Goal: Task Accomplishment & Management: Use online tool/utility

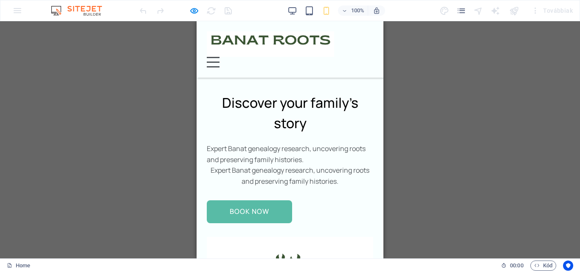
scroll to position [1661, 0]
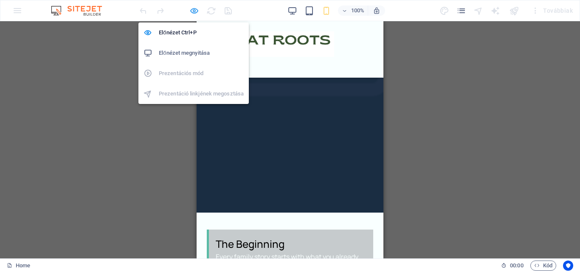
click at [194, 9] on icon "button" at bounding box center [194, 11] width 10 height 10
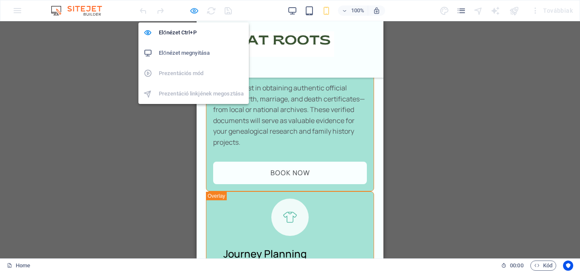
scroll to position [2962, 0]
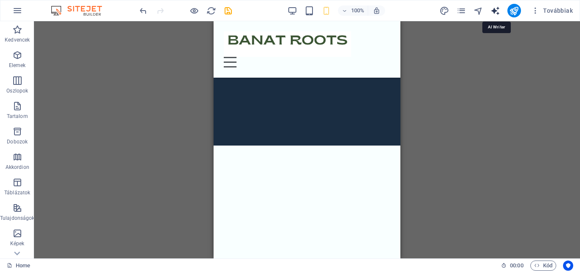
click at [499, 9] on icon "text_generator" at bounding box center [495, 11] width 10 height 10
select select "English"
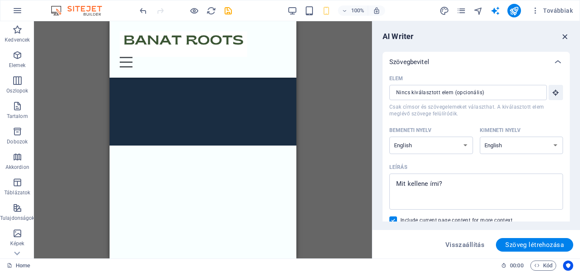
click at [562, 36] on icon "button" at bounding box center [564, 36] width 9 height 9
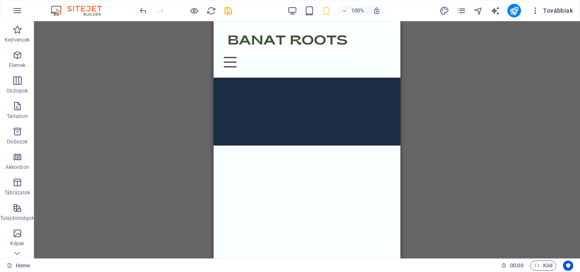
click at [535, 12] on icon "button" at bounding box center [535, 10] width 8 height 8
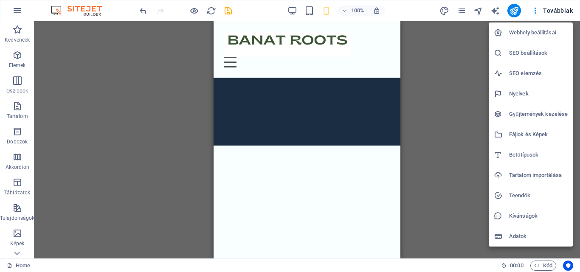
click at [530, 33] on h6 "Webhely beállításai" at bounding box center [538, 33] width 59 height 10
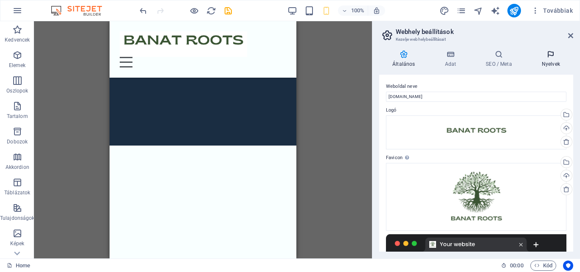
click at [555, 55] on icon at bounding box center [550, 54] width 45 height 8
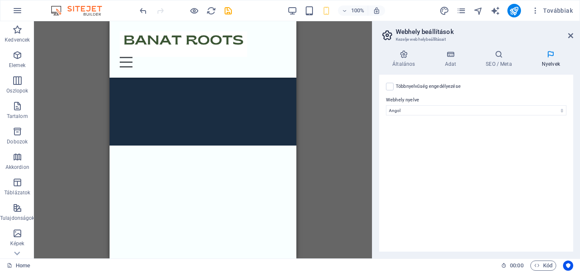
click at [395, 89] on div "Többnyelvűség engedélyezése A többnyelvűség letiltásához törölje az összes nyel…" at bounding box center [476, 86] width 180 height 10
click at [569, 34] on icon at bounding box center [570, 35] width 5 height 7
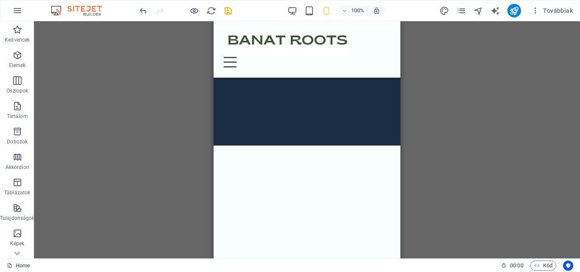
click at [98, 11] on img at bounding box center [81, 11] width 64 height 10
click at [61, 5] on div "100% Továbbiak" at bounding box center [289, 10] width 579 height 20
click at [13, 6] on icon "button" at bounding box center [17, 11] width 10 height 10
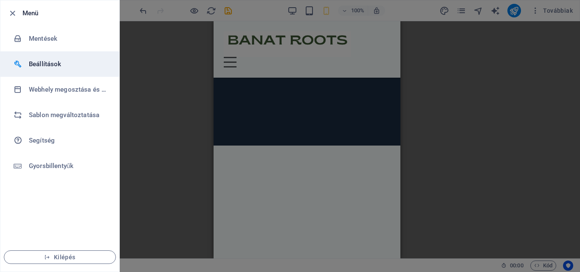
click at [47, 57] on li "Beállítások" at bounding box center [59, 63] width 119 height 25
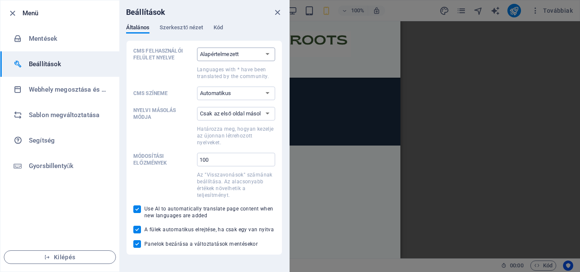
click at [227, 54] on select "Alapértelmezett Deutsch English Español Suomi* Français Magyar Italiano Nederla…" at bounding box center [236, 55] width 78 height 14
select select "en"
click at [197, 48] on select "Alapértelmezett Deutsch English Español Suomi* Français Magyar Italiano Nederla…" at bounding box center [236, 55] width 78 height 14
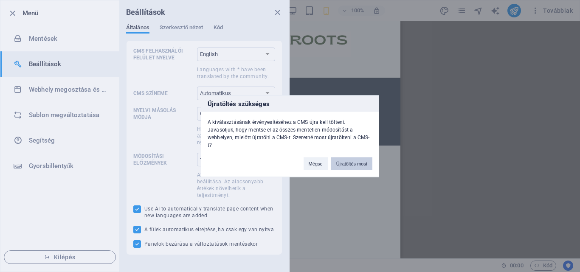
click at [348, 161] on button "Újratöltés most" at bounding box center [351, 163] width 41 height 13
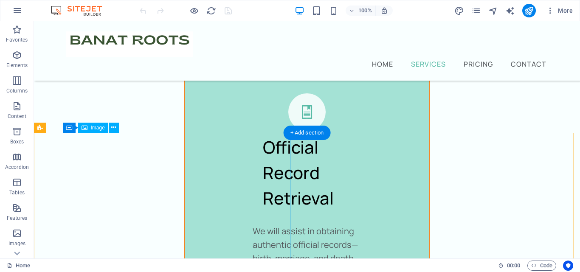
scroll to position [2249, 0]
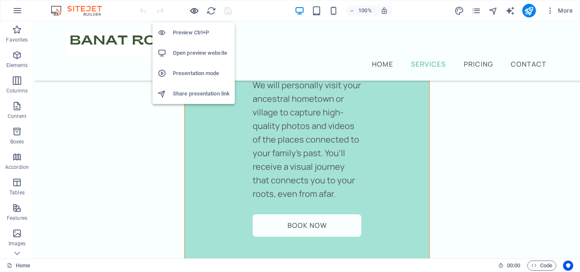
click at [196, 14] on icon "button" at bounding box center [194, 11] width 10 height 10
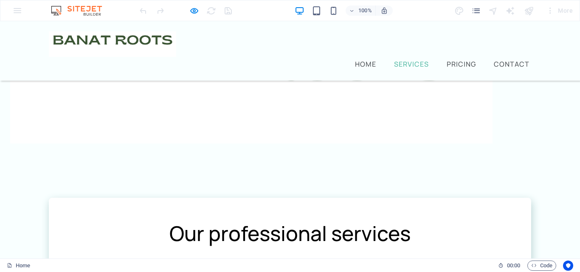
scroll to position [451, 0]
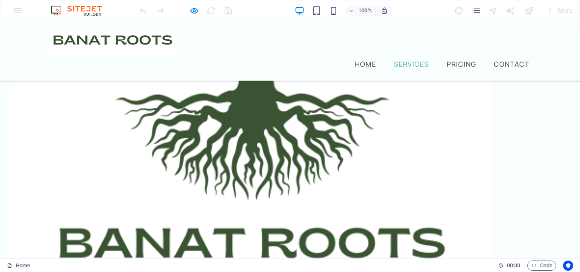
scroll to position [323, 0]
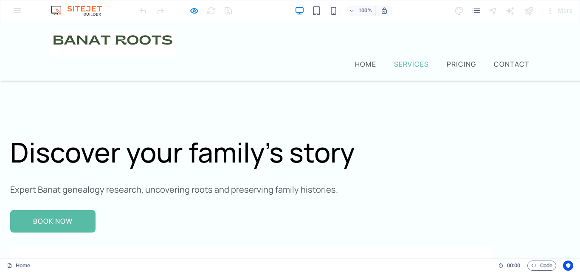
click at [289, 44] on button "×" at bounding box center [287, 51] width 4 height 14
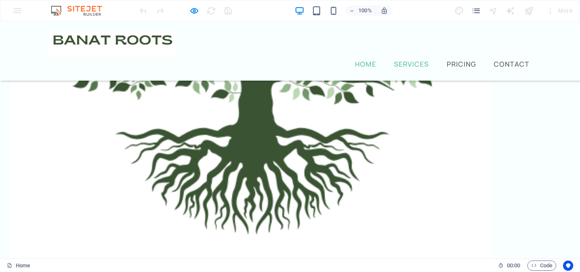
click at [367, 59] on link "Home" at bounding box center [365, 64] width 25 height 10
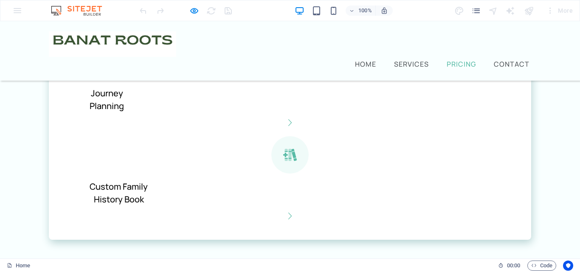
scroll to position [1087, 0]
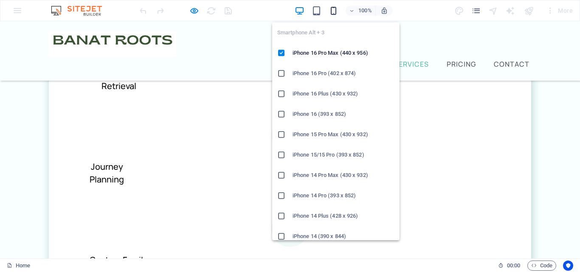
click at [334, 12] on icon "button" at bounding box center [333, 11] width 10 height 10
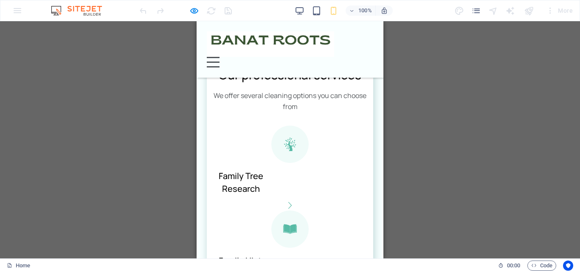
scroll to position [424, 0]
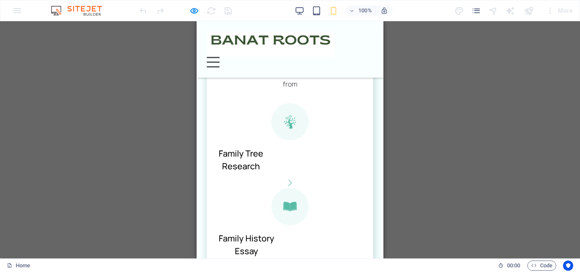
click at [271, 140] on icon at bounding box center [289, 121] width 37 height 37
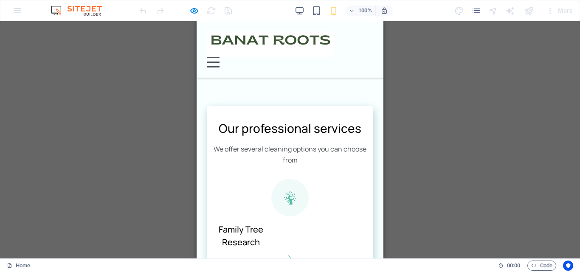
scroll to position [340, 0]
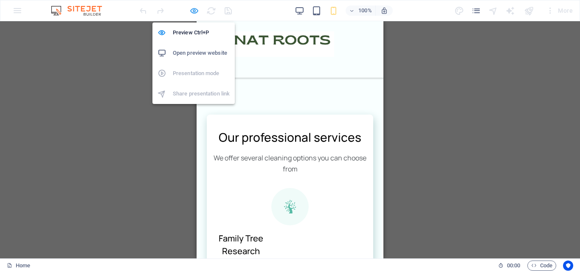
click at [195, 8] on icon "button" at bounding box center [194, 11] width 10 height 10
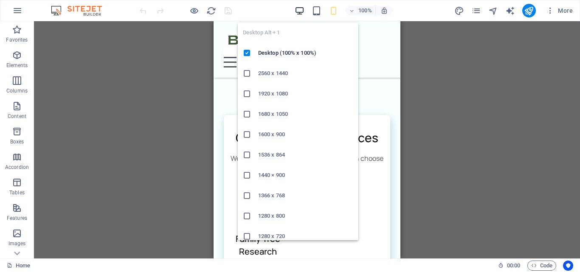
click at [300, 7] on icon "button" at bounding box center [300, 11] width 10 height 10
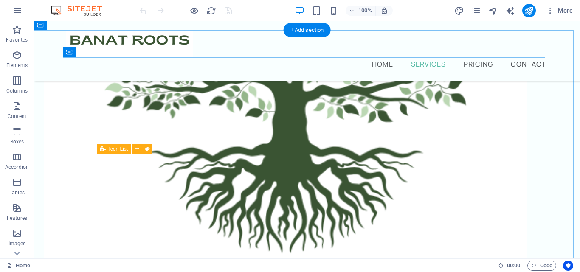
scroll to position [298, 0]
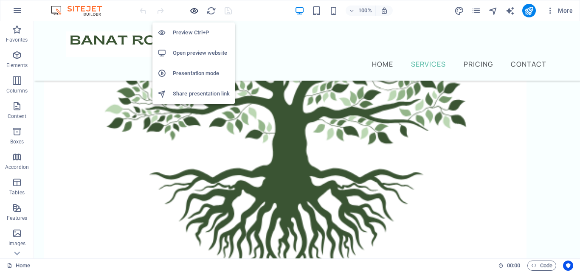
click at [191, 9] on icon "button" at bounding box center [194, 11] width 10 height 10
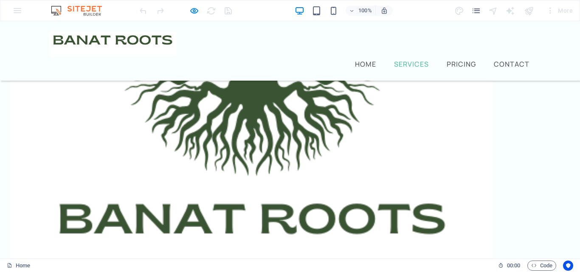
scroll to position [382, 0]
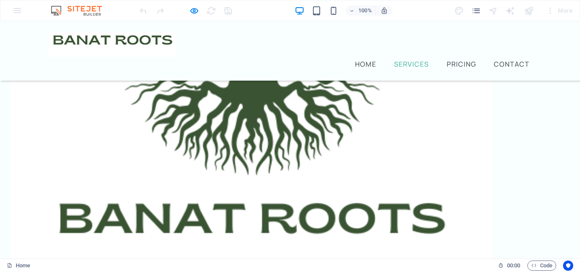
click at [123, 47] on img at bounding box center [112, 43] width 127 height 25
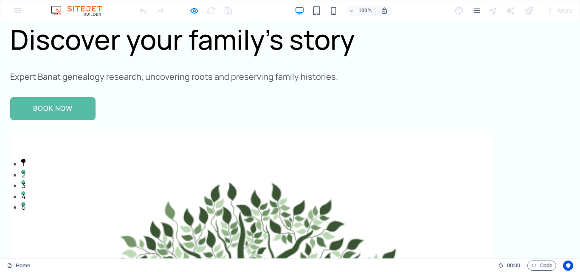
scroll to position [0, 0]
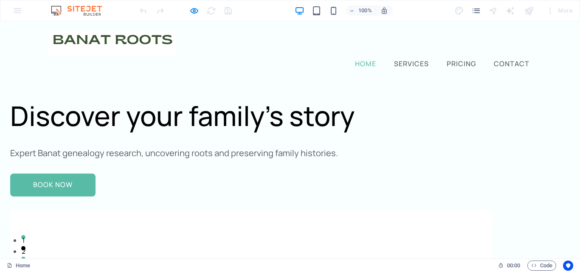
click at [355, 59] on link "Home" at bounding box center [365, 64] width 25 height 10
click at [126, 37] on img at bounding box center [112, 43] width 127 height 25
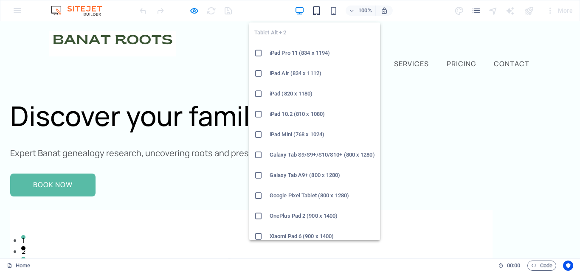
click at [318, 14] on icon "button" at bounding box center [317, 11] width 10 height 10
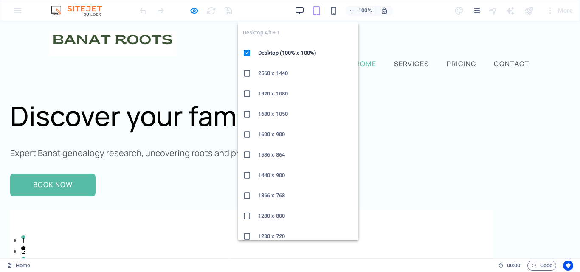
click at [302, 12] on icon "button" at bounding box center [300, 11] width 10 height 10
click at [274, 92] on h6 "1920 x 1080" at bounding box center [305, 94] width 95 height 10
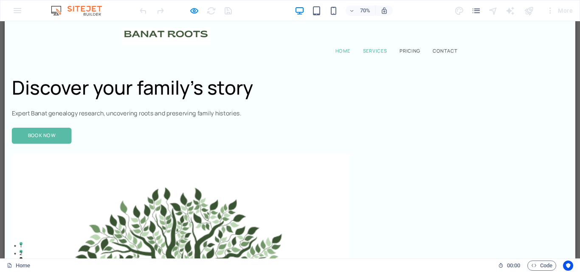
click at [540, 59] on link "Services" at bounding box center [533, 64] width 38 height 10
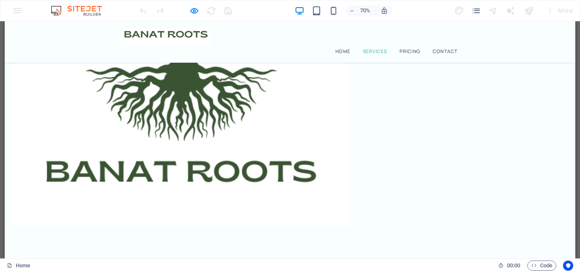
scroll to position [323, 0]
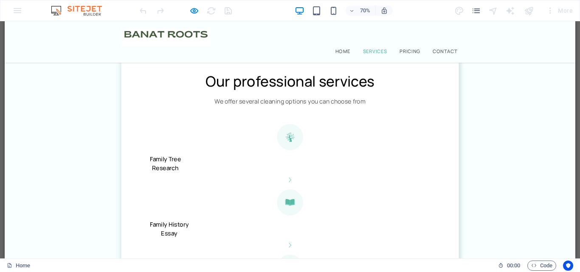
scroll to position [662, 0]
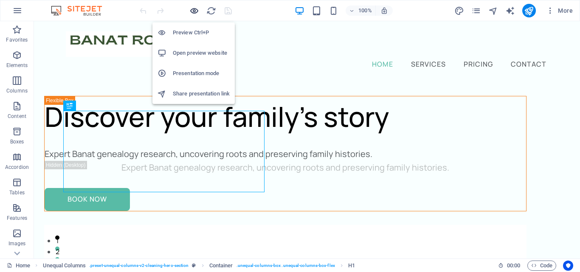
click at [194, 13] on icon "button" at bounding box center [194, 11] width 10 height 10
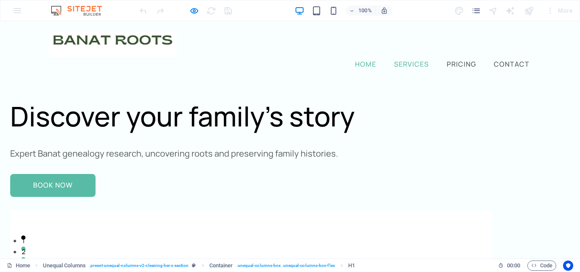
click at [414, 59] on link "Services" at bounding box center [411, 64] width 38 height 10
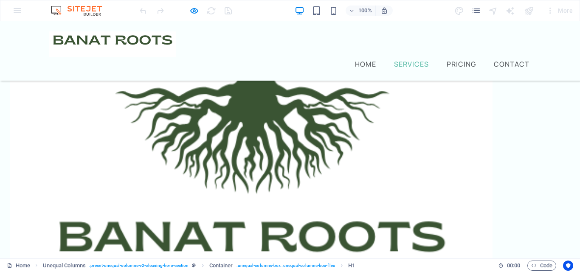
scroll to position [323, 0]
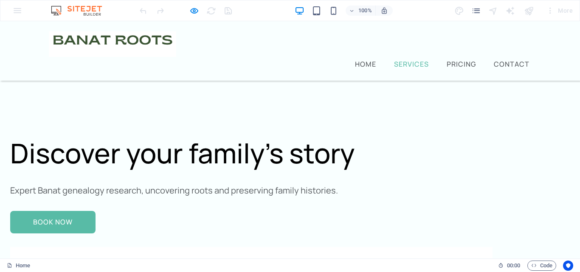
scroll to position [0, 0]
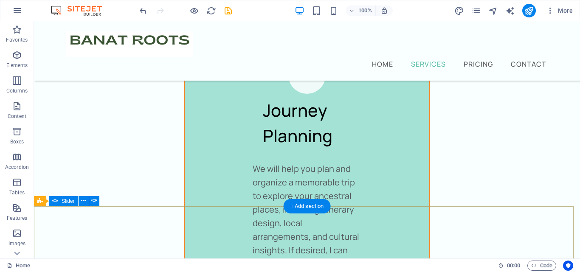
scroll to position [2956, 0]
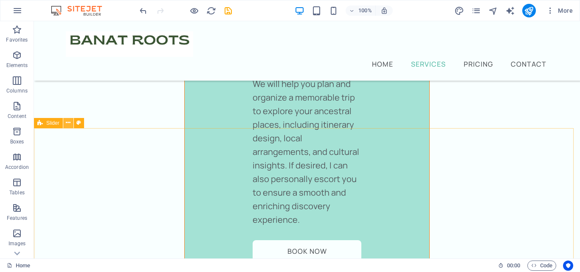
click at [65, 124] on button at bounding box center [68, 123] width 10 height 10
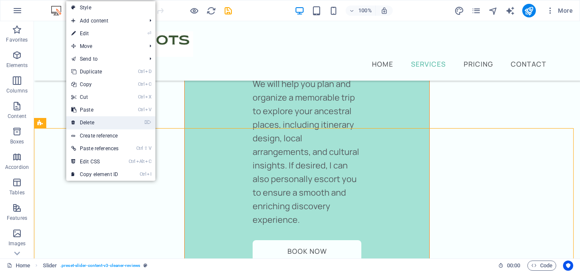
click at [101, 121] on link "⌦ Delete" at bounding box center [94, 122] width 57 height 13
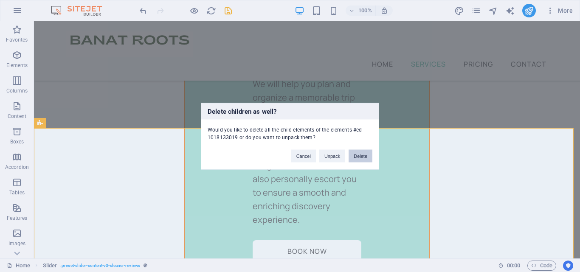
click at [360, 158] on button "Delete" at bounding box center [360, 155] width 24 height 13
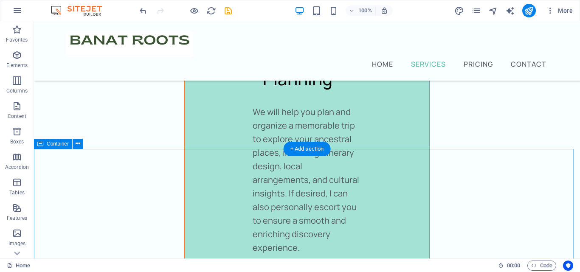
scroll to position [2913, 0]
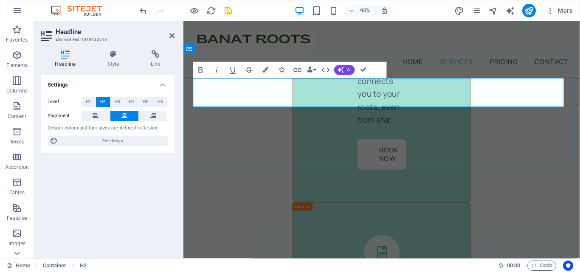
scroll to position [4170, 0]
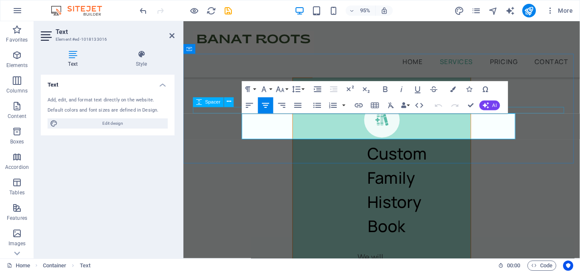
drag, startPoint x: 469, startPoint y: 139, endPoint x: 208, endPoint y: 111, distance: 262.5
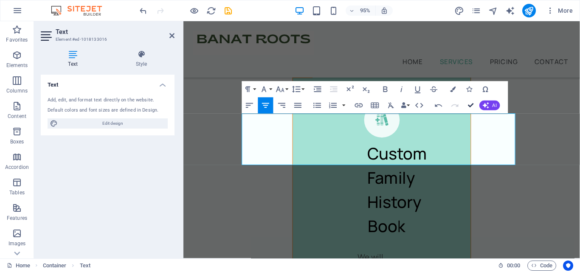
scroll to position [2913, 0]
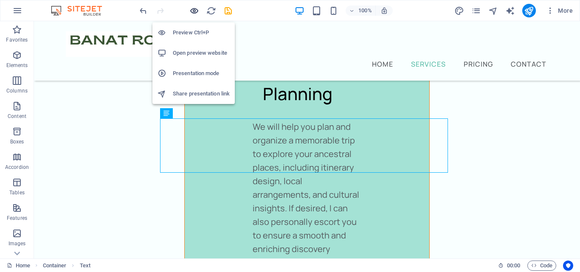
click at [196, 7] on icon "button" at bounding box center [194, 11] width 10 height 10
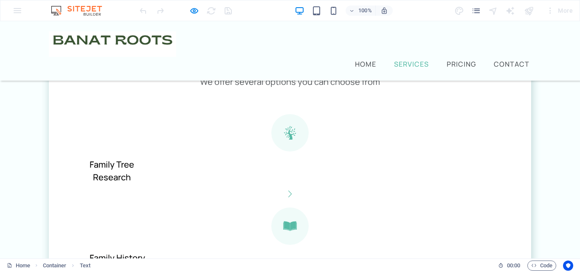
scroll to position [640, 0]
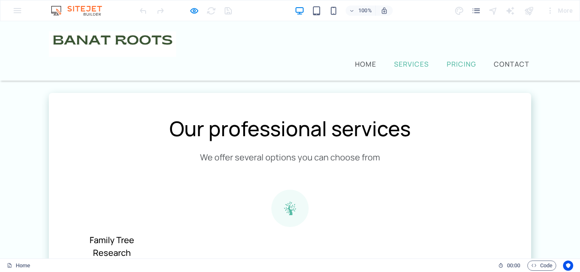
click at [449, 59] on link "Pricing" at bounding box center [461, 64] width 33 height 10
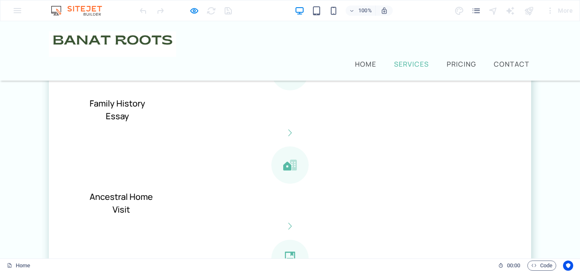
scroll to position [851, 0]
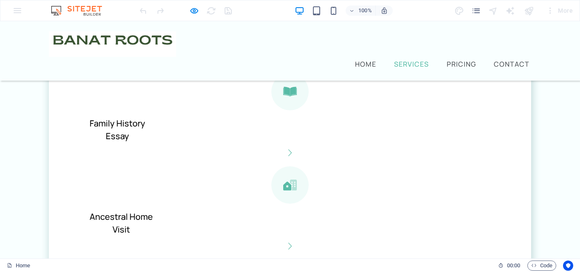
click at [187, 11] on div at bounding box center [185, 11] width 95 height 14
click at [188, 11] on div at bounding box center [185, 11] width 95 height 14
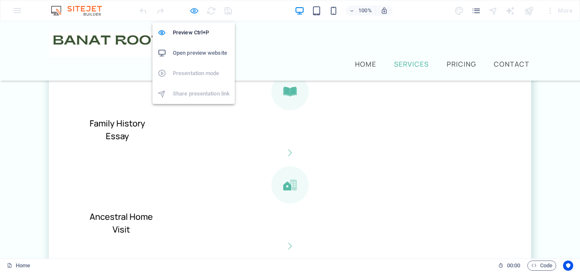
click at [191, 11] on icon "button" at bounding box center [194, 11] width 10 height 10
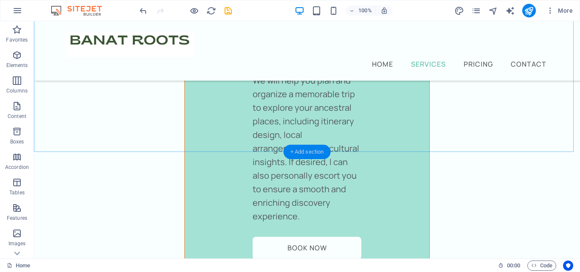
click at [315, 148] on div "+ Add section" at bounding box center [307, 152] width 47 height 14
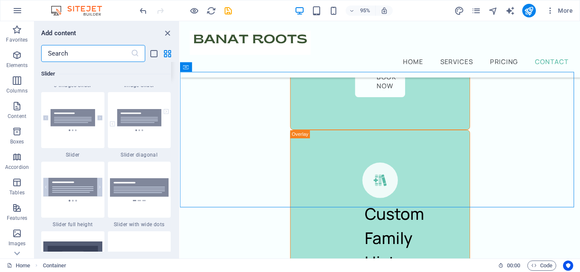
scroll to position [4880, 0]
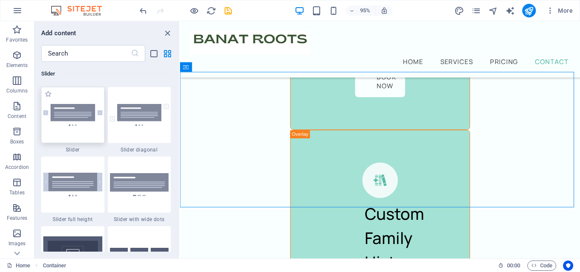
click at [75, 121] on img at bounding box center [72, 115] width 59 height 22
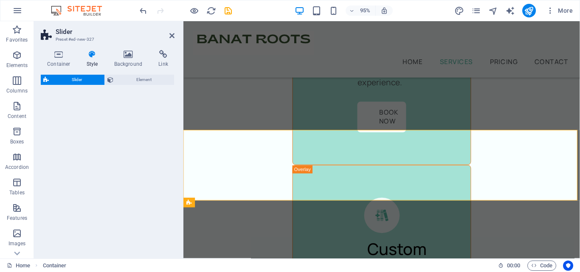
select select "rem"
select select "px"
select select "preset-slider-content-v3-default"
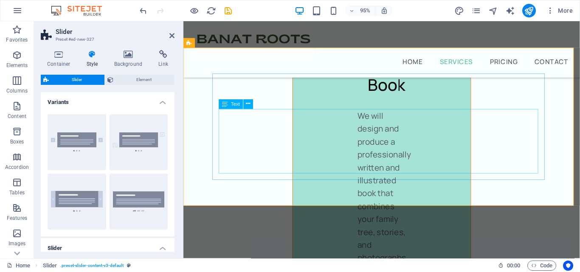
scroll to position [4321, 0]
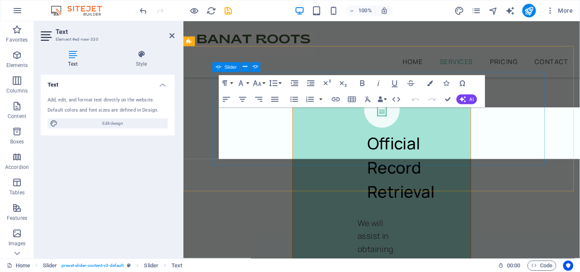
scroll to position [4321, 0]
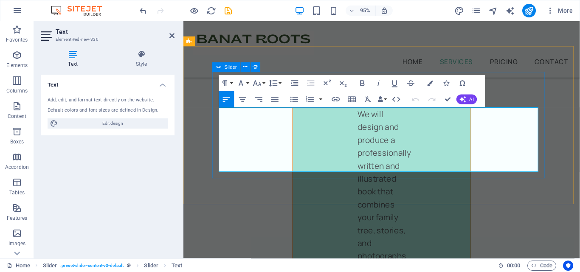
drag, startPoint x: 395, startPoint y: 172, endPoint x: 216, endPoint y: 121, distance: 186.2
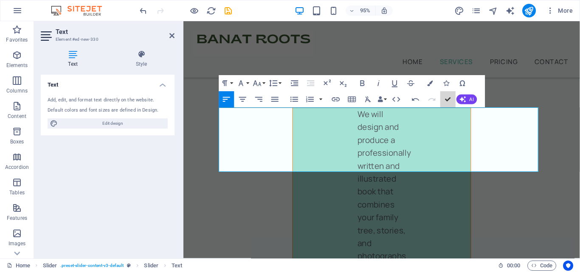
scroll to position [3063, 0]
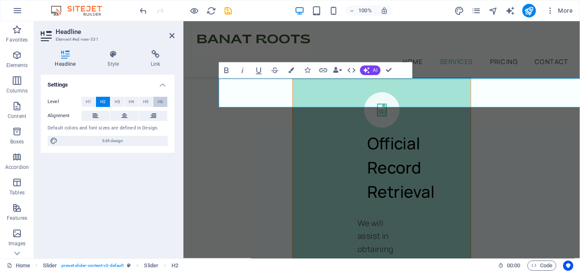
scroll to position [4321, 0]
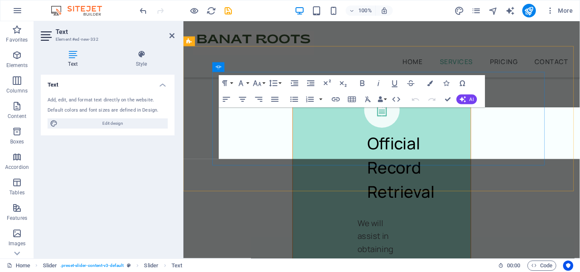
scroll to position [4321, 0]
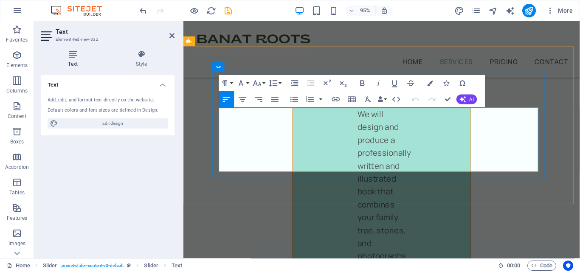
drag, startPoint x: 398, startPoint y: 171, endPoint x: 221, endPoint y: 112, distance: 187.1
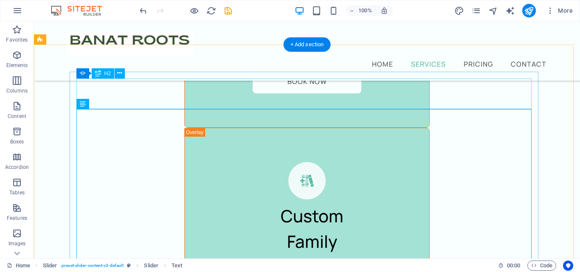
scroll to position [3063, 0]
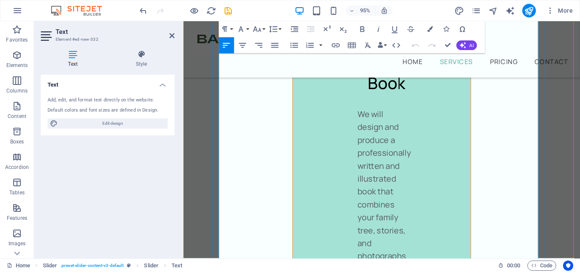
scroll to position [4448, 0]
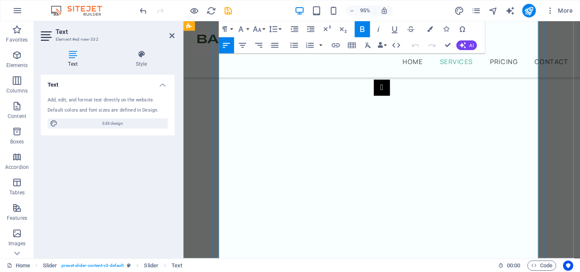
scroll to position [5429, 0]
click at [145, 6] on icon "undo" at bounding box center [143, 11] width 10 height 10
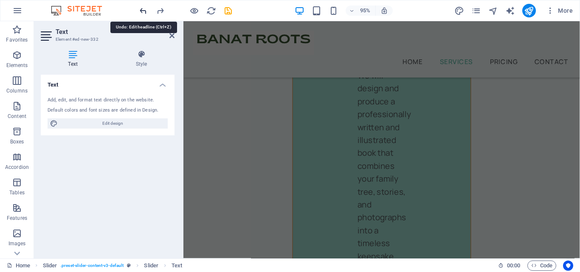
scroll to position [4321, 0]
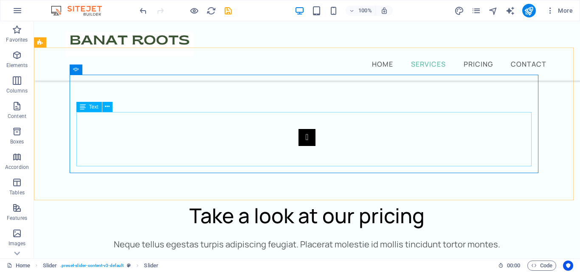
scroll to position [3063, 0]
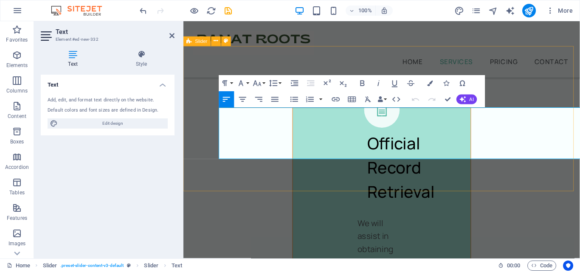
scroll to position [4321, 0]
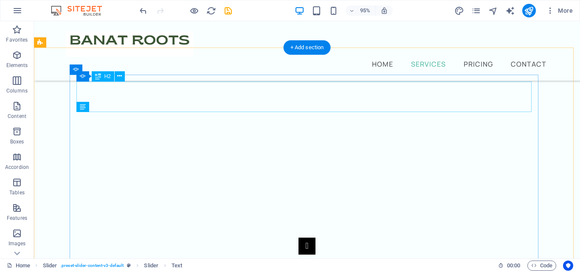
scroll to position [3063, 0]
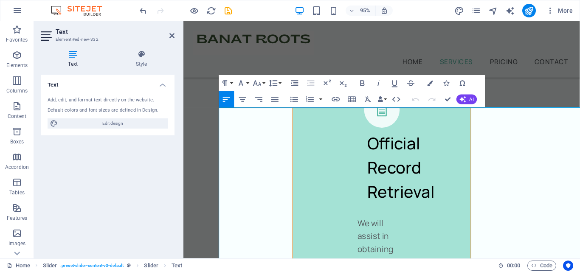
scroll to position [4321, 0]
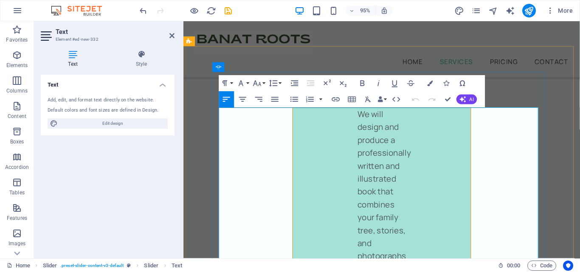
click at [299, 99] on button "Unordered List" at bounding box center [293, 99] width 15 height 16
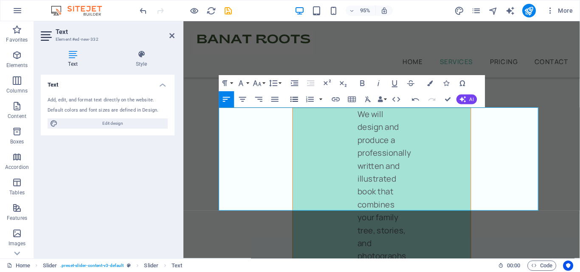
click at [299, 99] on button "Unordered List" at bounding box center [293, 99] width 15 height 16
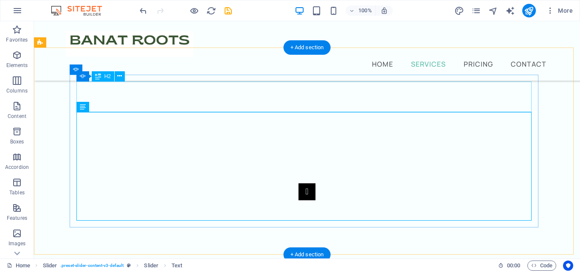
scroll to position [3063, 0]
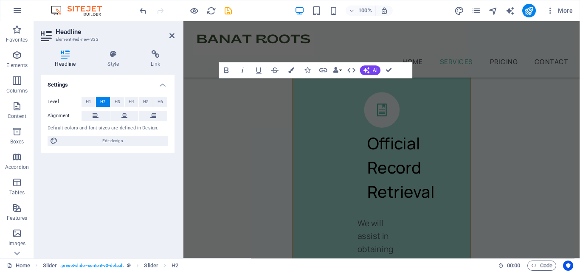
scroll to position [4321, 0]
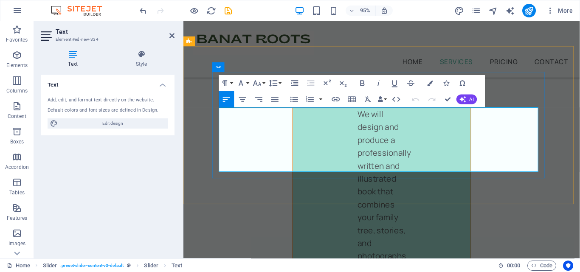
drag, startPoint x: 406, startPoint y: 173, endPoint x: 222, endPoint y: 121, distance: 191.2
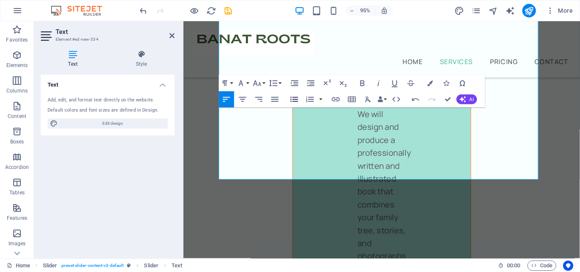
click at [294, 99] on icon "button" at bounding box center [294, 99] width 8 height 5
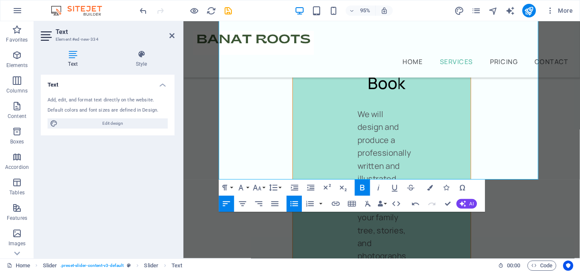
click at [299, 203] on icon "button" at bounding box center [294, 204] width 10 height 10
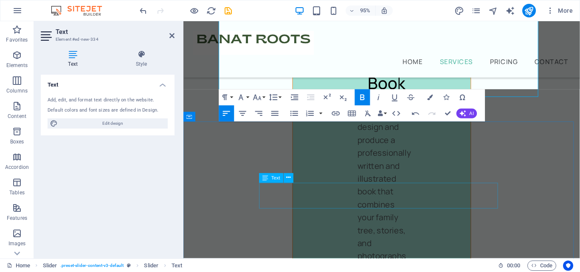
scroll to position [54, 0]
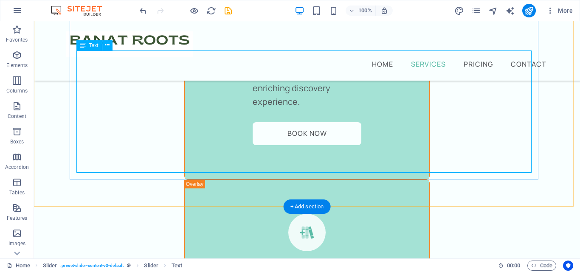
scroll to position [3150, 0]
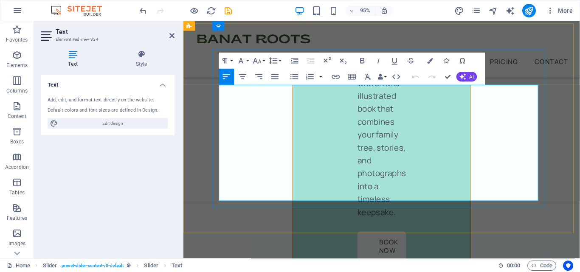
scroll to position [4323, 0]
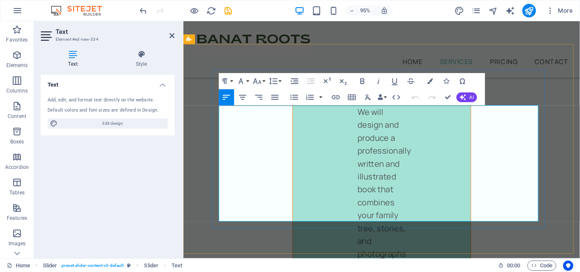
drag, startPoint x: 382, startPoint y: 154, endPoint x: 222, endPoint y: 133, distance: 161.0
click at [294, 99] on icon "button" at bounding box center [294, 97] width 8 height 5
drag, startPoint x: 222, startPoint y: 184, endPoint x: 416, endPoint y: 227, distance: 199.0
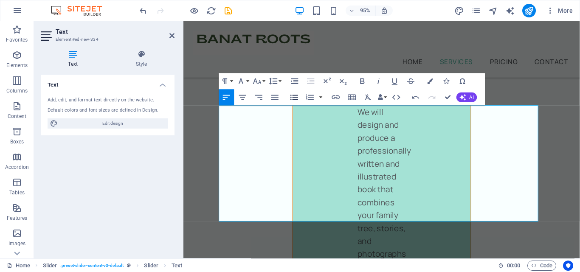
click at [298, 94] on icon "button" at bounding box center [294, 98] width 10 height 10
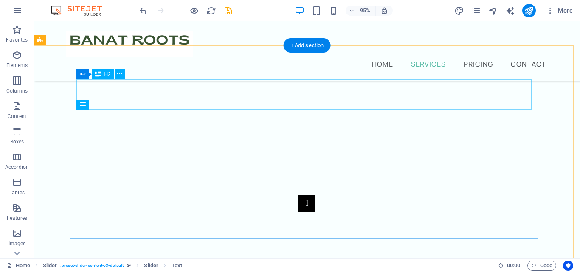
scroll to position [3065, 0]
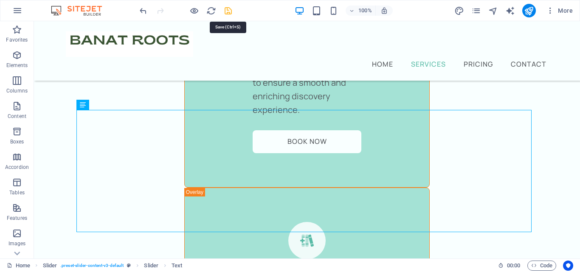
click at [227, 9] on icon "save" at bounding box center [228, 11] width 10 height 10
checkbox input "false"
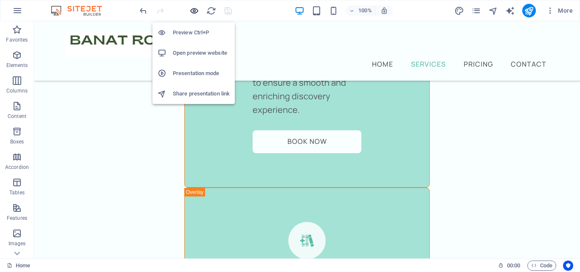
click at [196, 8] on icon "button" at bounding box center [194, 11] width 10 height 10
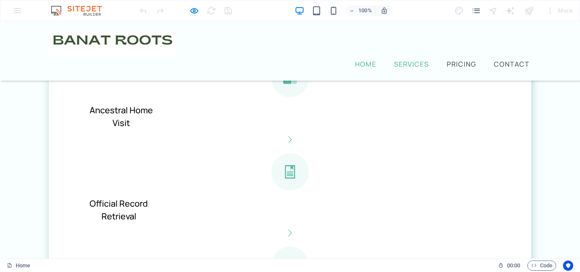
click at [366, 59] on link "Home" at bounding box center [365, 64] width 25 height 10
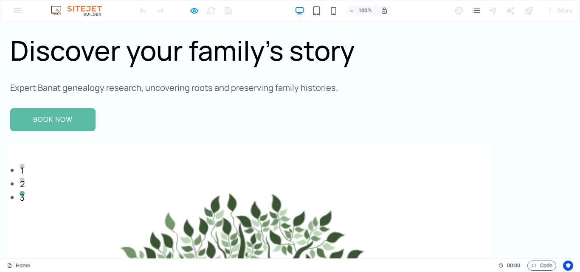
scroll to position [0, 0]
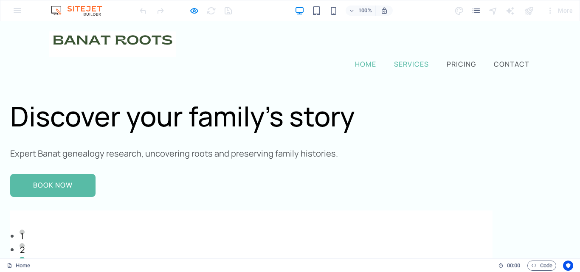
click at [412, 59] on link "Services" at bounding box center [411, 64] width 38 height 10
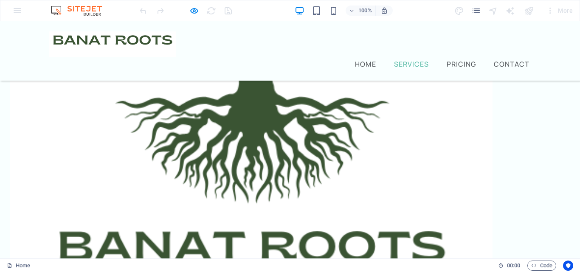
scroll to position [323, 0]
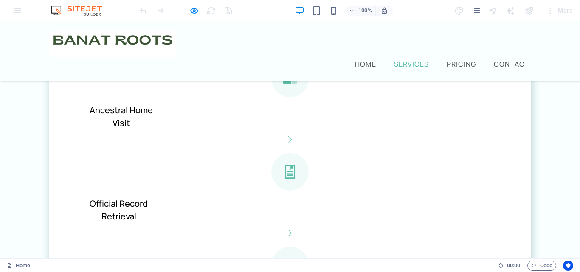
scroll to position [959, 0]
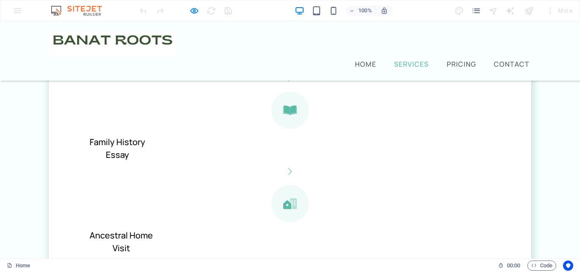
scroll to position [789, 0]
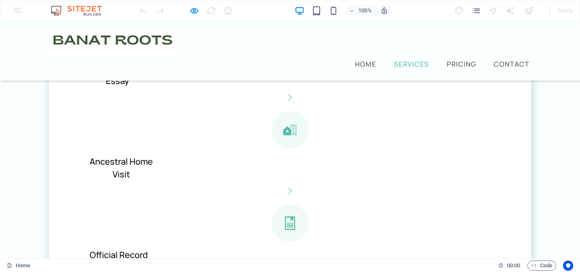
scroll to position [917, 0]
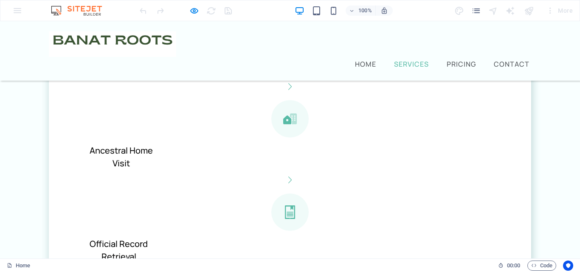
click at [201, 10] on div at bounding box center [185, 11] width 95 height 14
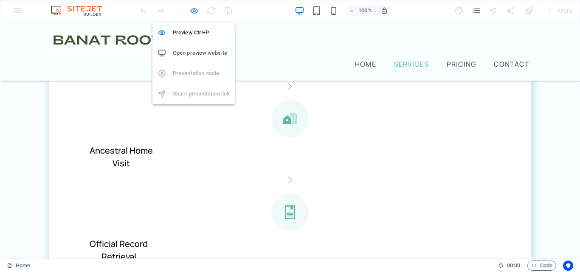
click at [199, 10] on icon "button" at bounding box center [194, 11] width 10 height 10
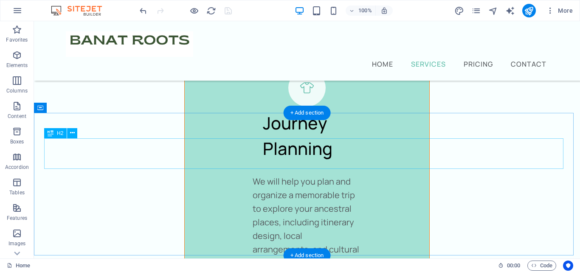
scroll to position [2855, 0]
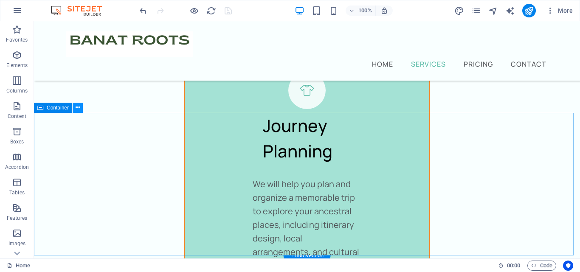
click at [76, 110] on icon at bounding box center [78, 107] width 5 height 9
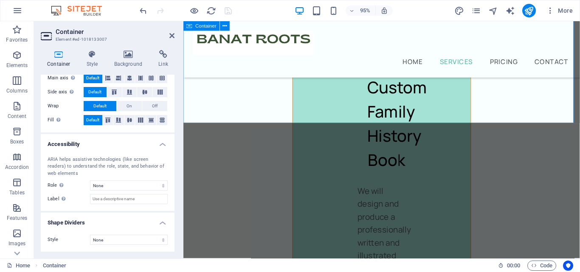
scroll to position [2982, 0]
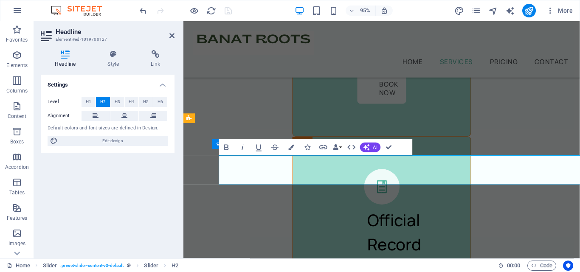
scroll to position [4240, 0]
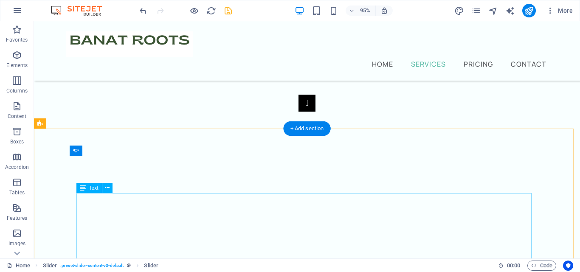
scroll to position [2982, 0]
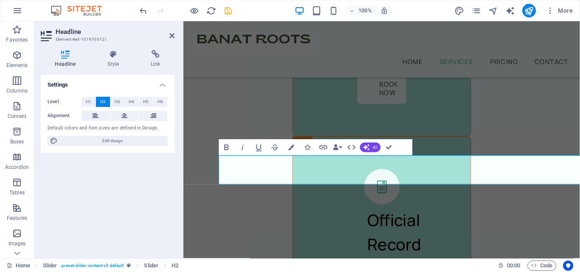
scroll to position [4240, 0]
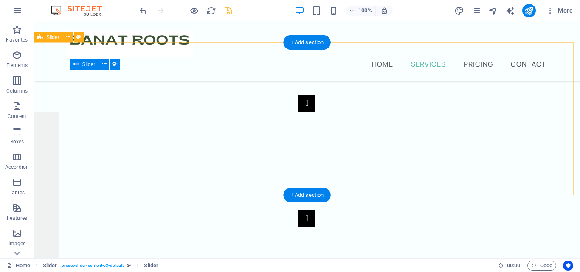
scroll to position [3068, 0]
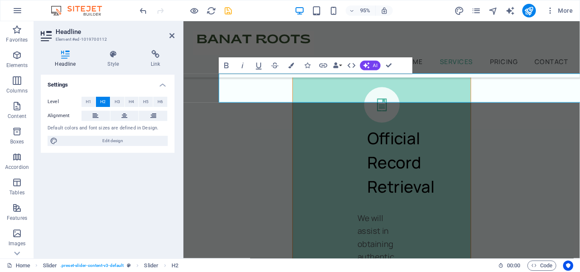
scroll to position [4326, 0]
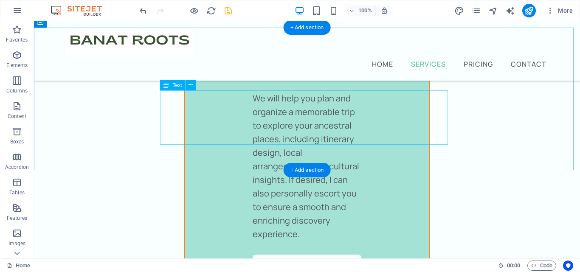
scroll to position [2856, 0]
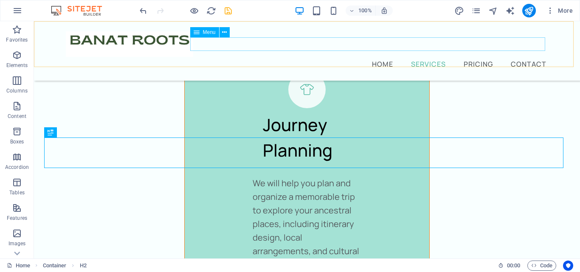
click at [472, 57] on nav "Home Services Pricing Contact" at bounding box center [307, 64] width 482 height 14
select select
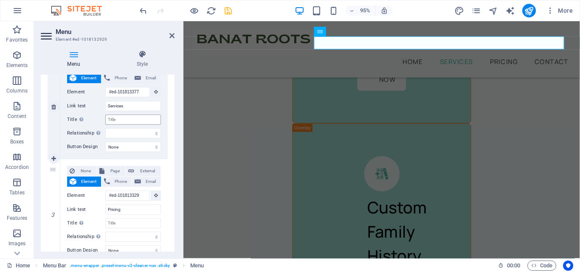
scroll to position [255, 0]
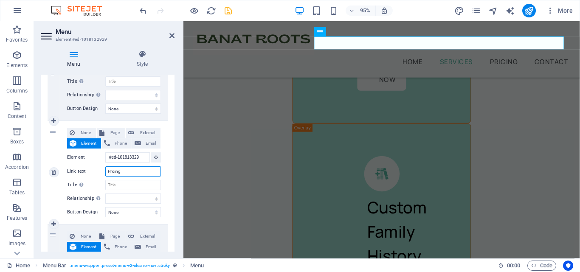
drag, startPoint x: 128, startPoint y: 175, endPoint x: 104, endPoint y: 173, distance: 24.3
click at [104, 173] on div "Link text Pricing" at bounding box center [114, 171] width 94 height 10
type input "Jour"
select select
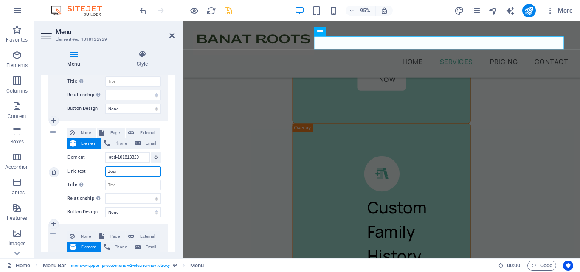
select select
type input "Journey"
select select
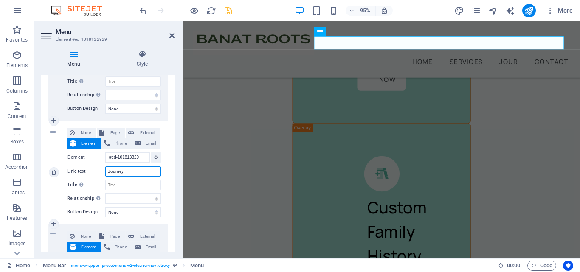
select select
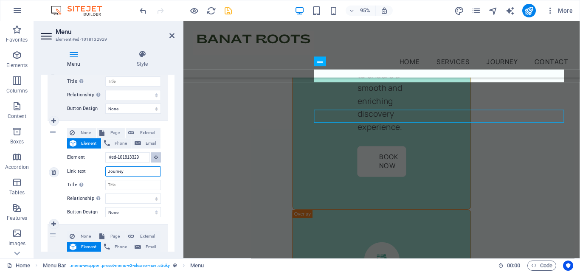
scroll to position [4022, 0]
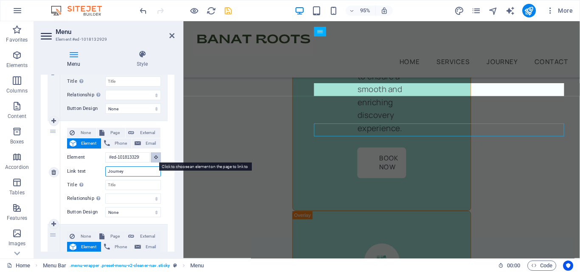
type input "Journey"
click at [157, 157] on button at bounding box center [156, 157] width 10 height 10
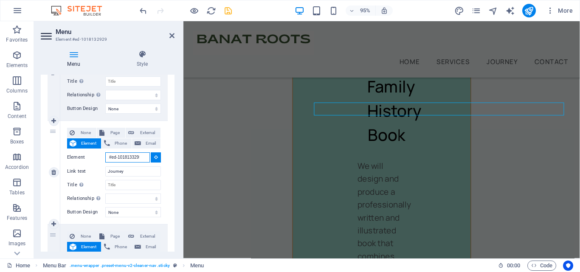
click at [135, 156] on input "#ed-1018133295" at bounding box center [127, 157] width 45 height 10
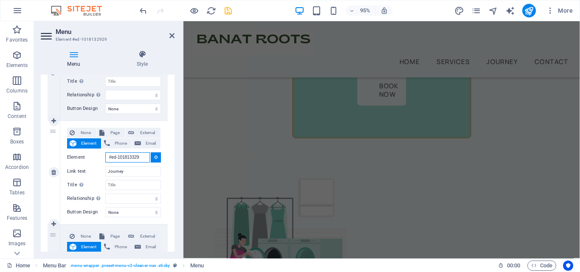
scroll to position [3976, 0]
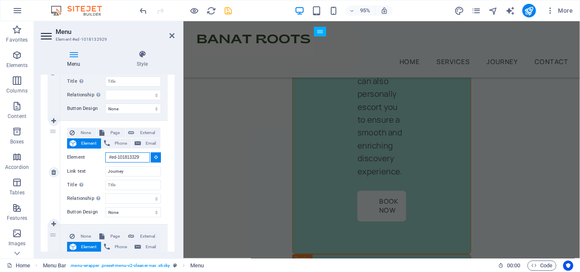
drag, startPoint x: 142, startPoint y: 156, endPoint x: 100, endPoint y: 156, distance: 41.6
click at [100, 156] on div "Element #ed-1018133295" at bounding box center [114, 157] width 94 height 11
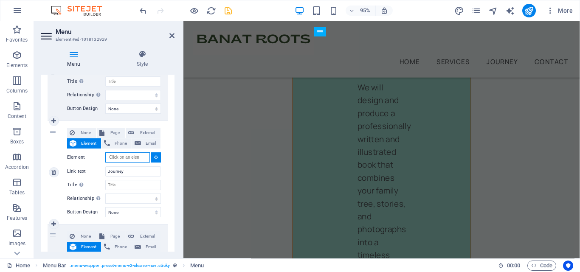
select select
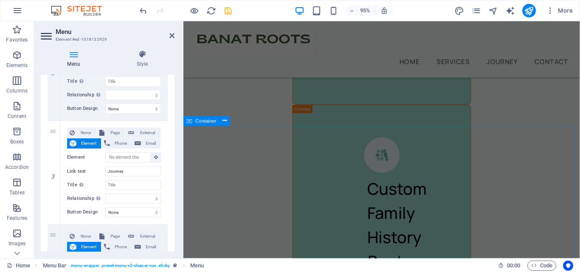
scroll to position [4142, 0]
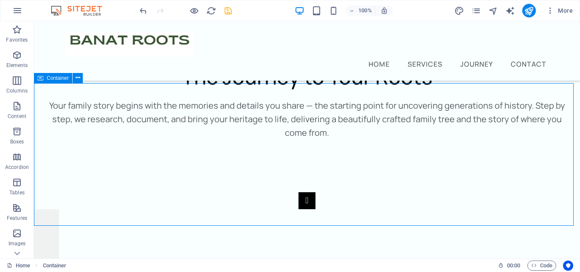
scroll to position [2885, 0]
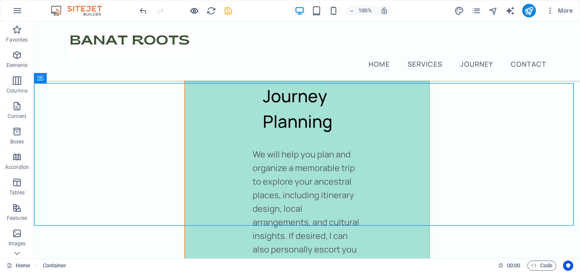
click at [194, 13] on icon "button" at bounding box center [194, 11] width 10 height 10
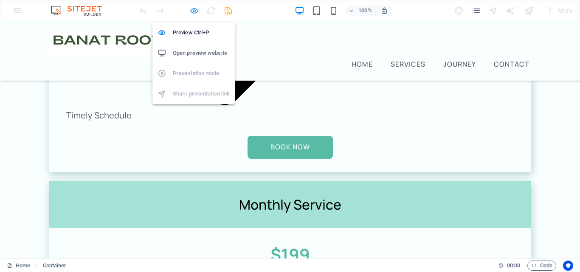
scroll to position [792, 0]
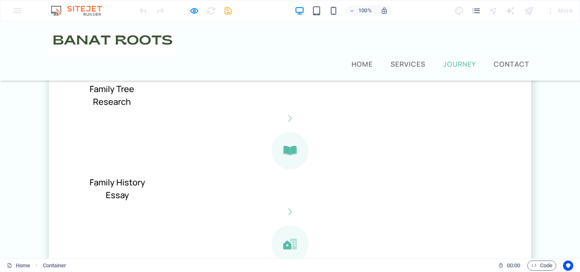
click at [450, 59] on link "Journey" at bounding box center [459, 64] width 36 height 10
click at [405, 59] on link "Services" at bounding box center [408, 64] width 38 height 10
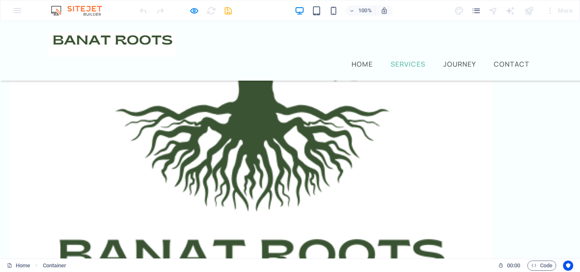
scroll to position [323, 0]
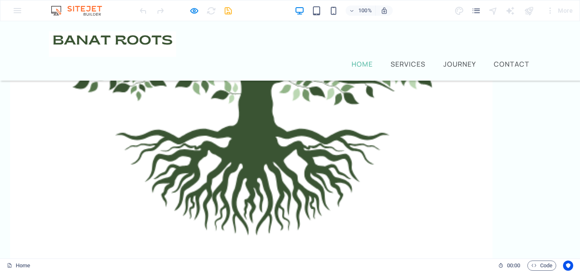
click at [351, 59] on link "Home" at bounding box center [362, 64] width 25 height 10
click at [362, 59] on link "Home" at bounding box center [362, 64] width 25 height 10
click at [401, 59] on link "Services" at bounding box center [408, 64] width 38 height 10
click at [455, 59] on link "Journey" at bounding box center [459, 64] width 36 height 10
click at [188, 10] on div at bounding box center [185, 11] width 95 height 14
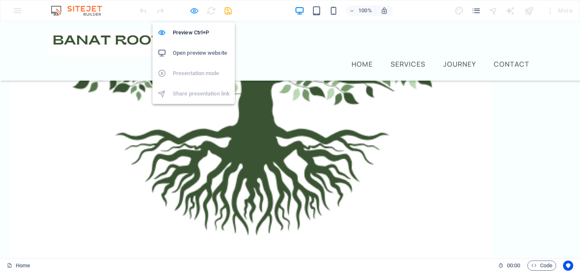
click at [191, 11] on icon "button" at bounding box center [194, 11] width 10 height 10
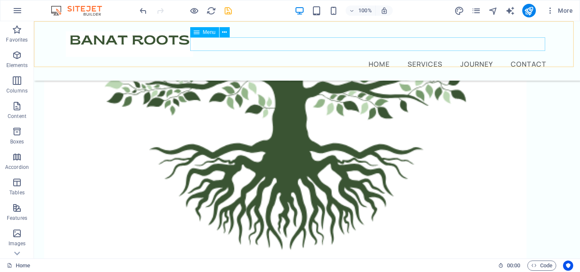
click at [467, 57] on nav "Home Services Journey Contact" at bounding box center [307, 64] width 482 height 14
select select
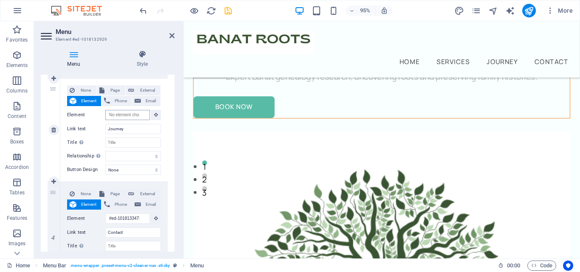
scroll to position [0, 0]
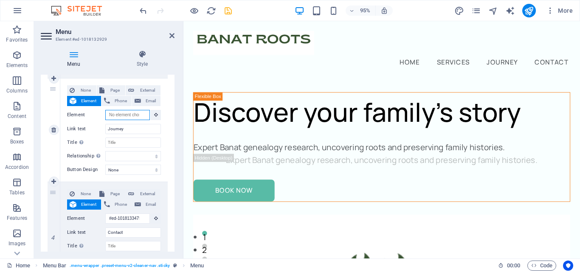
click at [132, 115] on input "Element" at bounding box center [127, 115] width 45 height 10
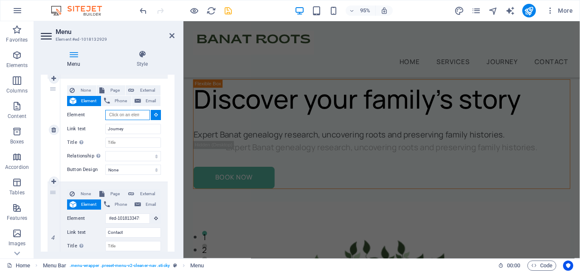
scroll to position [277, 0]
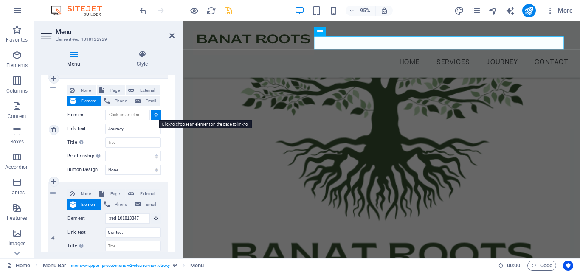
click at [154, 115] on icon at bounding box center [156, 114] width 4 height 4
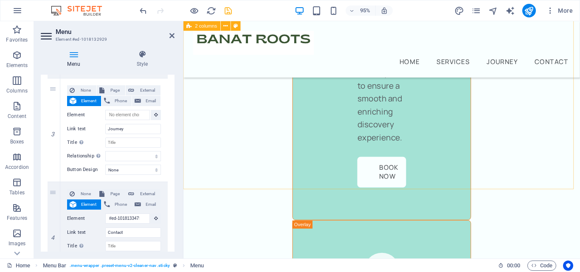
scroll to position [4054, 0]
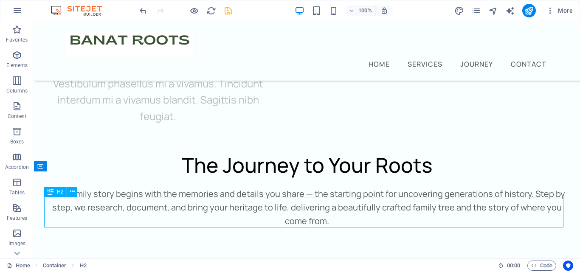
scroll to position [2797, 0]
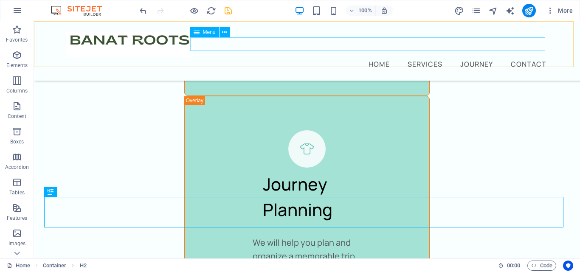
click at [472, 57] on nav "Home Services Journey Contact" at bounding box center [307, 64] width 482 height 14
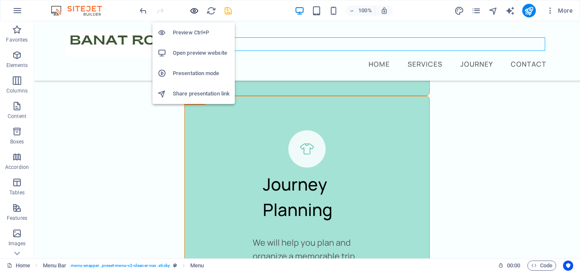
click at [194, 12] on icon "button" at bounding box center [194, 11] width 10 height 10
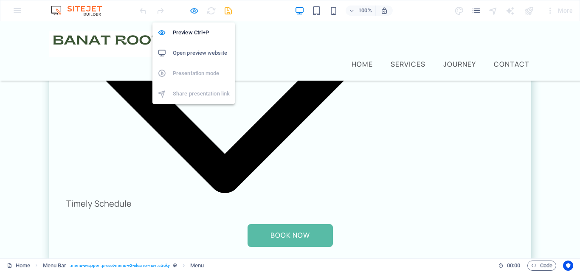
scroll to position [881, 0]
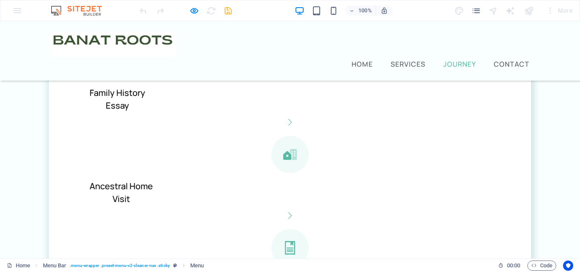
click at [465, 59] on link "Journey" at bounding box center [459, 64] width 36 height 10
click at [194, 11] on icon "button" at bounding box center [194, 11] width 10 height 10
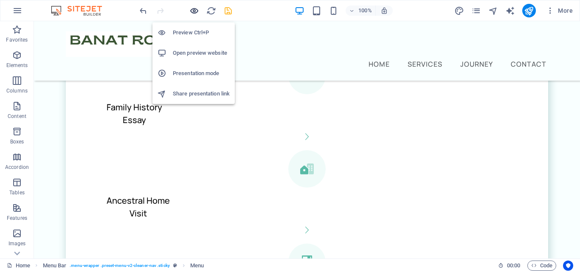
scroll to position [2797, 0]
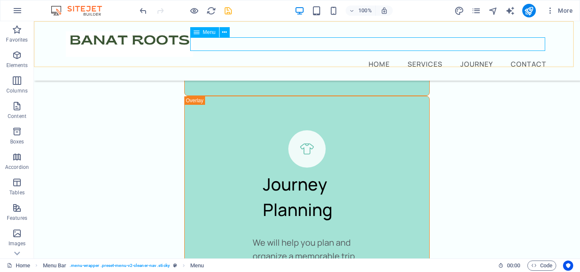
click at [481, 57] on nav "Home Services Journey Contact" at bounding box center [307, 64] width 482 height 14
select select
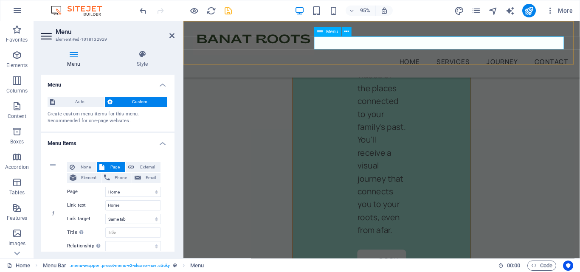
scroll to position [4093, 0]
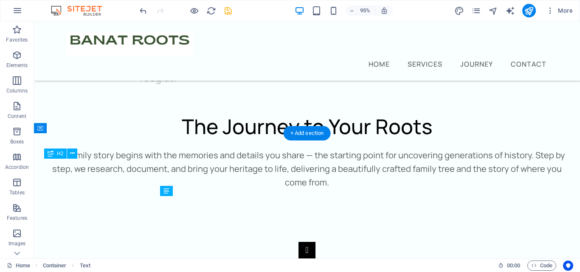
scroll to position [2835, 0]
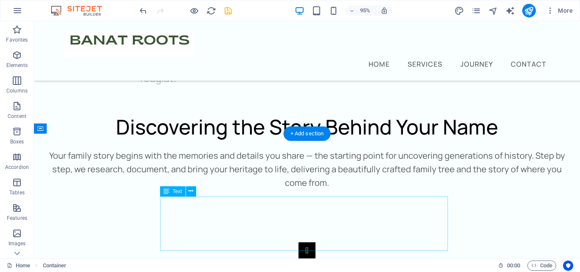
scroll to position [2835, 0]
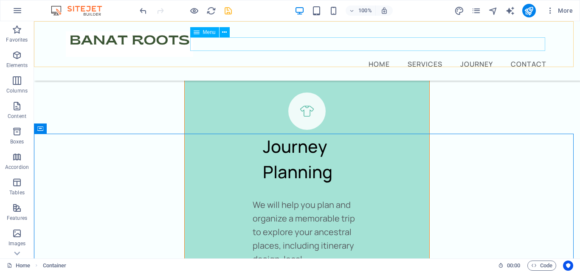
click at [414, 57] on nav "Home Services Journey Contact" at bounding box center [307, 64] width 482 height 14
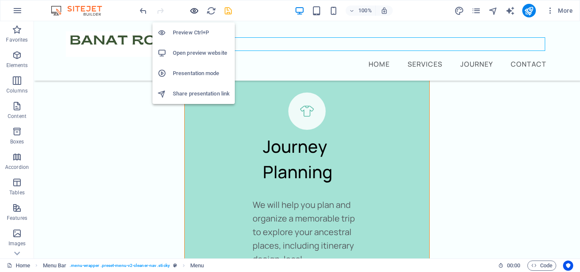
click at [191, 12] on icon "button" at bounding box center [194, 11] width 10 height 10
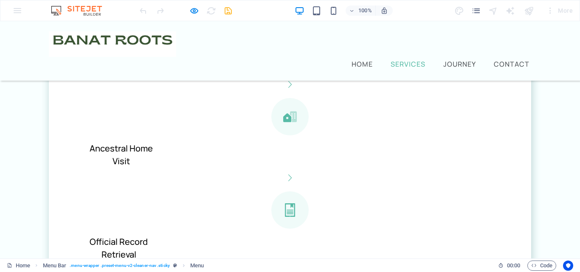
click at [406, 59] on link "Services" at bounding box center [408, 64] width 38 height 10
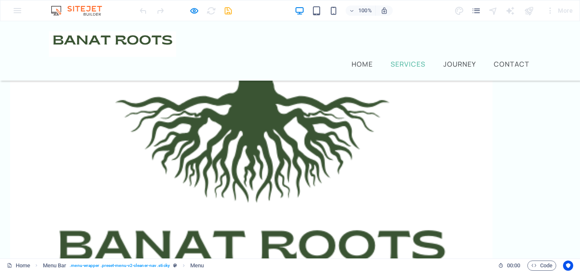
scroll to position [323, 0]
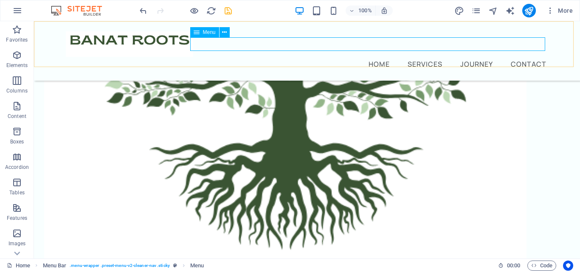
click at [471, 57] on nav "Home Services Journey Contact" at bounding box center [307, 64] width 482 height 14
select select
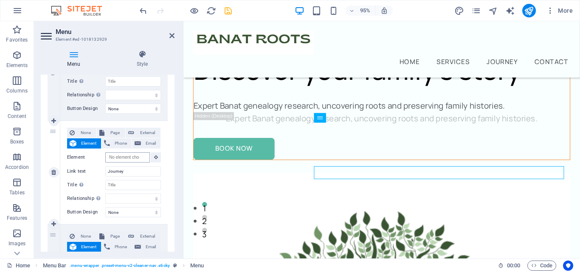
scroll to position [0, 0]
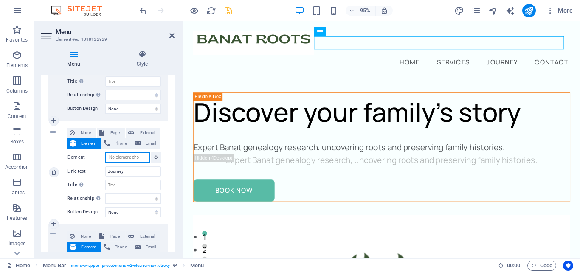
click at [132, 159] on input "Element" at bounding box center [127, 157] width 45 height 10
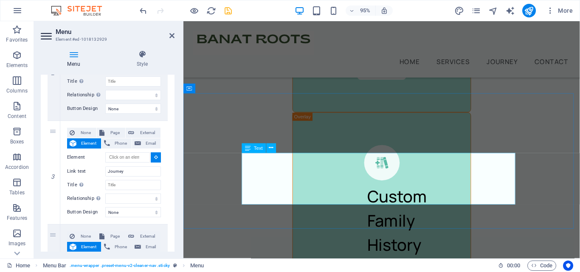
scroll to position [4129, 0]
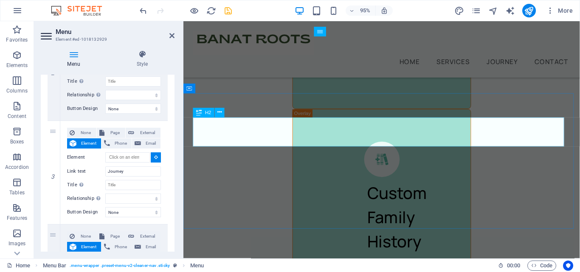
select select
type input "#ed-1018133010"
select select
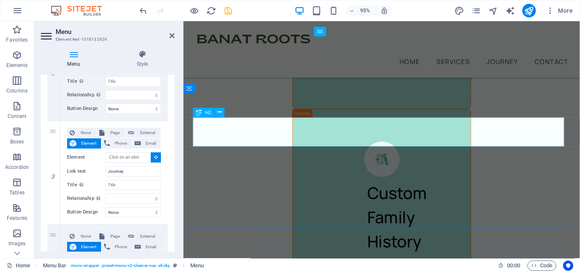
select select
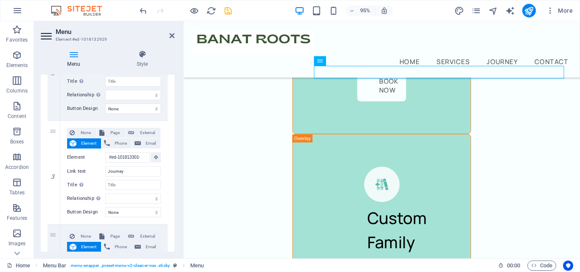
scroll to position [4083, 0]
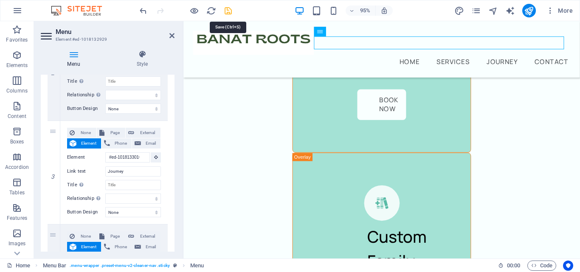
click at [229, 13] on icon "save" at bounding box center [228, 11] width 10 height 10
checkbox input "false"
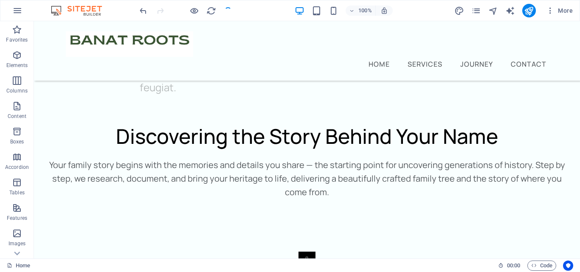
scroll to position [2826, 0]
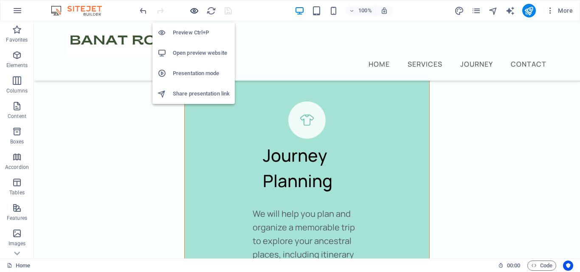
click at [194, 13] on icon "button" at bounding box center [194, 11] width 10 height 10
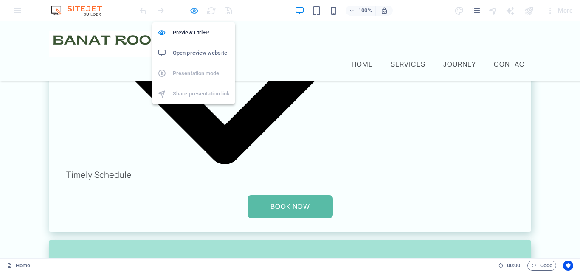
scroll to position [910, 0]
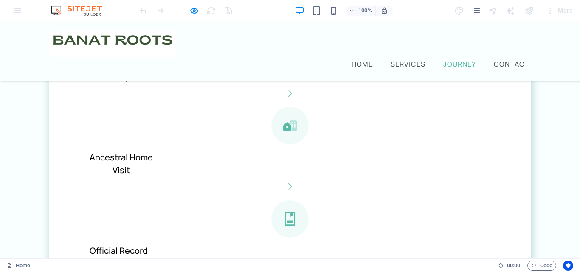
click at [455, 59] on link "Journey" at bounding box center [459, 64] width 36 height 10
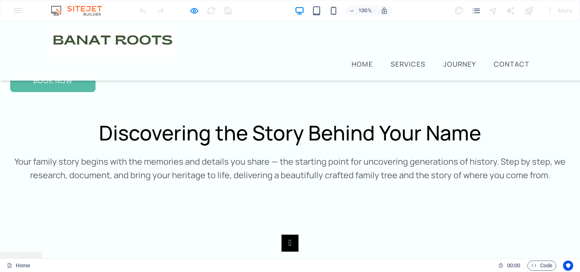
scroll to position [1709, 0]
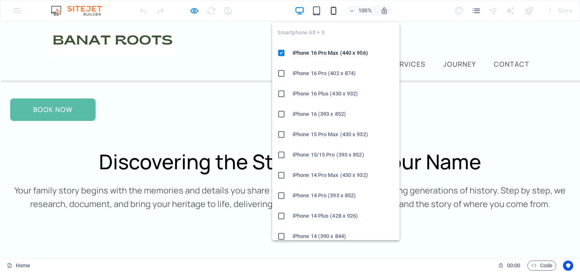
click at [334, 9] on icon "button" at bounding box center [333, 11] width 10 height 10
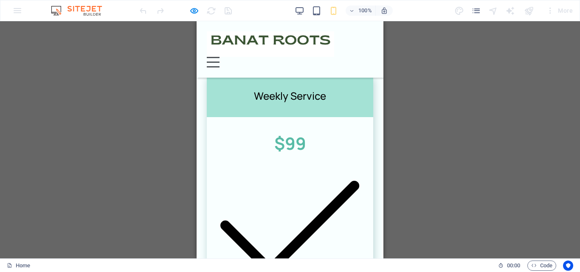
scroll to position [1624, 0]
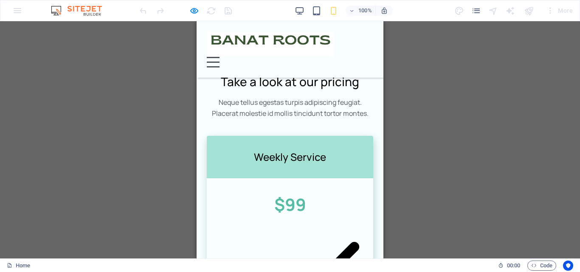
click at [370, 38] on header "Home Services Journey Contact Menu" at bounding box center [289, 49] width 187 height 56
click at [367, 39] on header "Home Services Journey Contact Menu" at bounding box center [289, 49] width 187 height 56
click at [219, 57] on div "Menu" at bounding box center [213, 62] width 13 height 11
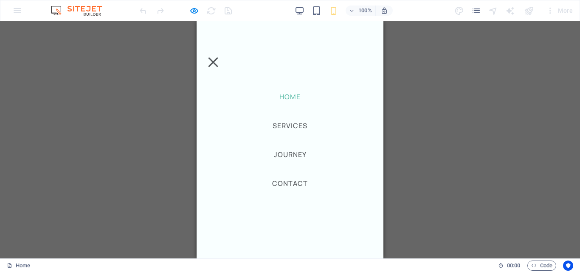
click at [284, 94] on link "Home" at bounding box center [290, 97] width 25 height 10
click at [289, 121] on link "Services" at bounding box center [290, 126] width 38 height 10
click at [218, 57] on button "Menu" at bounding box center [213, 62] width 10 height 10
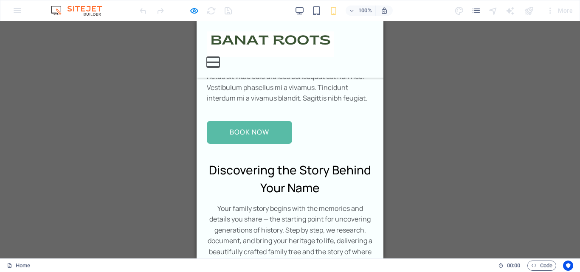
scroll to position [1201, 0]
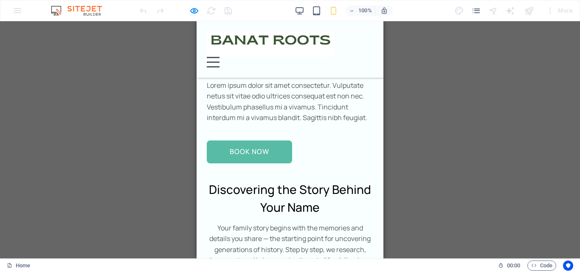
drag, startPoint x: 339, startPoint y: 163, endPoint x: 218, endPoint y: 157, distance: 121.1
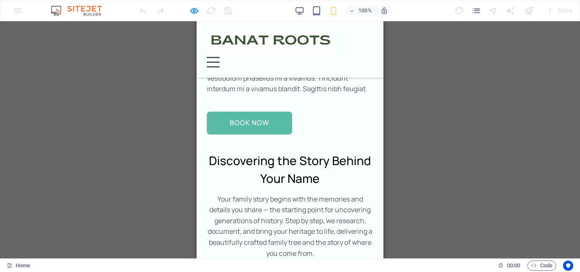
scroll to position [1243, 0]
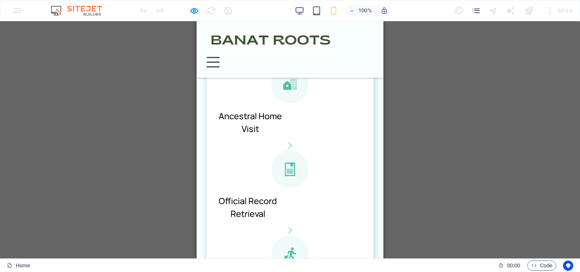
scroll to position [479, 0]
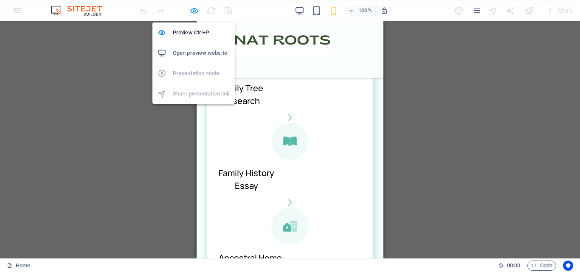
click at [192, 10] on icon "button" at bounding box center [194, 11] width 10 height 10
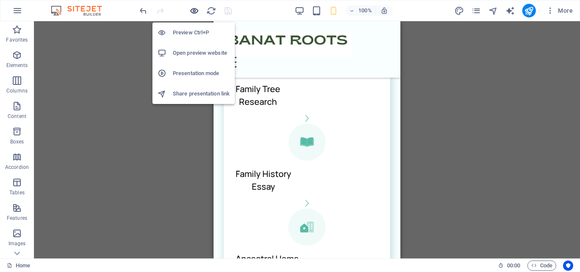
scroll to position [480, 0]
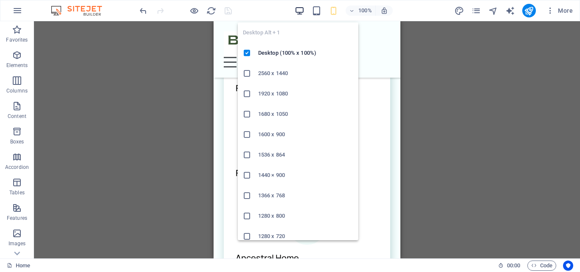
click at [296, 11] on icon "button" at bounding box center [300, 11] width 10 height 10
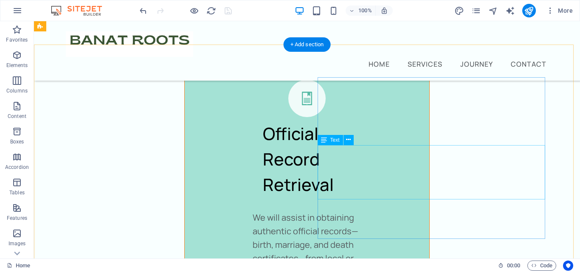
scroll to position [2475, 0]
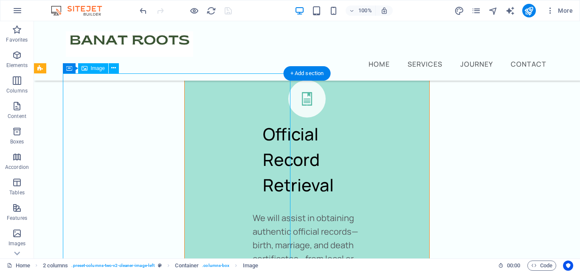
select select "%"
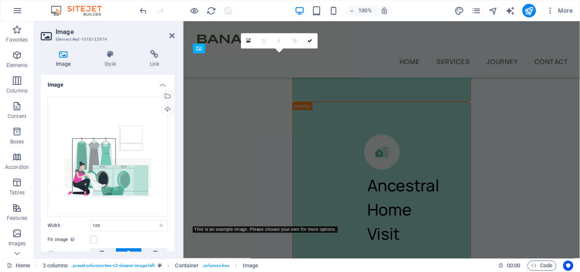
scroll to position [3792, 0]
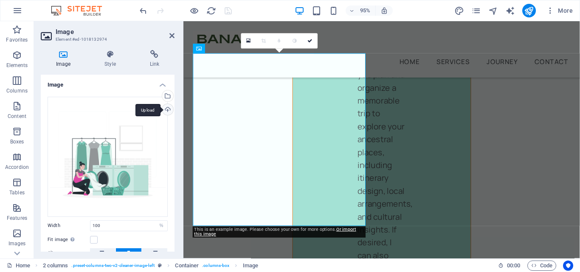
click at [161, 109] on div "Upload" at bounding box center [166, 110] width 13 height 13
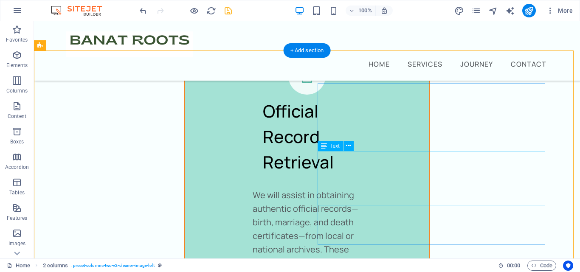
scroll to position [2448, 0]
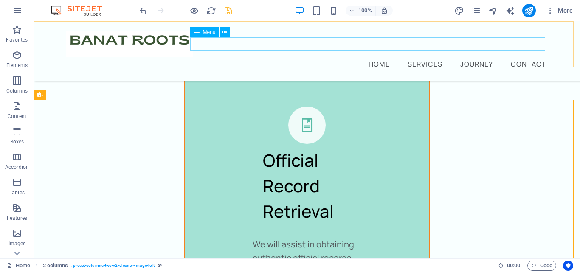
click at [465, 57] on nav "Home Services Journey Contact" at bounding box center [307, 64] width 482 height 14
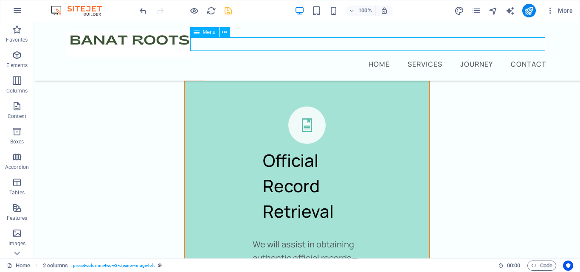
click at [465, 57] on nav "Home Services Journey Contact" at bounding box center [307, 64] width 482 height 14
select select
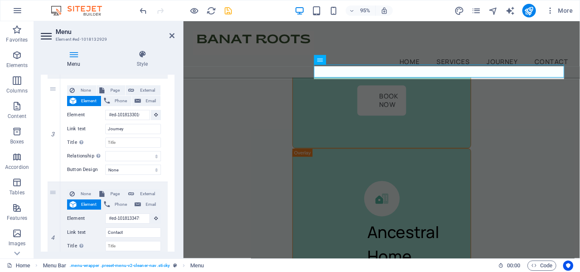
scroll to position [2403, 0]
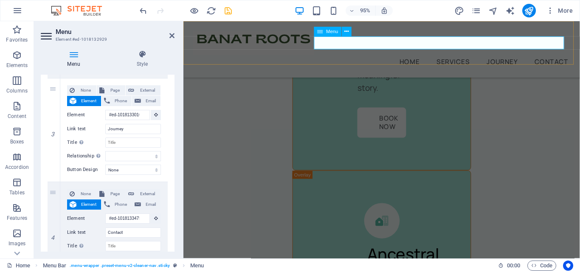
click at [522, 57] on nav "Home Services Journey Contact" at bounding box center [392, 64] width 397 height 14
drag, startPoint x: 130, startPoint y: 131, endPoint x: 107, endPoint y: 128, distance: 23.5
click at [107, 128] on input "Journey" at bounding box center [133, 129] width 56 height 10
type input "Disco"
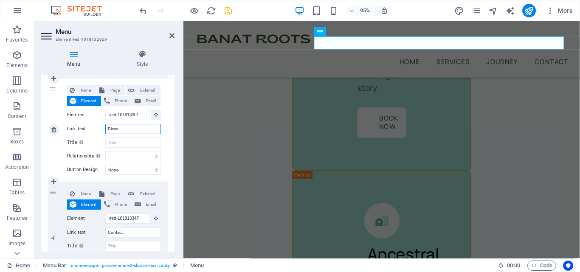
select select
type input "Discov"
select select
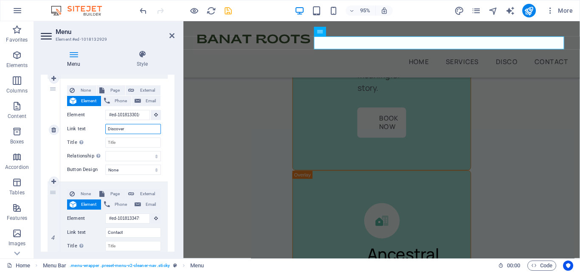
type input "Discovery"
select select
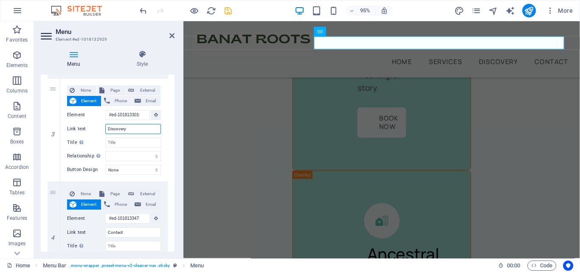
type input "Discovery"
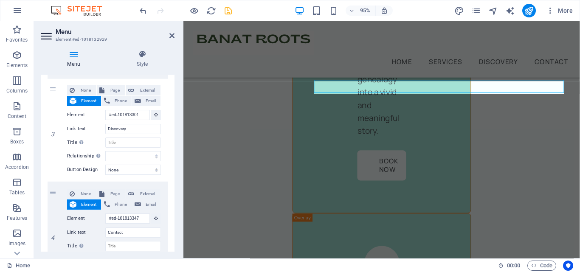
scroll to position [2357, 0]
click at [172, 38] on icon at bounding box center [171, 35] width 5 height 7
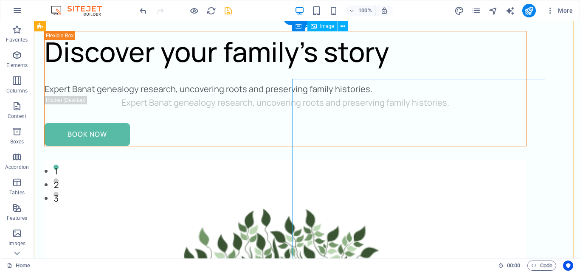
scroll to position [0, 0]
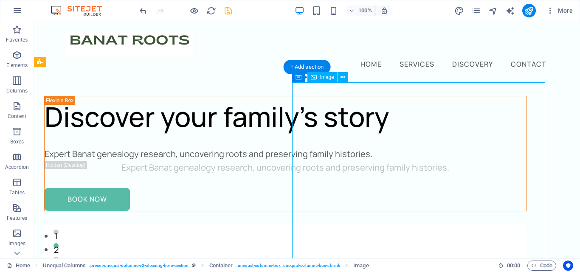
select select "%"
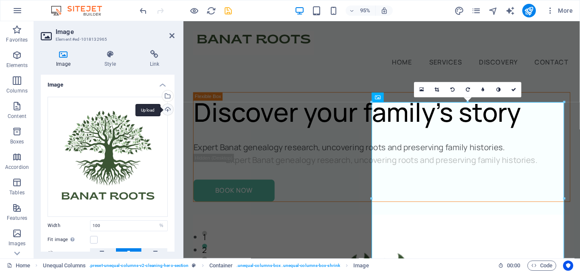
click at [169, 112] on div "Upload" at bounding box center [166, 110] width 13 height 13
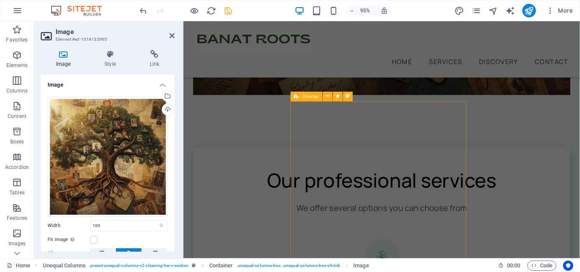
scroll to position [637, 0]
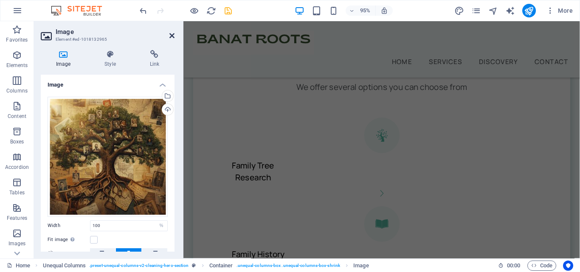
click at [170, 34] on icon at bounding box center [171, 35] width 5 height 7
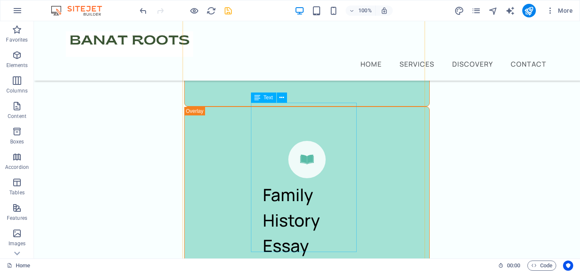
scroll to position [1937, 0]
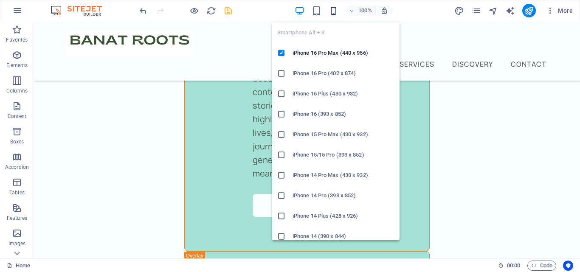
click at [331, 11] on icon "button" at bounding box center [333, 11] width 10 height 10
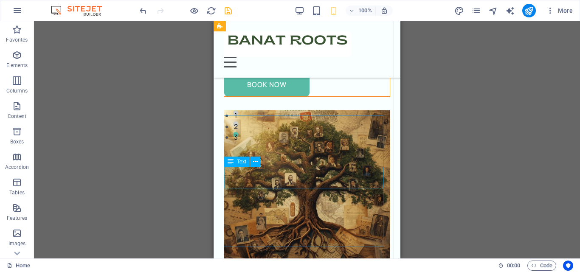
scroll to position [170, 0]
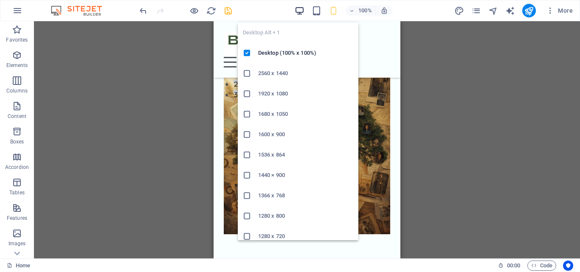
click at [300, 13] on icon "button" at bounding box center [300, 11] width 10 height 10
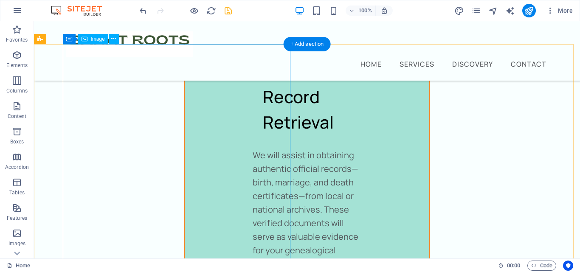
scroll to position [2504, 0]
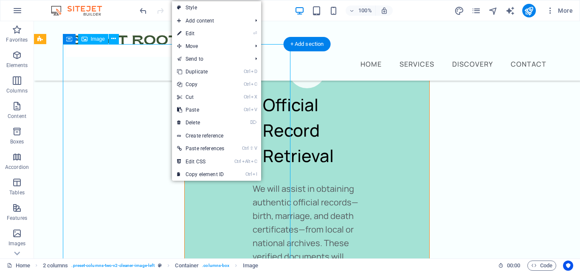
select select "%"
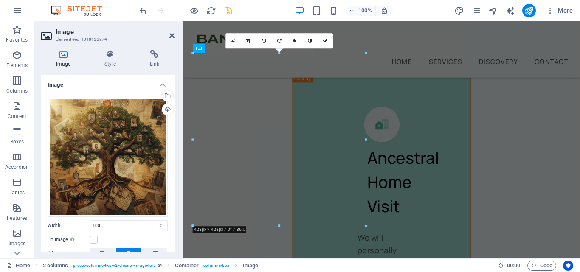
scroll to position [3792, 0]
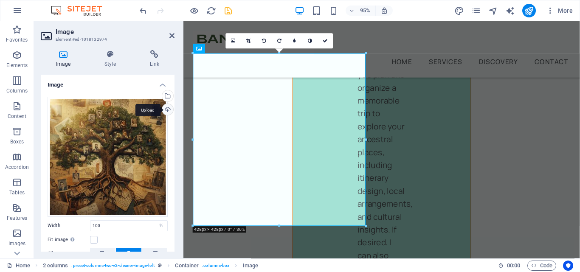
click at [162, 109] on div "Upload" at bounding box center [166, 110] width 13 height 13
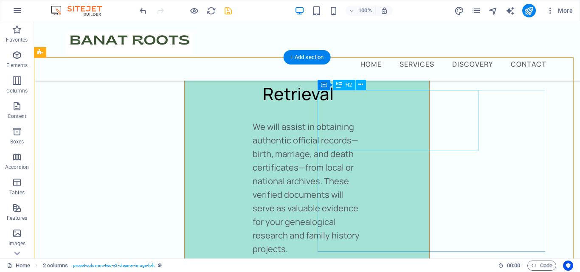
scroll to position [2491, 0]
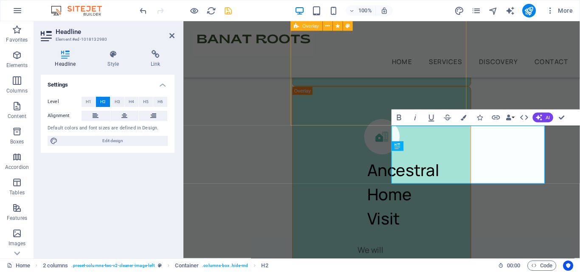
scroll to position [3713, 0]
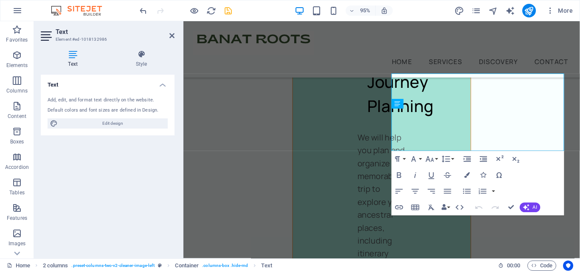
scroll to position [3835, 0]
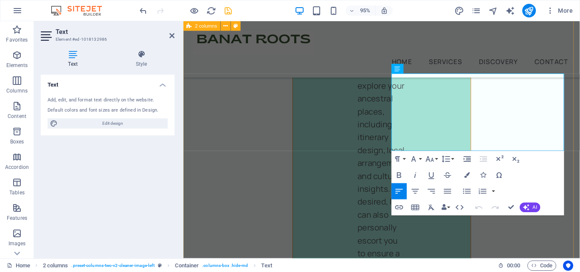
drag, startPoint x: 439, startPoint y: 146, endPoint x: 398, endPoint y: 83, distance: 75.3
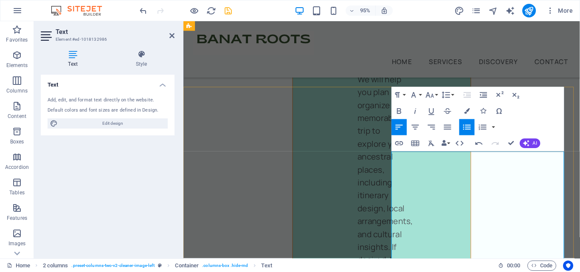
scroll to position [3750, 0]
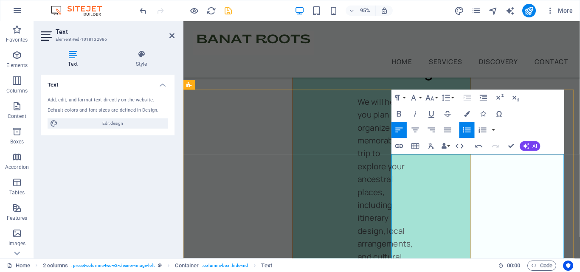
drag, startPoint x: 475, startPoint y: 236, endPoint x: 414, endPoint y: 198, distance: 71.8
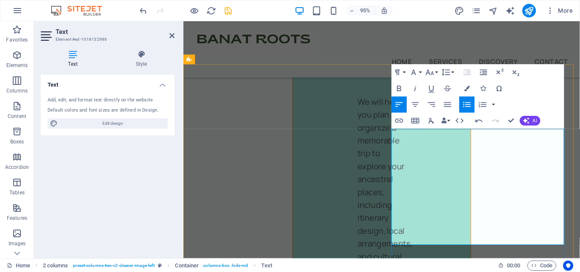
scroll to position [3793, 0]
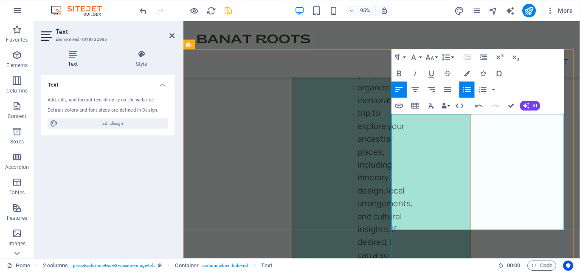
drag, startPoint x: 459, startPoint y: 230, endPoint x: 414, endPoint y: 129, distance: 111.3
click at [464, 87] on icon "button" at bounding box center [467, 89] width 8 height 5
click at [465, 89] on icon "button" at bounding box center [467, 90] width 10 height 10
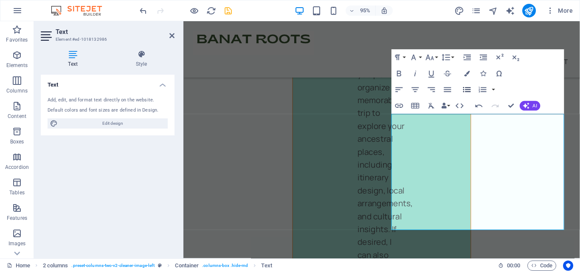
click at [469, 91] on icon "button" at bounding box center [467, 90] width 10 height 10
click at [467, 86] on icon "button" at bounding box center [467, 90] width 10 height 10
drag, startPoint x: 475, startPoint y: 234, endPoint x: 419, endPoint y: 126, distance: 121.7
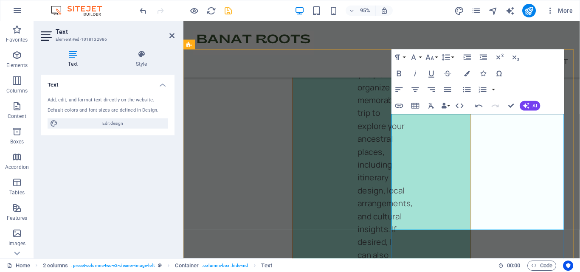
drag, startPoint x: 505, startPoint y: 168, endPoint x: 633, endPoint y: 100, distance: 144.3
click at [481, 56] on icon "button" at bounding box center [483, 58] width 10 height 10
click at [483, 61] on icon "button" at bounding box center [483, 58] width 10 height 10
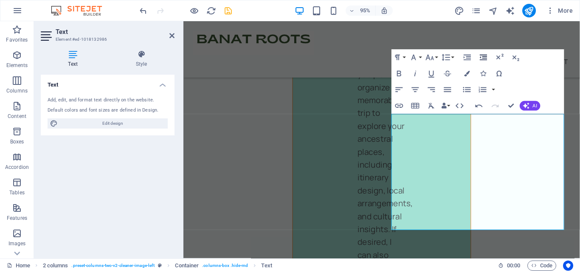
click at [483, 58] on icon "button" at bounding box center [483, 58] width 7 height 6
click at [469, 58] on icon "button" at bounding box center [466, 58] width 7 height 6
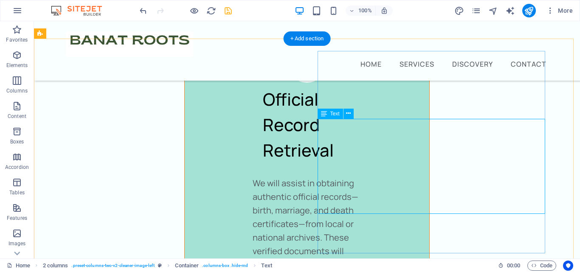
scroll to position [2467, 0]
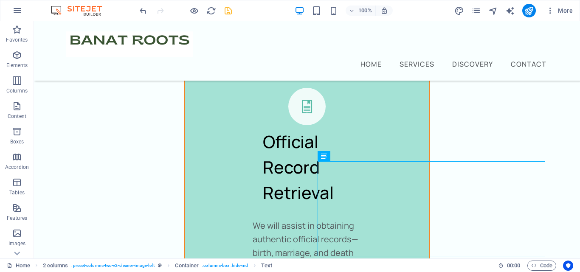
click at [233, 11] on div "100% More" at bounding box center [357, 11] width 438 height 14
click at [231, 11] on icon "save" at bounding box center [228, 11] width 10 height 10
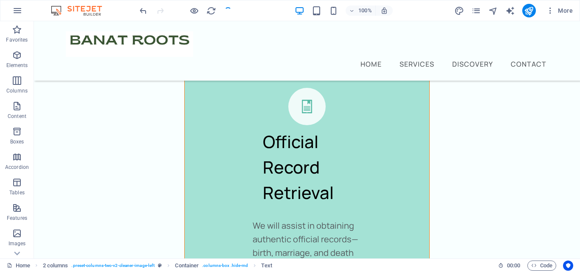
checkbox input "false"
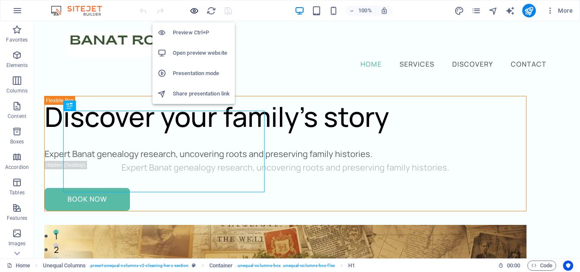
click at [194, 11] on icon "button" at bounding box center [194, 11] width 10 height 10
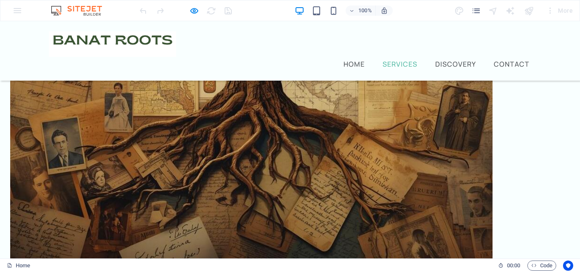
scroll to position [424, 0]
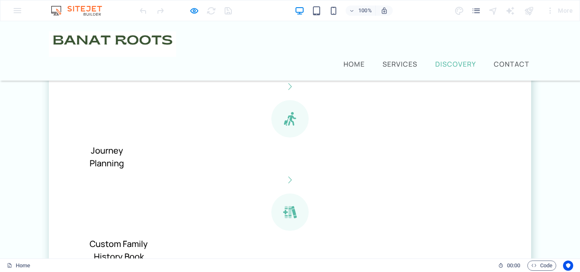
scroll to position [1146, 0]
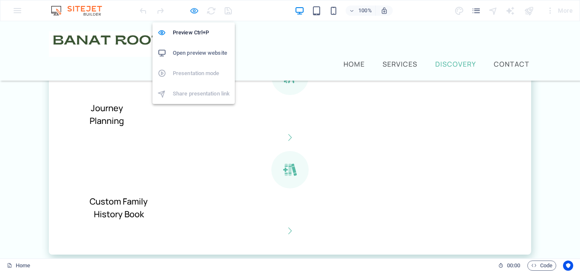
click at [193, 11] on icon "button" at bounding box center [194, 11] width 10 height 10
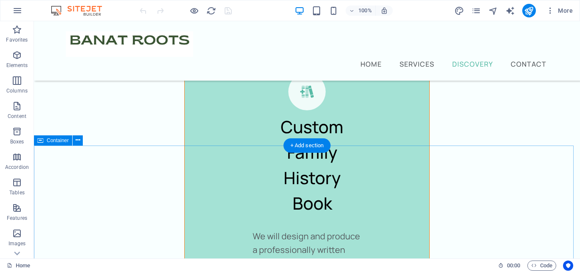
scroll to position [3225, 0]
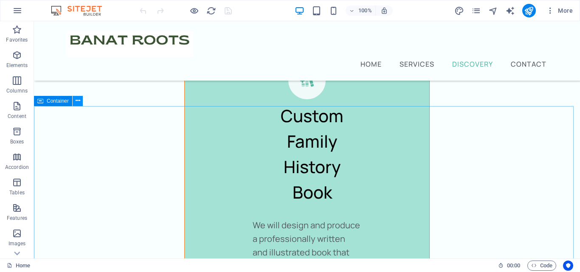
click at [76, 104] on icon at bounding box center [78, 100] width 5 height 9
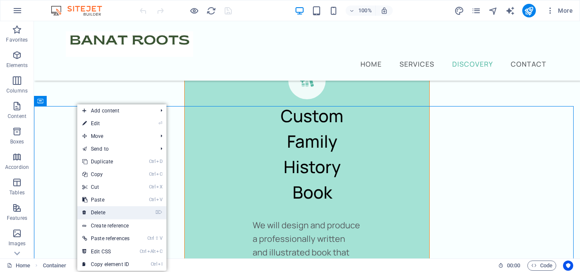
click at [121, 213] on link "⌦ Delete" at bounding box center [105, 212] width 57 height 13
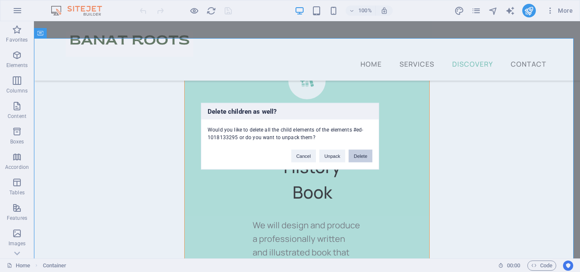
click at [355, 156] on button "Delete" at bounding box center [360, 155] width 24 height 13
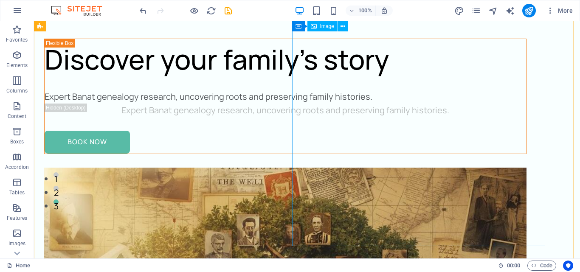
scroll to position [42, 0]
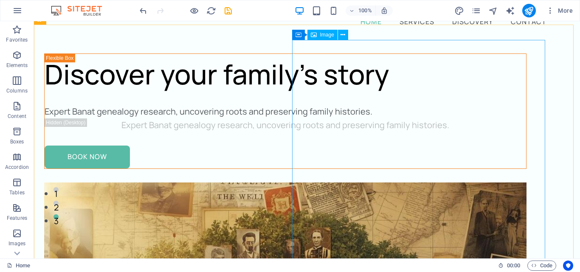
click at [327, 37] on span "Image" at bounding box center [327, 34] width 14 height 5
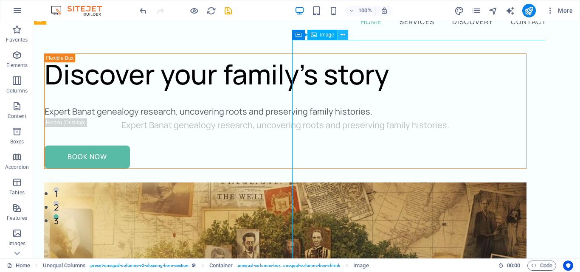
click at [342, 36] on icon at bounding box center [342, 35] width 5 height 9
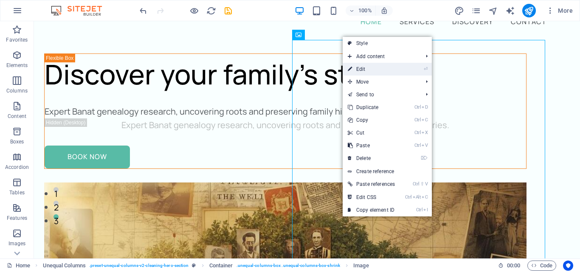
click at [382, 65] on link "⏎ Edit" at bounding box center [370, 69] width 57 height 13
select select "%"
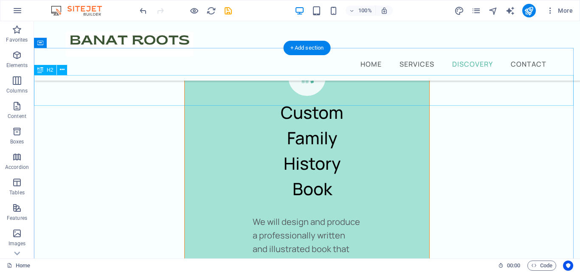
scroll to position [3225, 0]
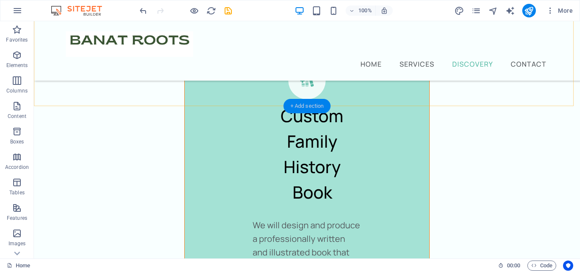
click at [303, 105] on div "+ Add section" at bounding box center [307, 106] width 47 height 14
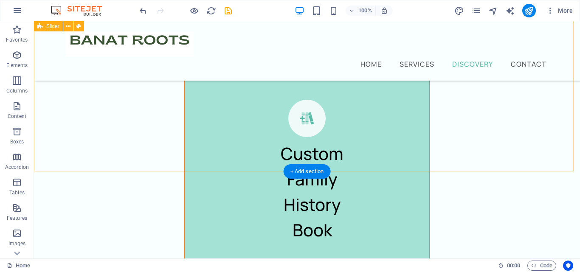
scroll to position [3203, 0]
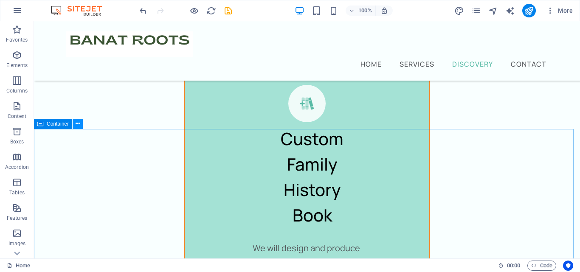
click at [76, 126] on icon at bounding box center [78, 123] width 5 height 9
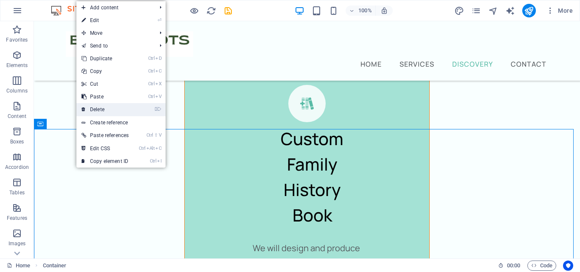
click at [95, 109] on link "⌦ Delete" at bounding box center [104, 109] width 57 height 13
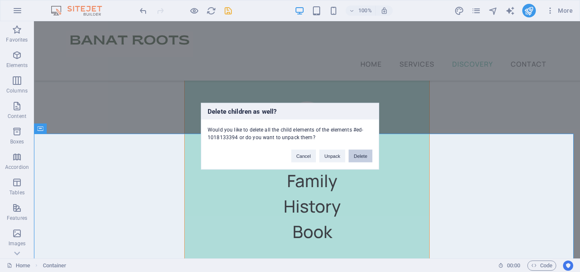
click at [361, 157] on button "Delete" at bounding box center [360, 155] width 24 height 13
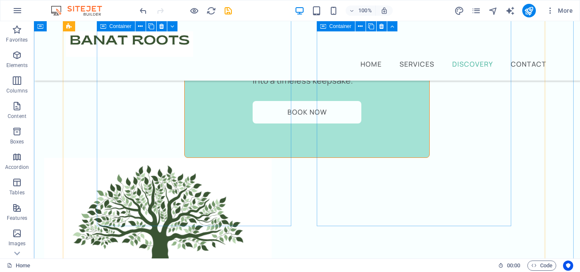
scroll to position [3423, 0]
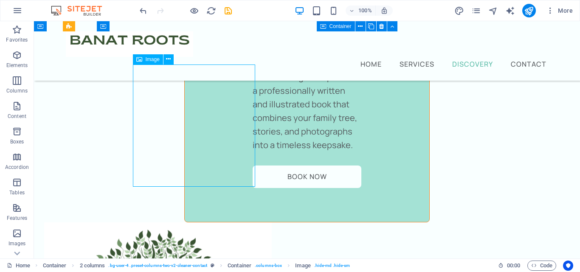
scroll to position [3338, 0]
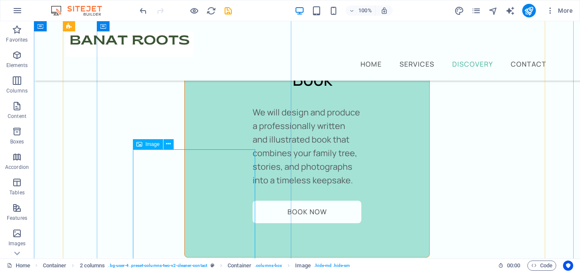
select select "%"
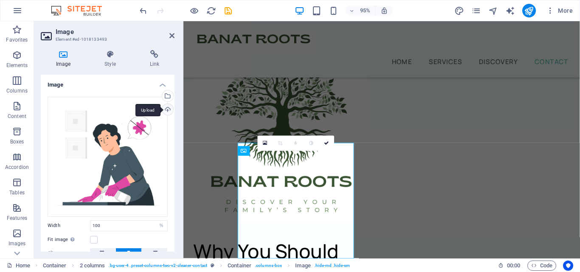
scroll to position [4681, 0]
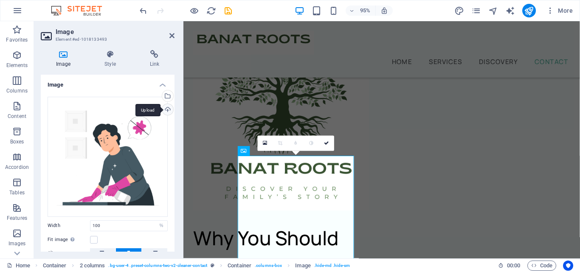
click at [164, 110] on div "Upload" at bounding box center [166, 110] width 13 height 13
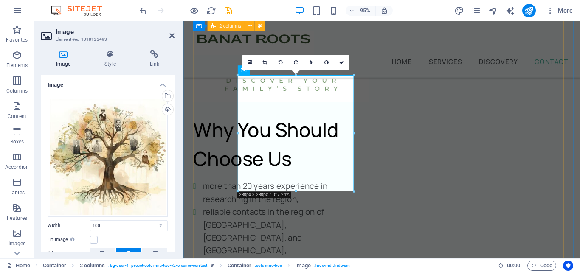
scroll to position [4808, 0]
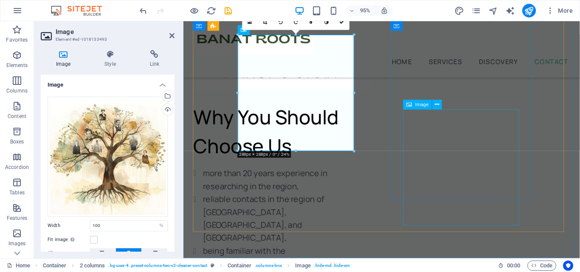
select select "%"
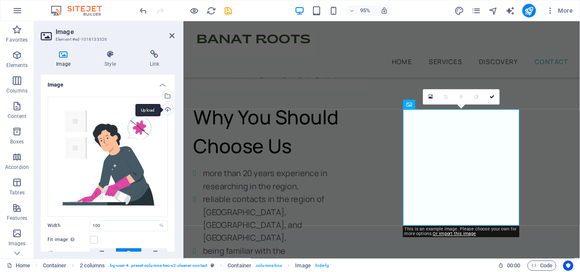
click at [169, 108] on div "Upload" at bounding box center [166, 110] width 13 height 13
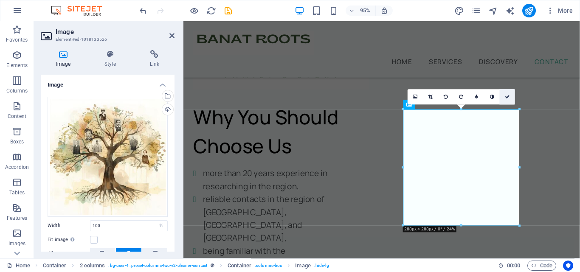
click at [502, 97] on link at bounding box center [507, 97] width 15 height 15
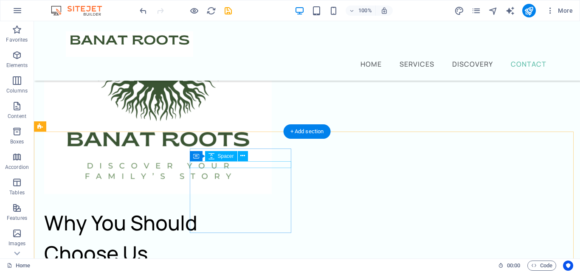
scroll to position [3630, 0]
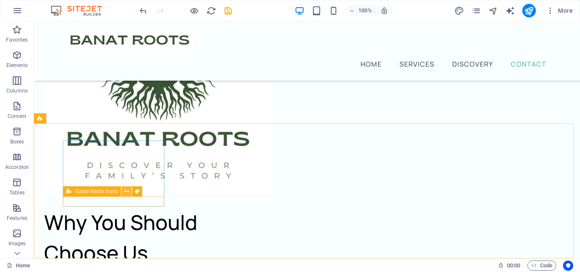
click at [124, 193] on icon at bounding box center [126, 191] width 5 height 9
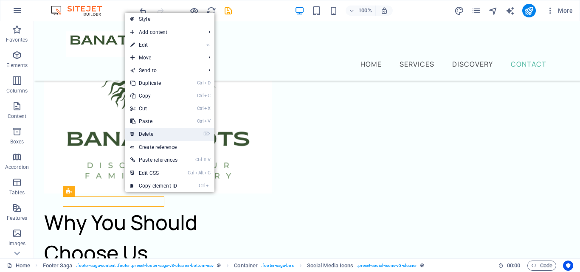
click at [156, 138] on link "⌦ Delete" at bounding box center [153, 134] width 57 height 13
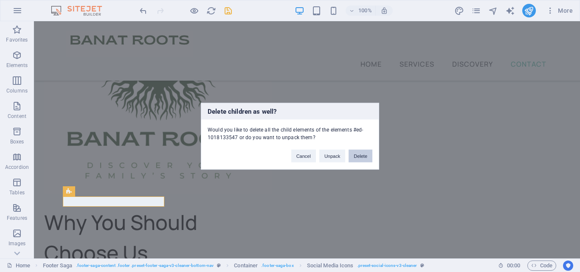
click at [355, 157] on button "Delete" at bounding box center [360, 155] width 24 height 13
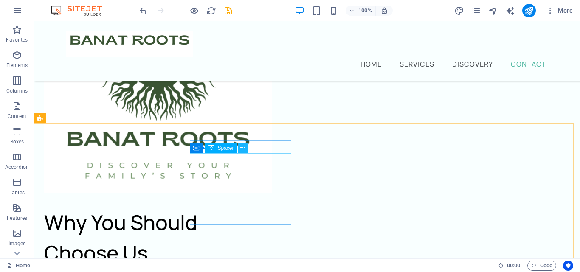
click at [243, 146] on icon at bounding box center [242, 147] width 5 height 9
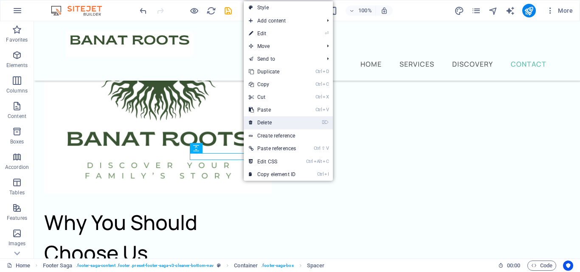
click at [267, 124] on link "⌦ Delete" at bounding box center [272, 122] width 57 height 13
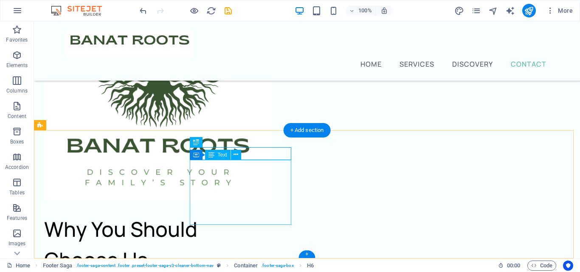
click at [234, 157] on icon at bounding box center [235, 154] width 5 height 9
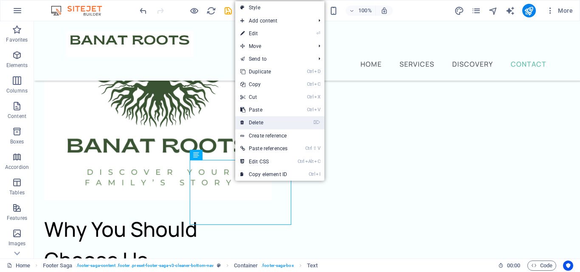
click at [264, 126] on link "⌦ Delete" at bounding box center [263, 122] width 57 height 13
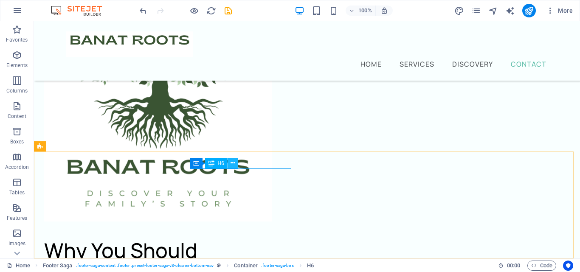
click at [235, 161] on icon at bounding box center [232, 163] width 5 height 9
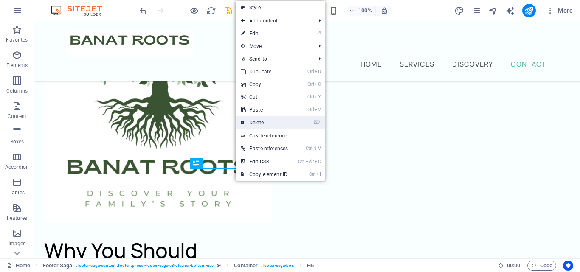
click at [261, 124] on link "⌦ Delete" at bounding box center [264, 122] width 57 height 13
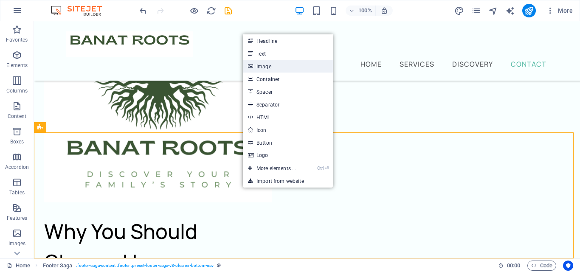
click at [295, 68] on link "Image" at bounding box center [288, 66] width 90 height 13
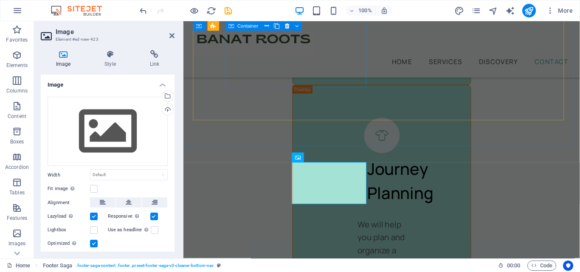
scroll to position [4926, 0]
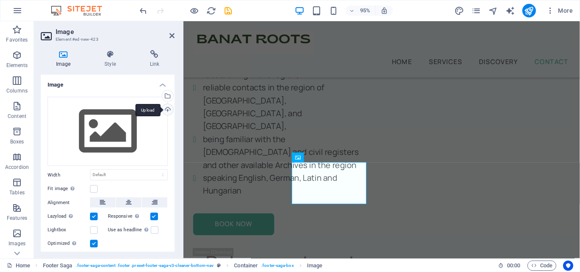
click at [164, 108] on div "Upload" at bounding box center [166, 110] width 13 height 13
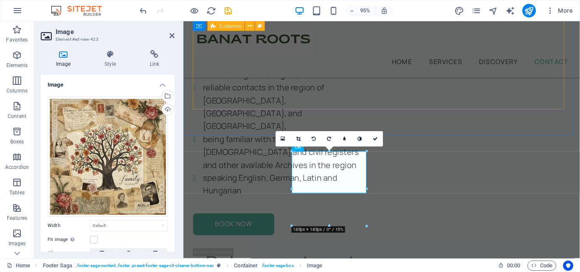
scroll to position [4937, 0]
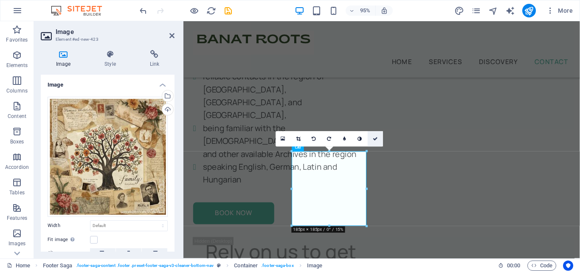
click at [377, 138] on icon at bounding box center [375, 139] width 5 height 5
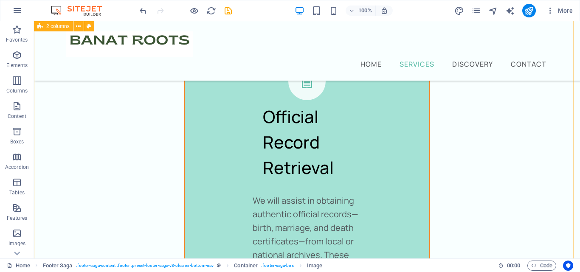
scroll to position [2484, 0]
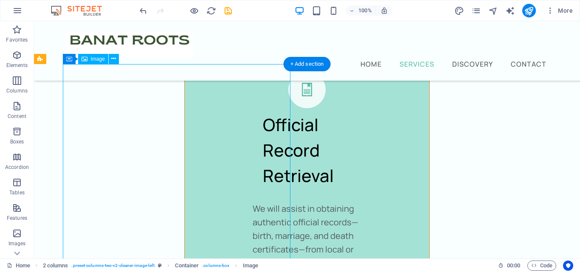
select select "%"
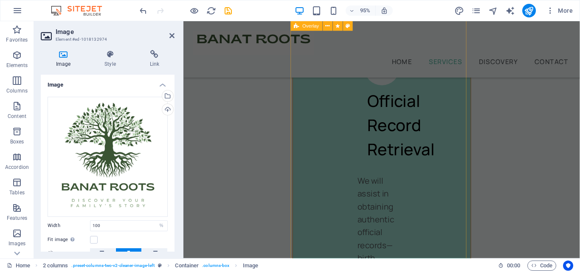
scroll to position [2837, 0]
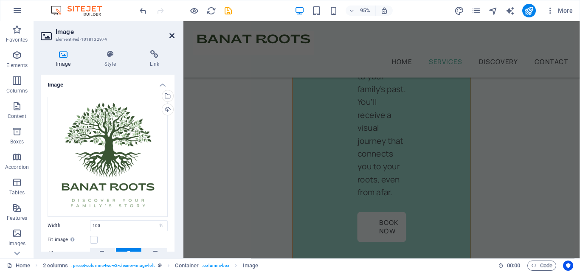
click at [170, 34] on icon at bounding box center [171, 35] width 5 height 7
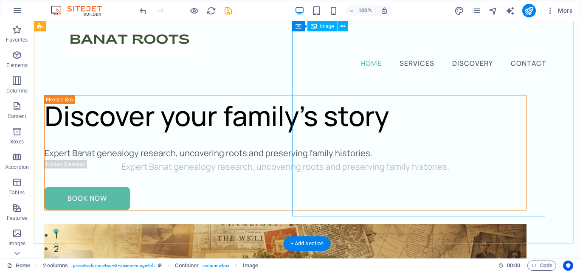
scroll to position [0, 0]
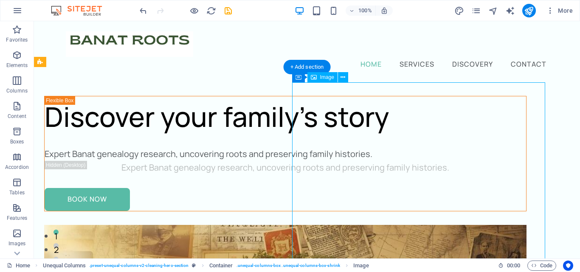
select select "%"
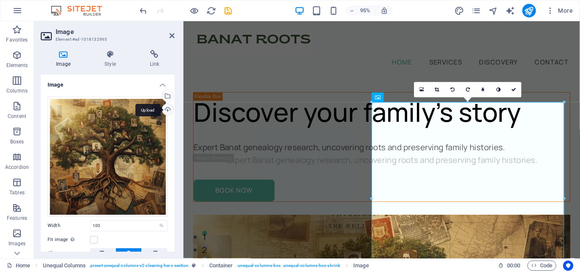
click at [166, 111] on div "Upload" at bounding box center [166, 110] width 13 height 13
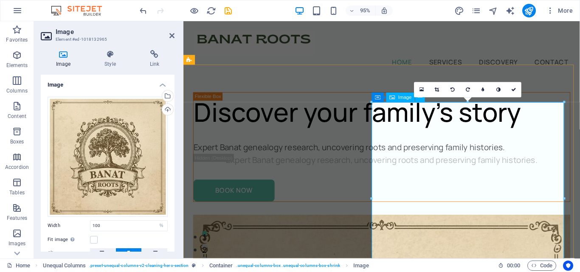
scroll to position [85, 0]
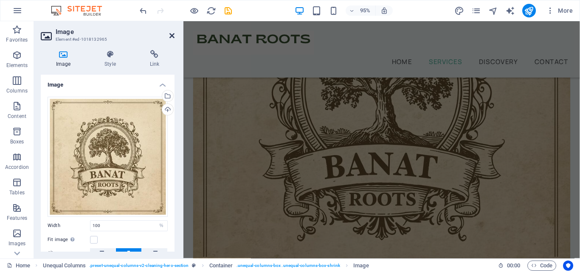
click at [173, 37] on icon at bounding box center [171, 35] width 5 height 7
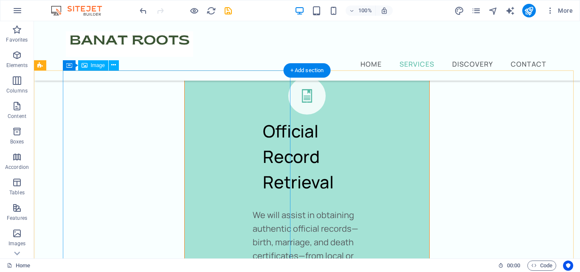
select select "%"
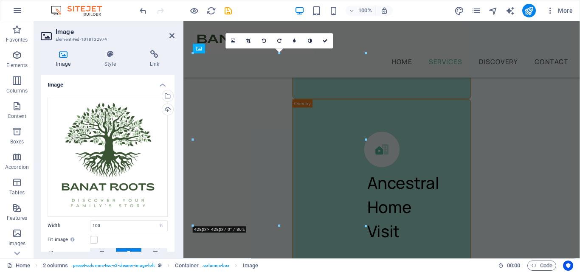
scroll to position [3813, 0]
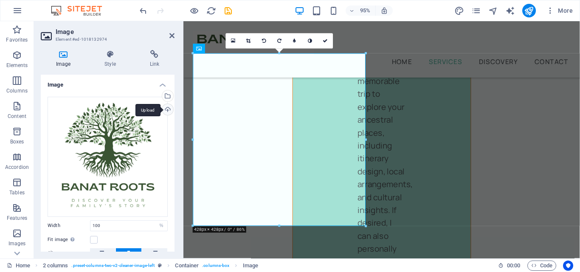
click at [167, 110] on div "Upload" at bounding box center [166, 110] width 13 height 13
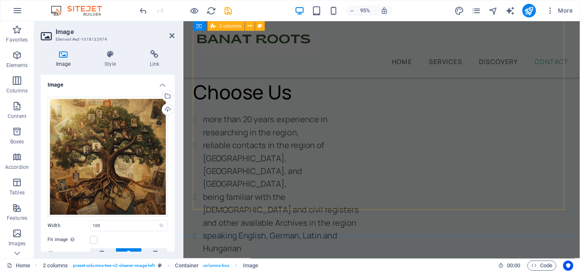
scroll to position [4937, 0]
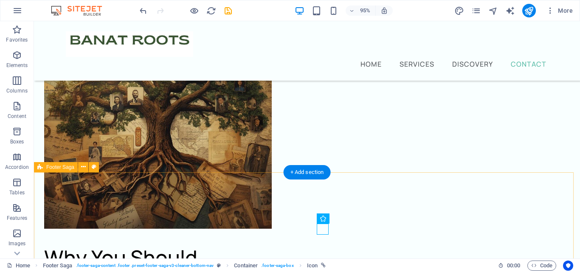
scroll to position [3581, 0]
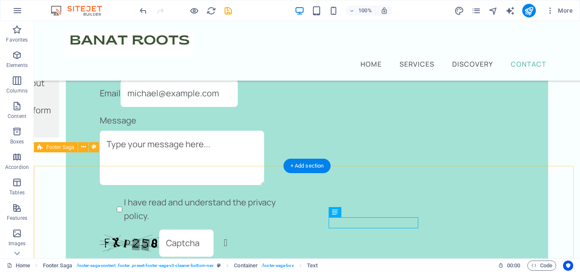
scroll to position [3601, 0]
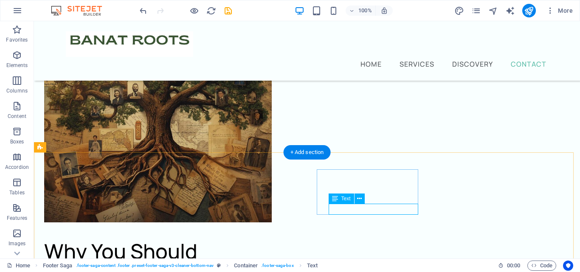
click at [359, 200] on icon at bounding box center [359, 198] width 5 height 9
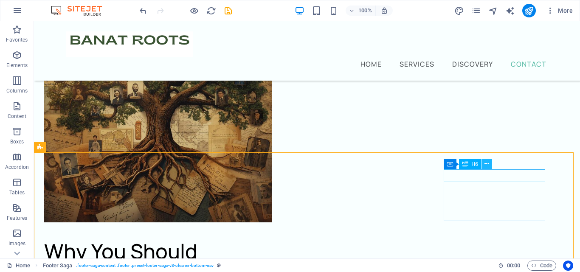
click at [485, 164] on icon at bounding box center [486, 164] width 5 height 9
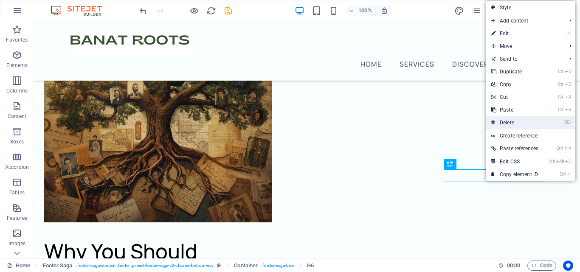
drag, startPoint x: 512, startPoint y: 119, endPoint x: 478, endPoint y: 98, distance: 40.4
click at [512, 119] on link "⌦ Delete" at bounding box center [514, 122] width 57 height 13
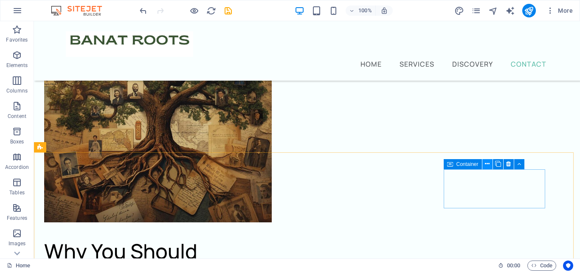
click at [487, 164] on icon at bounding box center [487, 164] width 5 height 9
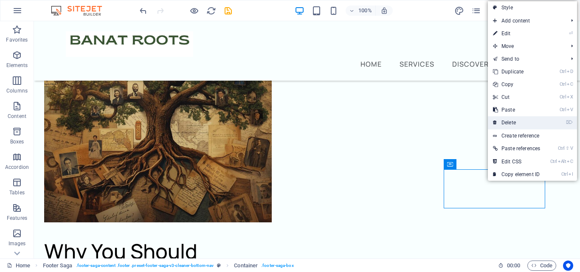
click at [514, 118] on link "⌦ Delete" at bounding box center [516, 122] width 57 height 13
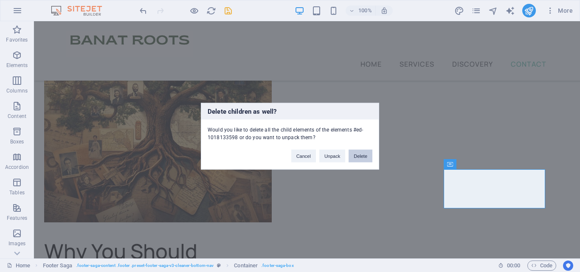
click at [357, 151] on button "Delete" at bounding box center [360, 155] width 24 height 13
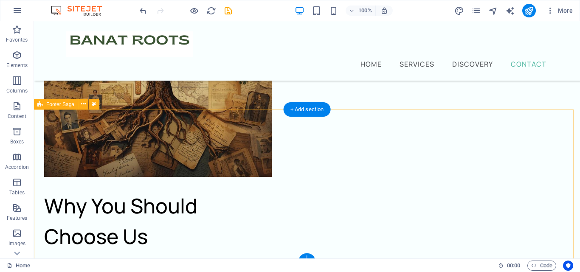
scroll to position [3647, 0]
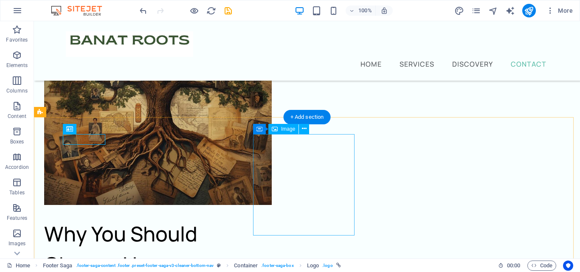
scroll to position [3604, 0]
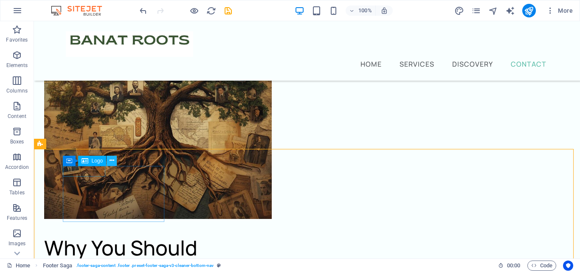
click at [109, 163] on icon at bounding box center [111, 160] width 5 height 9
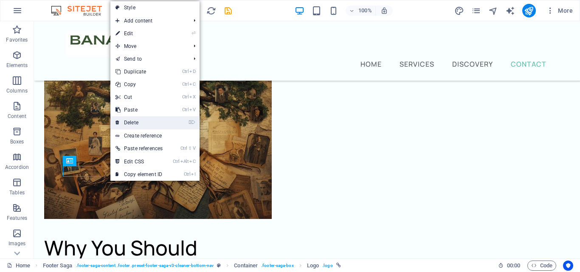
click at [152, 121] on link "⌦ Delete" at bounding box center [138, 122] width 57 height 13
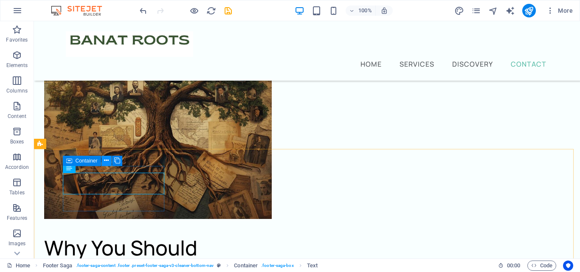
click at [103, 160] on button at bounding box center [106, 161] width 10 height 10
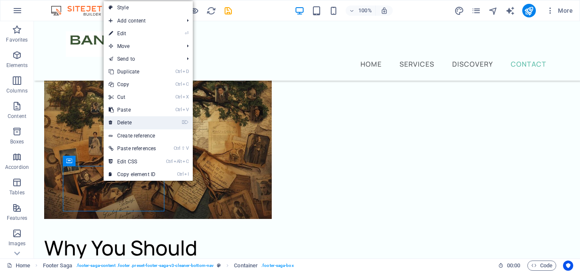
click at [126, 123] on link "⌦ Delete" at bounding box center [132, 122] width 57 height 13
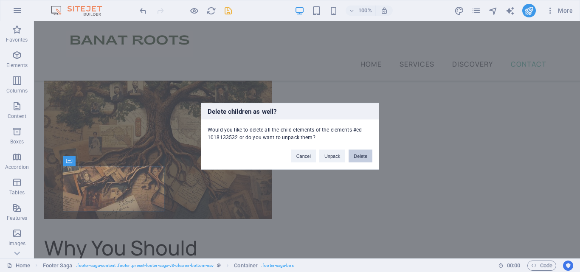
click at [354, 151] on button "Delete" at bounding box center [360, 155] width 24 height 13
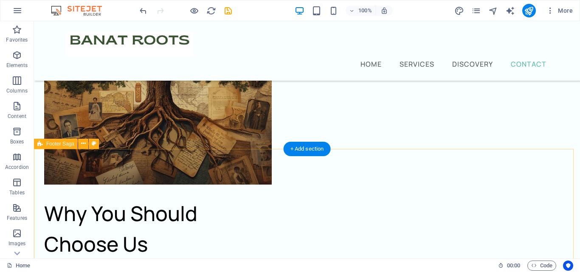
scroll to position [3647, 0]
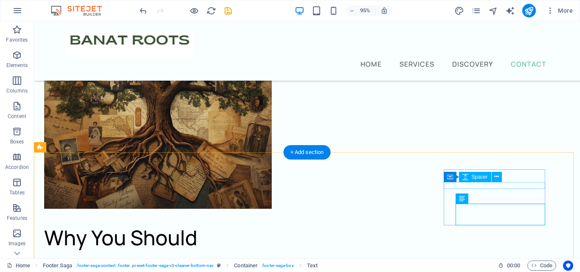
scroll to position [3601, 0]
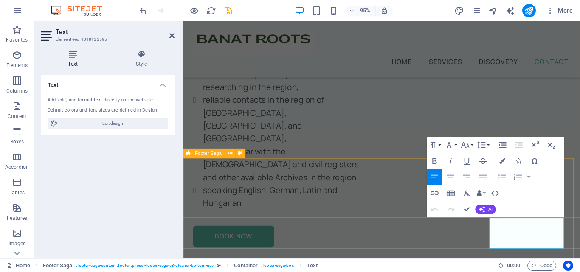
drag, startPoint x: 557, startPoint y: 253, endPoint x: 504, endPoint y: 237, distance: 55.6
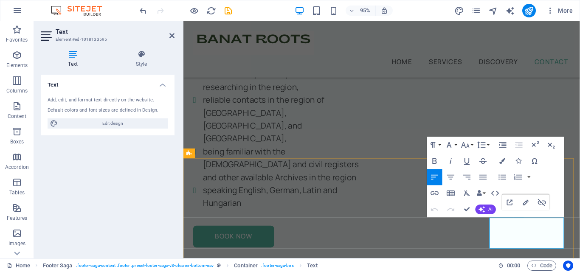
drag, startPoint x: 528, startPoint y: 253, endPoint x: 505, endPoint y: 235, distance: 29.3
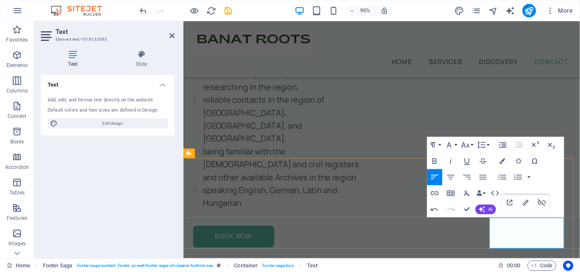
drag, startPoint x: 531, startPoint y: 253, endPoint x: 504, endPoint y: 229, distance: 36.1
drag, startPoint x: 537, startPoint y: 245, endPoint x: 542, endPoint y: 250, distance: 6.6
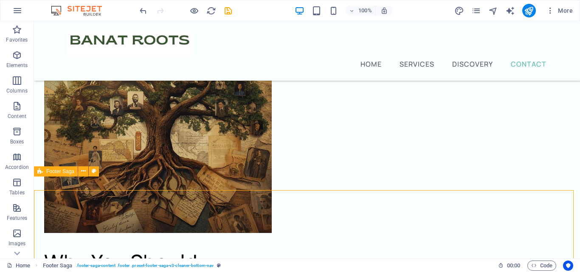
scroll to position [3577, 0]
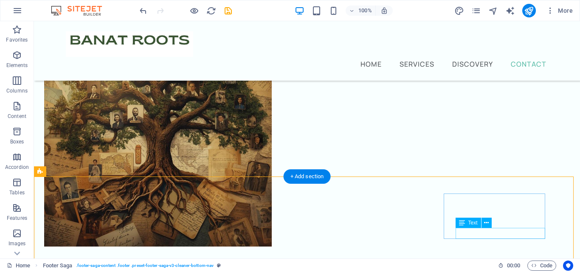
click at [486, 225] on icon at bounding box center [486, 223] width 5 height 9
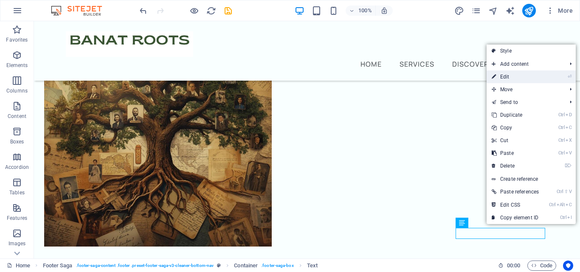
click at [515, 79] on link "⏎ Edit" at bounding box center [514, 76] width 57 height 13
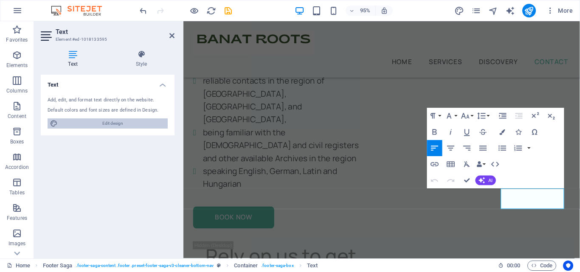
click at [85, 122] on span "Edit design" at bounding box center [112, 123] width 105 height 10
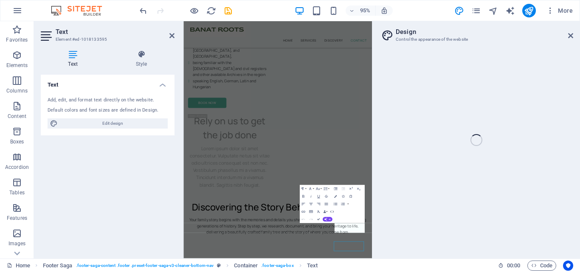
select select "px"
select select "400"
select select "px"
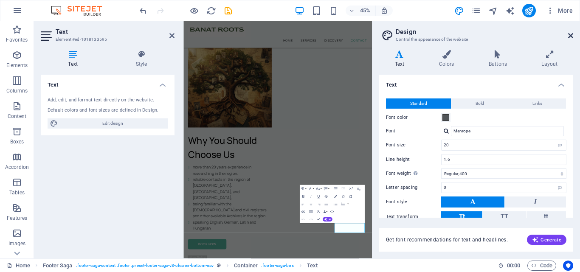
click at [571, 33] on icon at bounding box center [570, 35] width 5 height 7
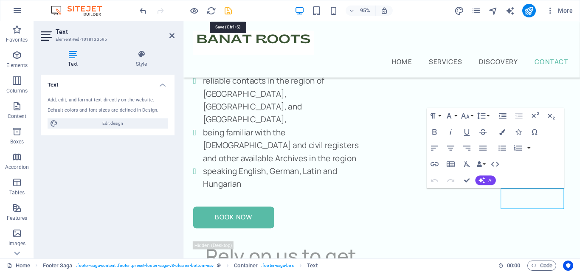
click at [225, 11] on icon "save" at bounding box center [228, 11] width 10 height 10
checkbox input "false"
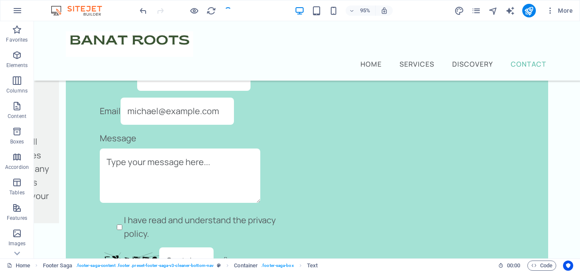
scroll to position [3577, 0]
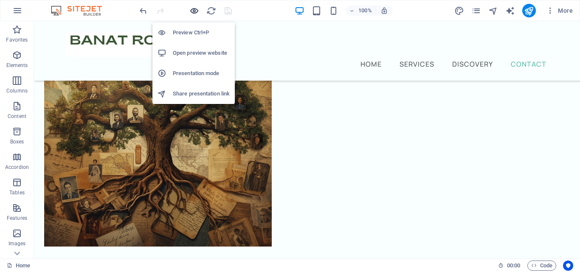
click at [193, 10] on icon "button" at bounding box center [194, 11] width 10 height 10
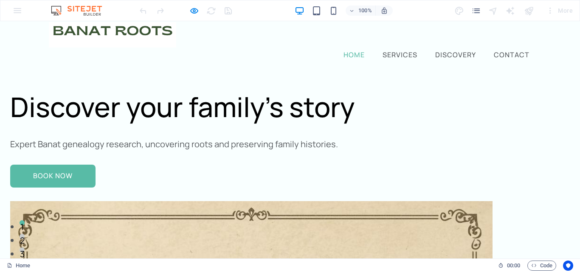
scroll to position [0, 0]
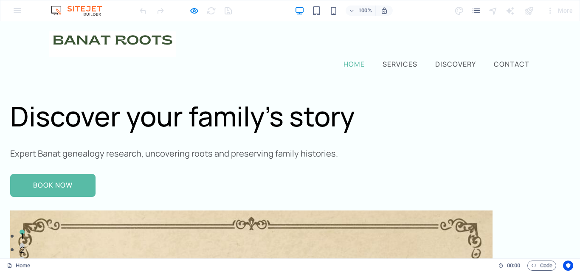
click at [342, 59] on link "Home" at bounding box center [354, 64] width 25 height 10
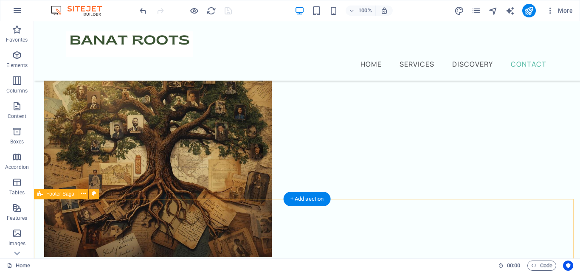
scroll to position [3580, 0]
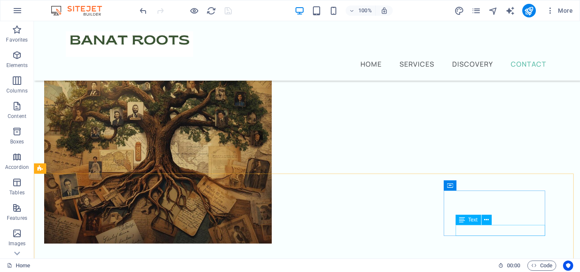
click at [470, 225] on div "Text" at bounding box center [476, 220] width 42 height 11
click at [484, 221] on icon at bounding box center [486, 220] width 5 height 9
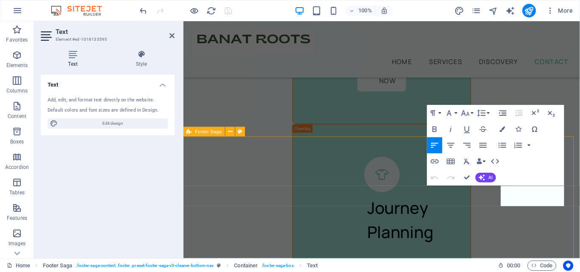
scroll to position [4936, 0]
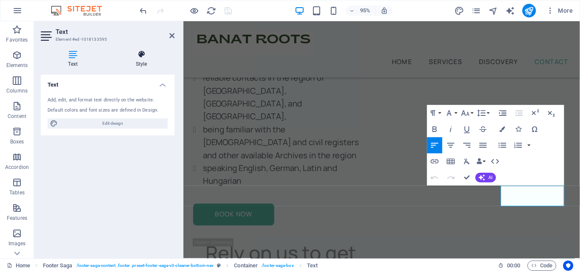
click at [142, 57] on icon at bounding box center [141, 54] width 66 height 8
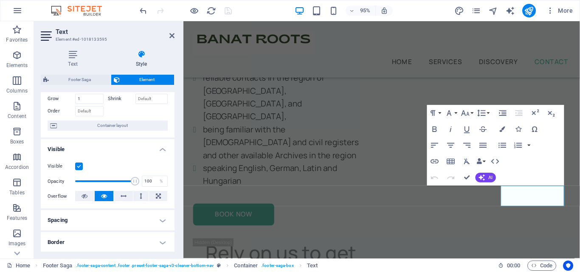
scroll to position [0, 0]
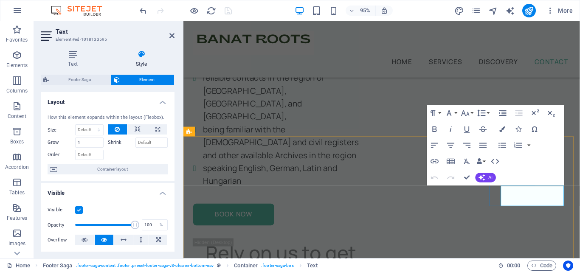
click at [467, 160] on icon "button" at bounding box center [467, 162] width 10 height 10
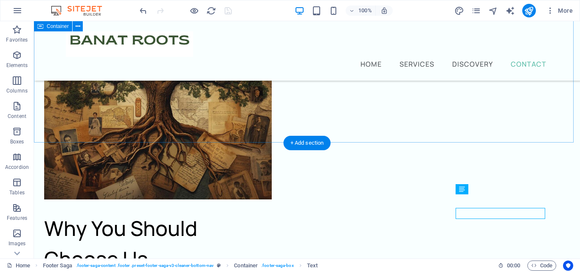
scroll to position [3610, 0]
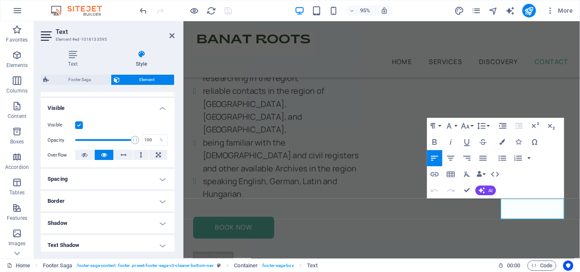
scroll to position [199, 0]
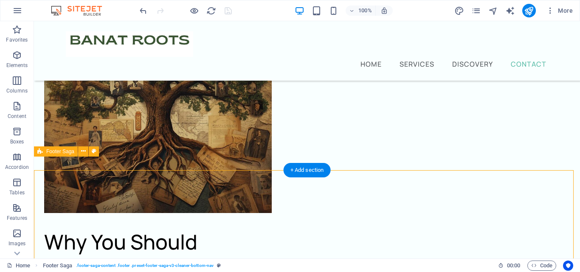
scroll to position [3597, 0]
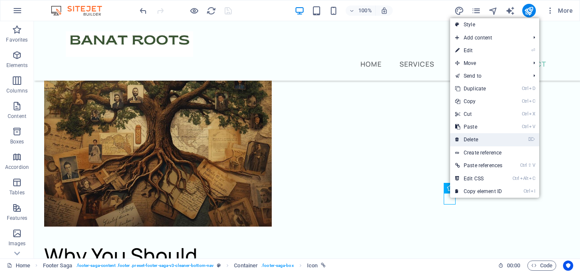
click at [488, 140] on link "⌦ Delete" at bounding box center [478, 139] width 57 height 13
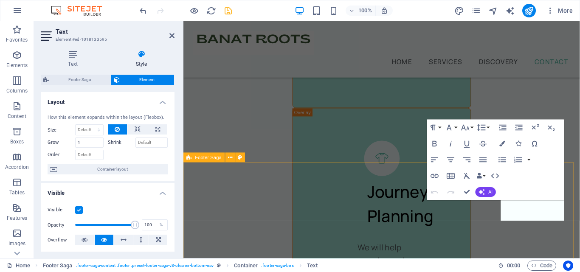
scroll to position [4909, 0]
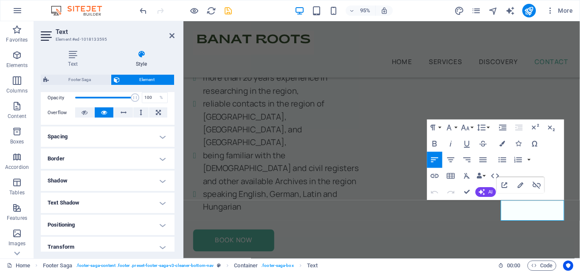
click at [127, 140] on h4 "Spacing" at bounding box center [108, 136] width 134 height 20
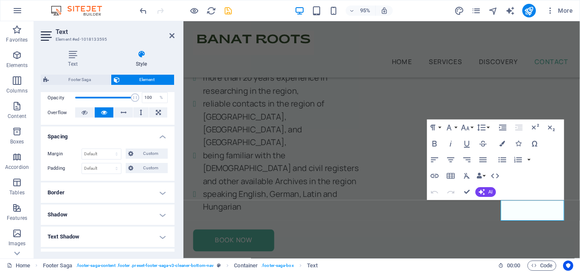
click at [140, 202] on h4 "Border" at bounding box center [108, 192] width 134 height 20
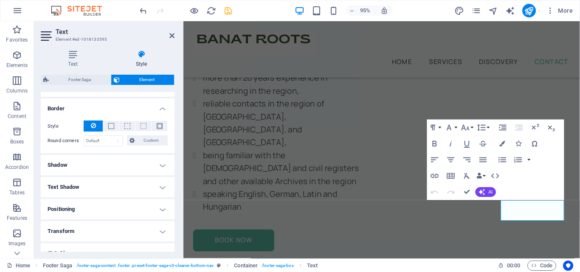
scroll to position [212, 0]
click at [133, 163] on h4 "Shadow" at bounding box center [108, 164] width 134 height 20
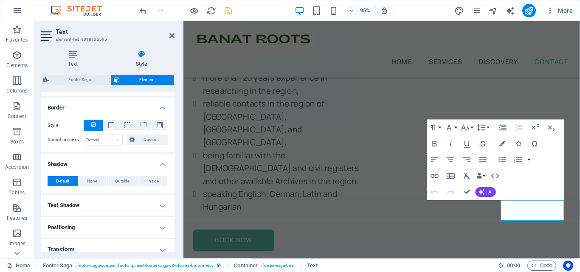
click at [134, 202] on h4 "Text Shadow" at bounding box center [108, 205] width 134 height 20
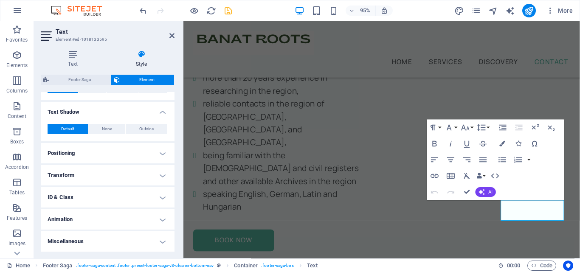
click at [115, 159] on h4 "Positioning" at bounding box center [108, 153] width 134 height 20
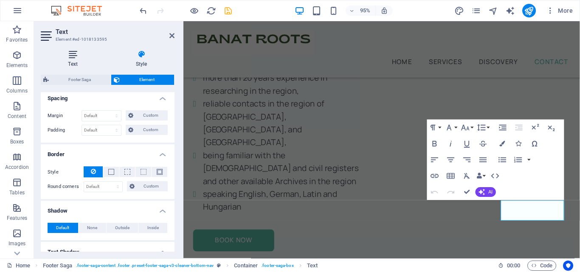
scroll to position [38, 0]
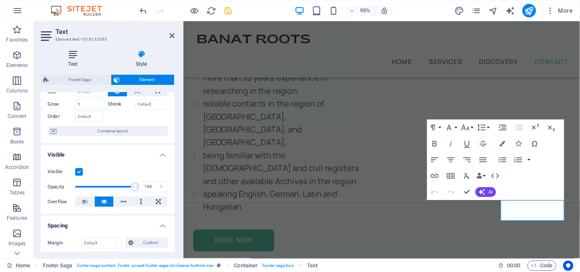
click at [73, 53] on icon at bounding box center [73, 54] width 64 height 8
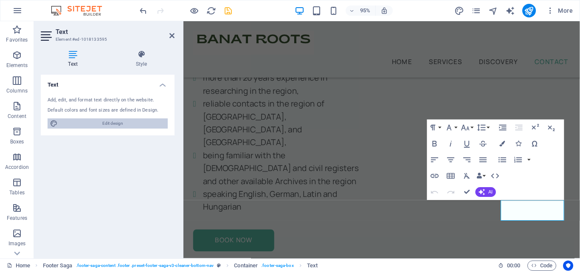
click at [104, 122] on span "Edit design" at bounding box center [112, 123] width 105 height 10
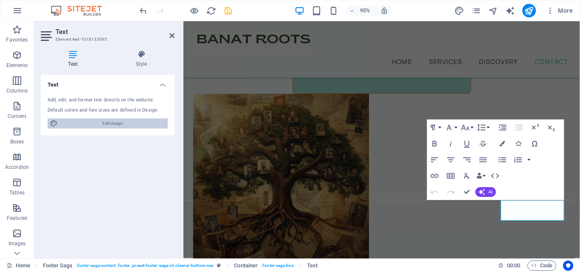
select select "px"
select select "400"
select select "px"
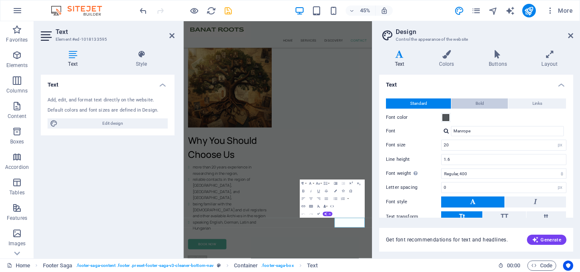
click at [471, 101] on button "Bold" at bounding box center [479, 103] width 56 height 10
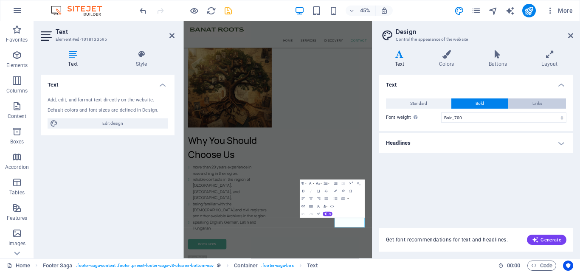
click at [517, 101] on button "Links" at bounding box center [537, 103] width 58 height 10
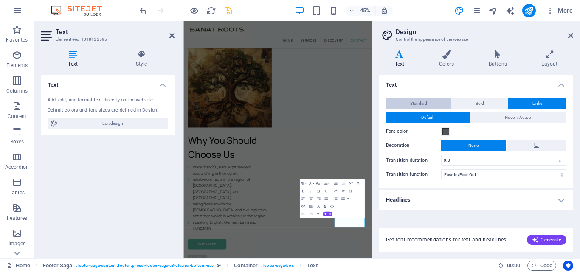
click at [421, 103] on span "Standard" at bounding box center [418, 103] width 17 height 10
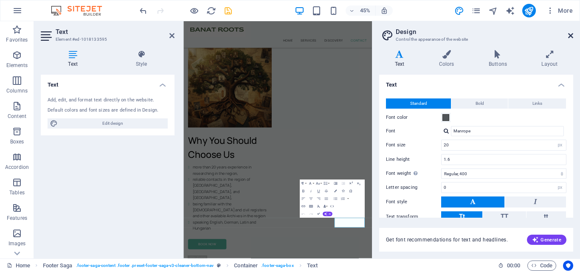
click at [571, 34] on icon at bounding box center [570, 35] width 5 height 7
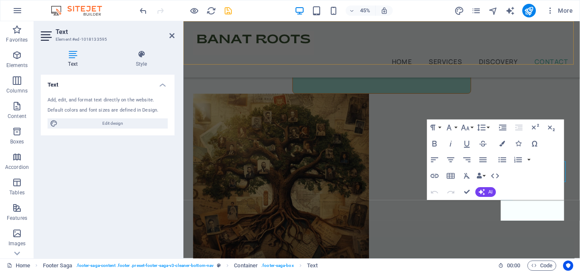
scroll to position [4909, 0]
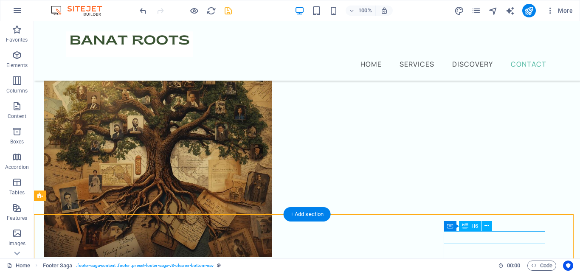
scroll to position [3553, 0]
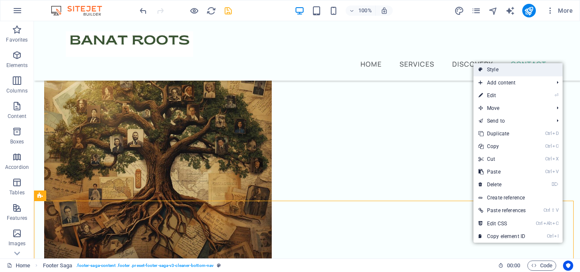
drag, startPoint x: 514, startPoint y: 70, endPoint x: 247, endPoint y: 63, distance: 267.1
click at [514, 70] on link "Style" at bounding box center [517, 69] width 89 height 13
select select "px"
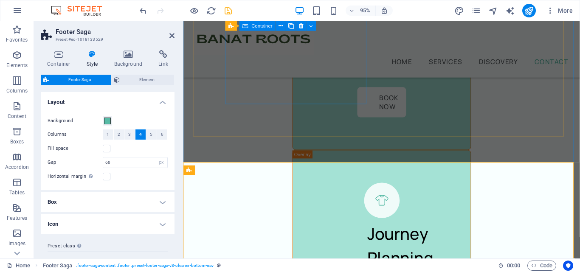
scroll to position [4909, 0]
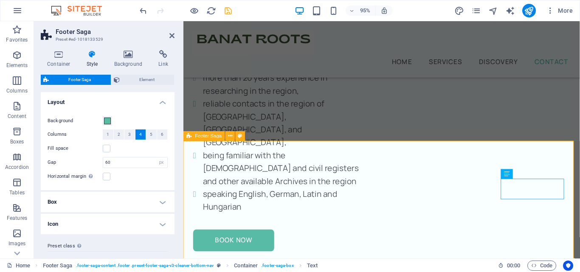
scroll to position [4937, 0]
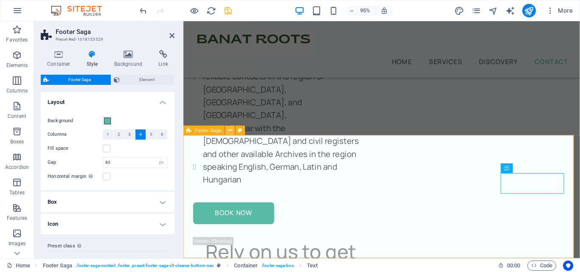
click at [227, 130] on button at bounding box center [230, 131] width 10 height 10
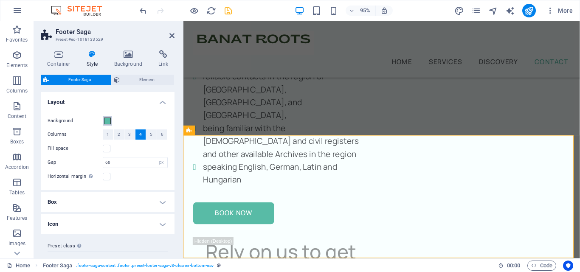
click at [109, 123] on span at bounding box center [107, 121] width 7 height 7
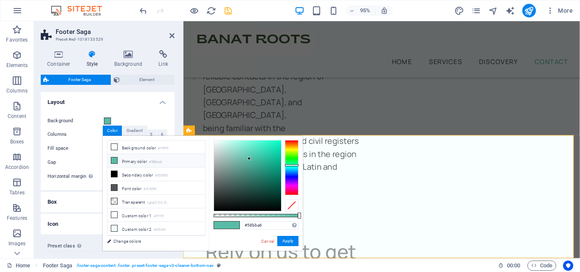
click at [129, 89] on div "Footer Saga Element Layout How this element expands within the layout (Flexbox)…" at bounding box center [108, 163] width 134 height 177
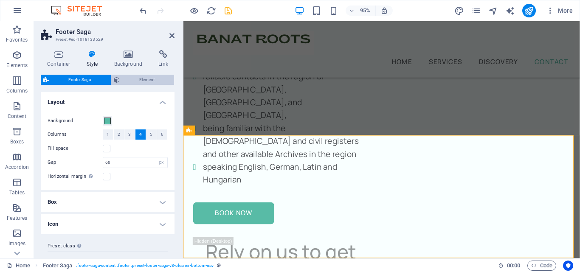
click at [143, 80] on span "Element" at bounding box center [147, 80] width 50 height 10
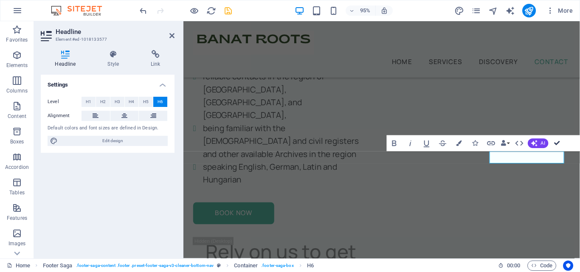
scroll to position [3612, 0]
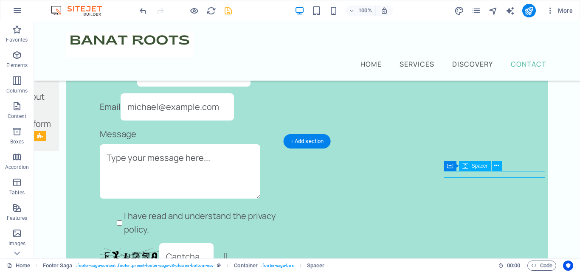
select select "px"
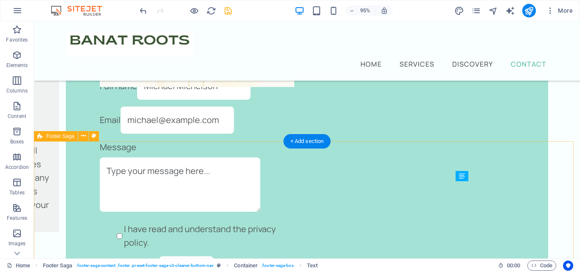
scroll to position [3612, 0]
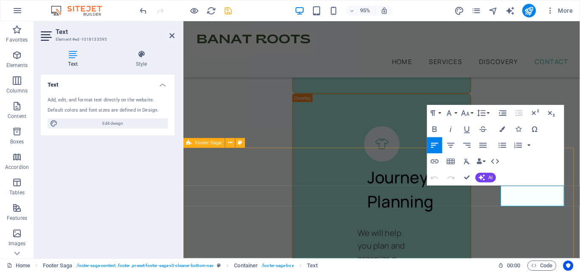
scroll to position [4924, 0]
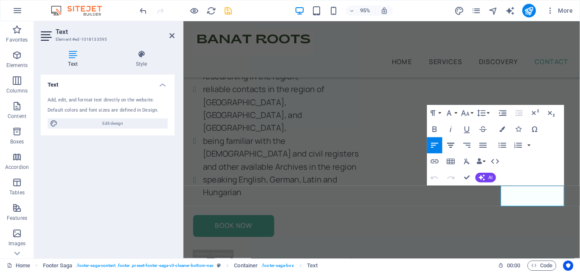
click at [452, 142] on icon "button" at bounding box center [451, 145] width 10 height 10
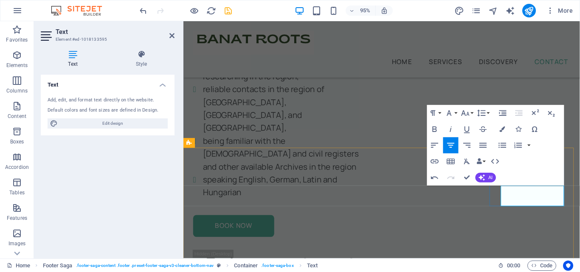
click at [503, 128] on icon "button" at bounding box center [503, 129] width 6 height 6
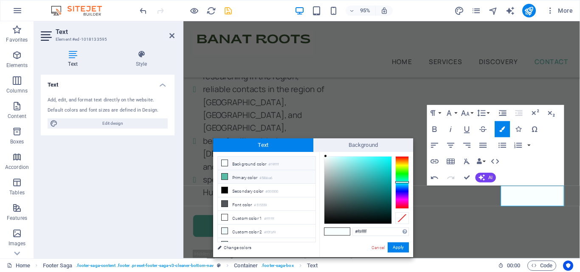
click at [247, 175] on li "Primary color #58bba6" at bounding box center [267, 177] width 98 height 14
type input "#58bba6"
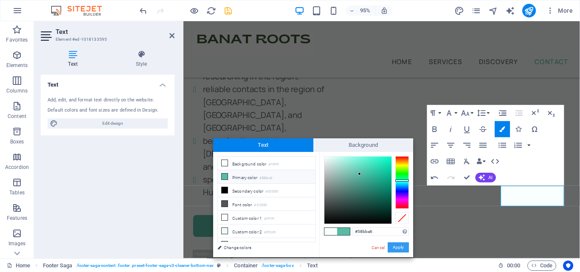
click at [396, 245] on button "Apply" at bounding box center [397, 247] width 21 height 10
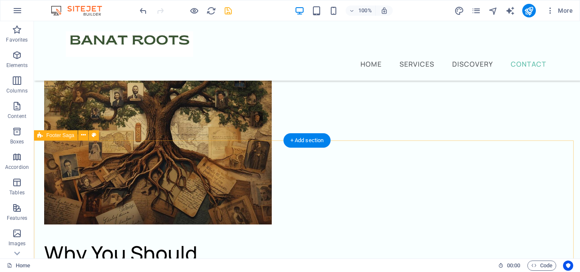
scroll to position [3647, 0]
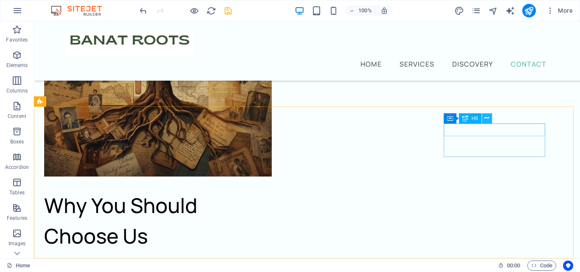
click at [486, 118] on icon at bounding box center [486, 118] width 5 height 9
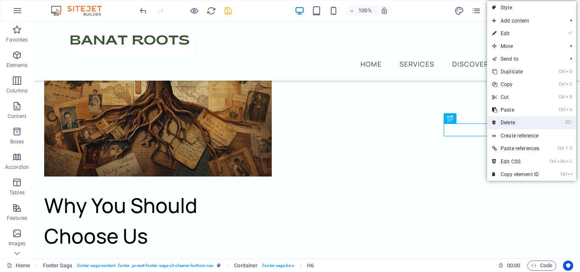
click at [531, 121] on link "⌦ Delete" at bounding box center [515, 122] width 57 height 13
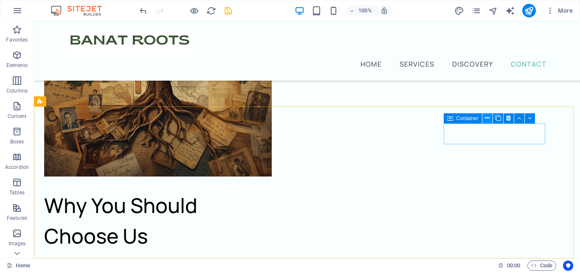
click at [486, 117] on icon at bounding box center [487, 118] width 5 height 9
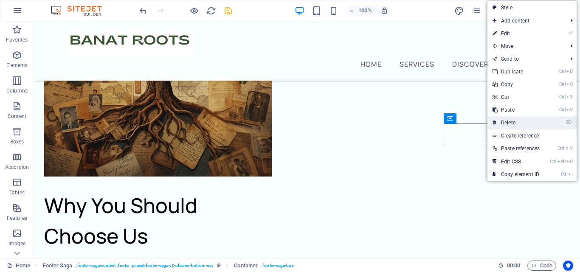
click at [524, 126] on link "⌦ Delete" at bounding box center [515, 122] width 57 height 13
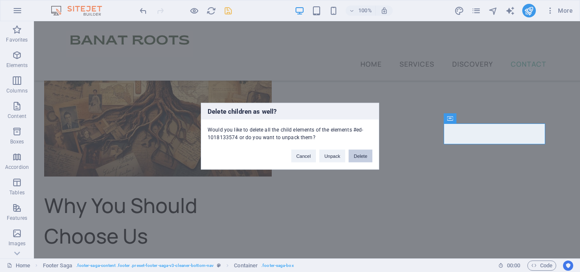
click at [370, 152] on button "Delete" at bounding box center [360, 155] width 24 height 13
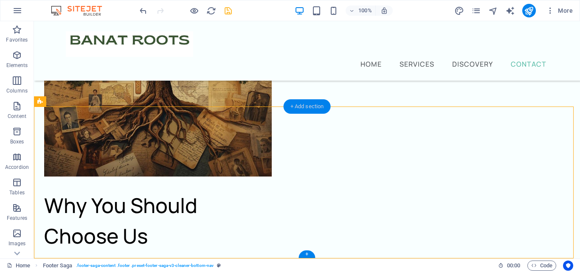
click at [309, 103] on div "+ Add section" at bounding box center [307, 106] width 47 height 14
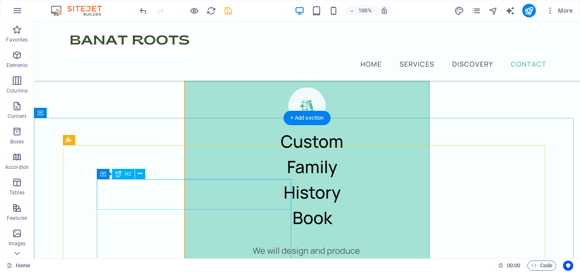
scroll to position [3285, 0]
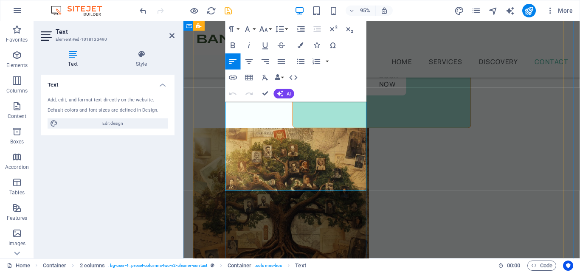
scroll to position [4668, 0]
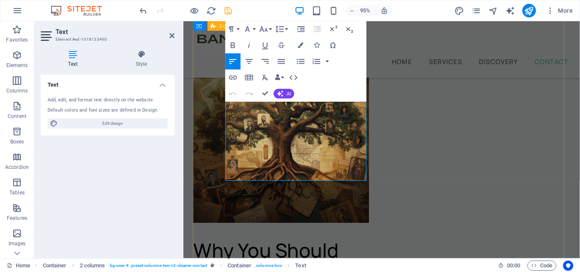
drag, startPoint x: 340, startPoint y: 182, endPoint x: 226, endPoint y: 94, distance: 143.4
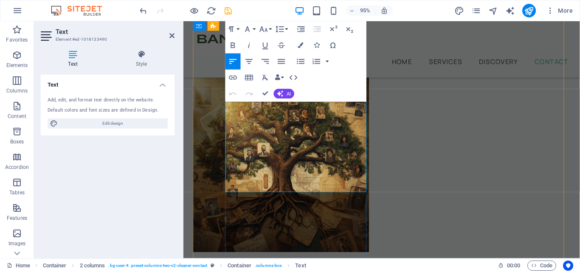
scroll to position [4626, 0]
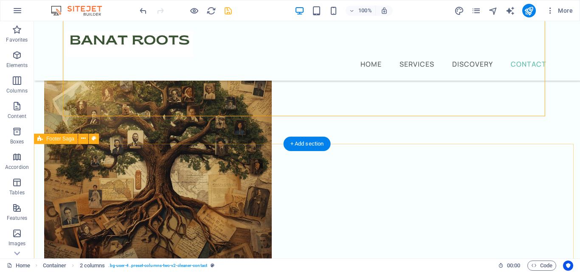
scroll to position [3701, 0]
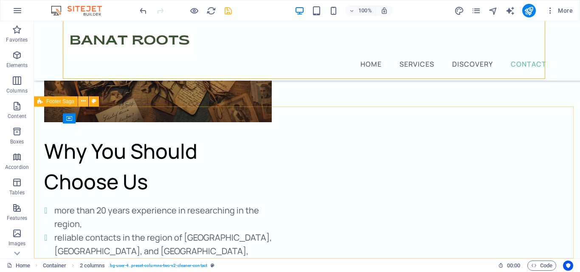
click at [81, 101] on icon at bounding box center [83, 101] width 5 height 9
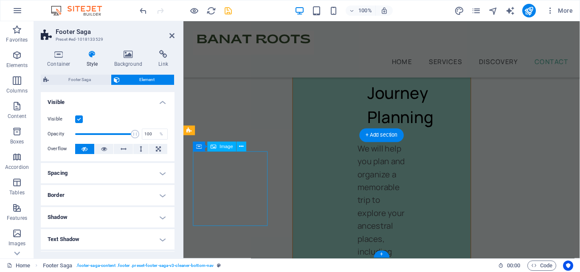
scroll to position [4978, 0]
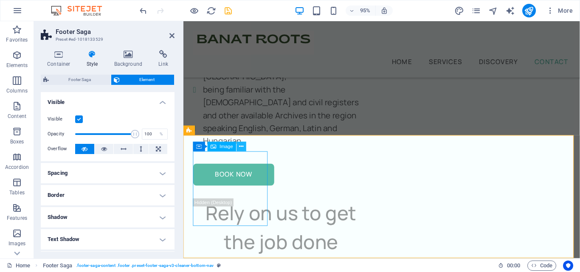
click at [242, 147] on icon at bounding box center [241, 147] width 4 height 8
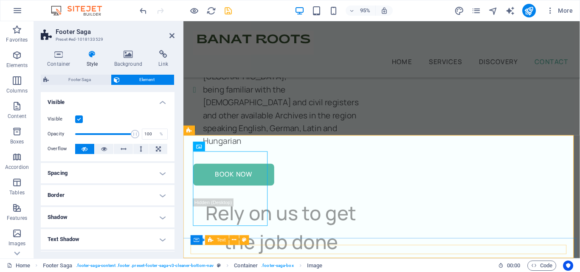
click at [214, 244] on div "Text" at bounding box center [217, 241] width 24 height 10
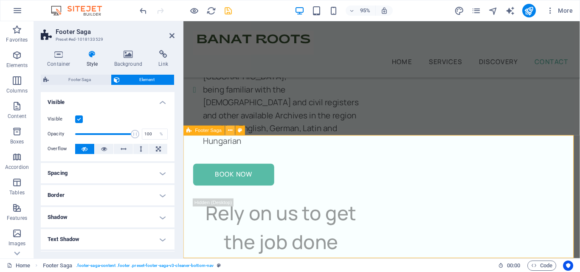
click at [228, 131] on icon at bounding box center [230, 130] width 4 height 8
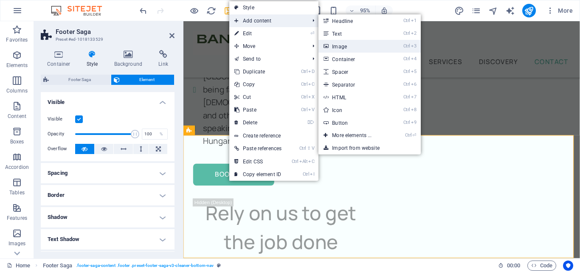
click at [352, 41] on link "Ctrl 3 Image" at bounding box center [353, 46] width 70 height 13
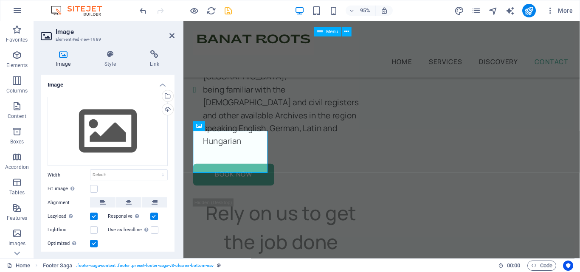
scroll to position [4999, 0]
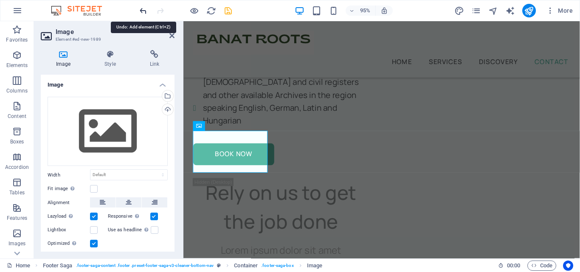
click at [145, 13] on icon "undo" at bounding box center [143, 11] width 10 height 10
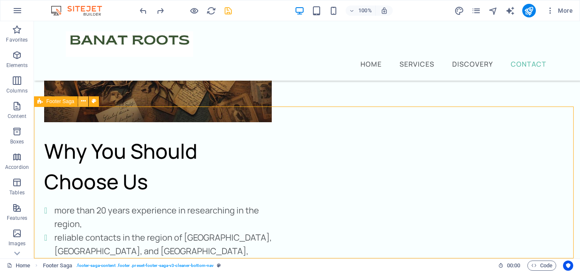
click at [84, 102] on icon at bounding box center [83, 101] width 5 height 9
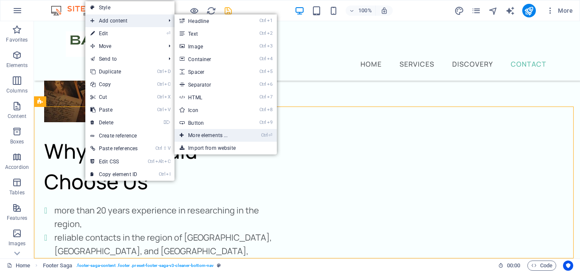
click at [227, 133] on link "Ctrl ⏎ More elements ..." at bounding box center [209, 135] width 70 height 13
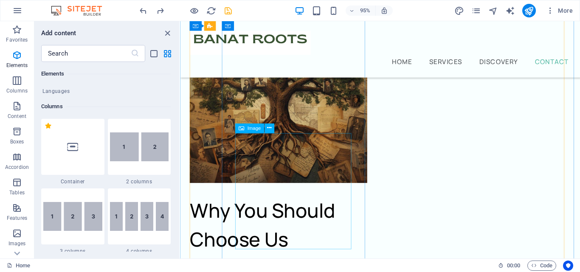
scroll to position [4685, 0]
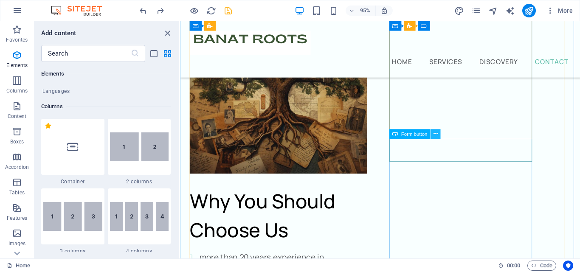
click at [435, 135] on icon at bounding box center [435, 134] width 4 height 8
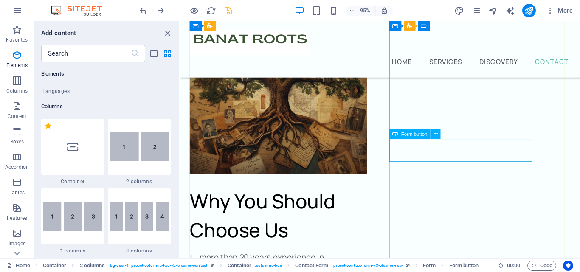
select select "px"
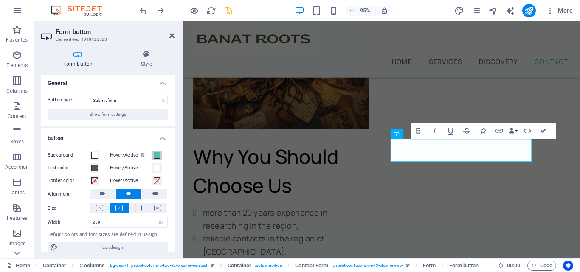
scroll to position [0, 0]
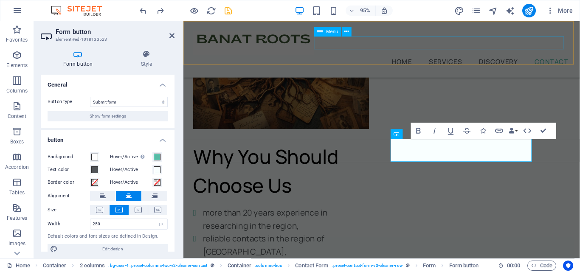
click at [366, 57] on nav "Home Services Discovery Contact" at bounding box center [392, 64] width 397 height 14
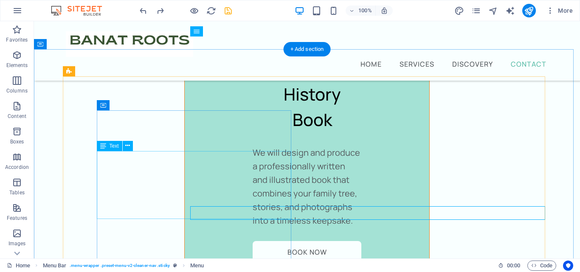
scroll to position [3310, 0]
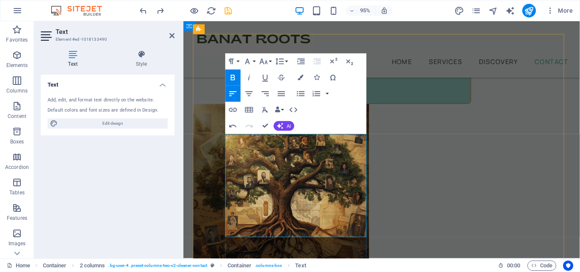
click at [233, 78] on icon "button" at bounding box center [233, 78] width 4 height 6
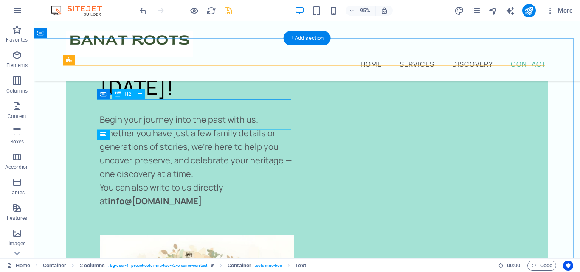
scroll to position [3280, 0]
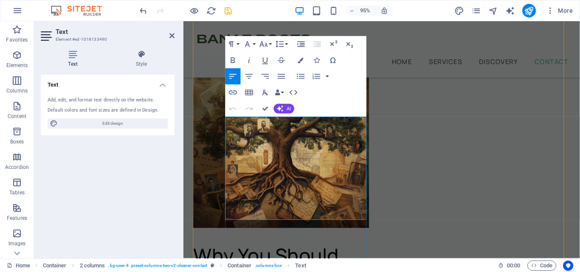
scroll to position [4663, 0]
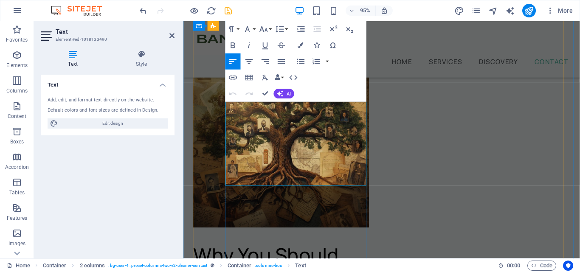
drag, startPoint x: 327, startPoint y: 187, endPoint x: 228, endPoint y: 188, distance: 99.3
drag, startPoint x: 257, startPoint y: 188, endPoint x: 207, endPoint y: 211, distance: 54.9
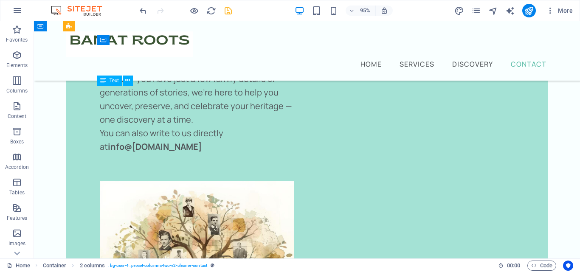
scroll to position [3334, 0]
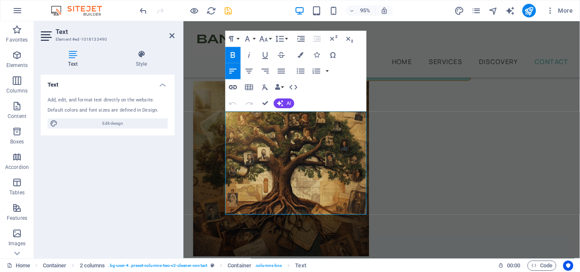
click at [233, 89] on icon "button" at bounding box center [233, 87] width 10 height 10
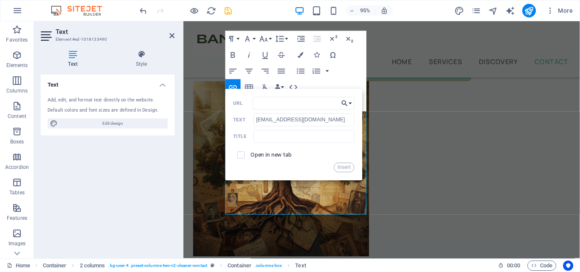
click at [351, 103] on button "Choose Link" at bounding box center [346, 103] width 15 height 13
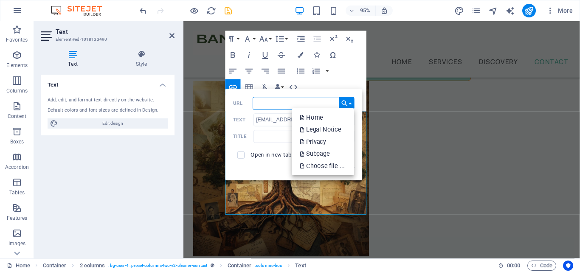
click at [270, 99] on input "URL" at bounding box center [303, 103] width 101 height 13
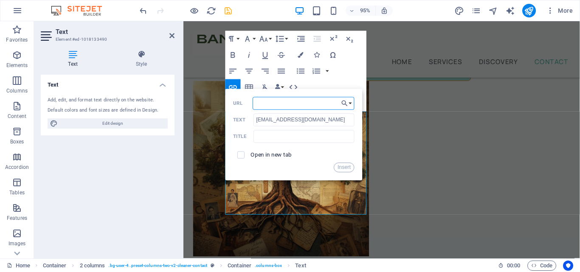
click at [339, 77] on div "Paragraph Format Normal Heading 1 Heading 2 Heading 3 Heading 4 Heading 5 Headi…" at bounding box center [295, 71] width 141 height 81
drag, startPoint x: 330, startPoint y: 79, endPoint x: 152, endPoint y: 101, distance: 179.7
click at [330, 79] on button "button" at bounding box center [327, 71] width 6 height 16
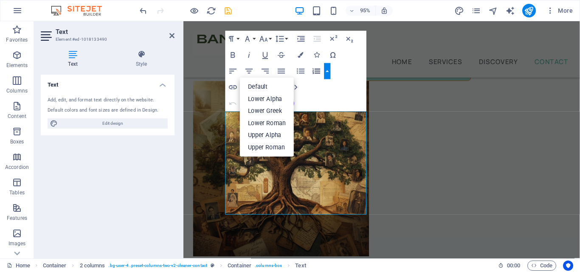
click at [341, 104] on div "Paragraph Format Normal Heading 1 Heading 2 Heading 3 Heading 4 Heading 5 Headi…" at bounding box center [295, 71] width 141 height 81
click at [352, 77] on div "Paragraph Format Normal Heading 1 Heading 2 Heading 3 Heading 4 Heading 5 Headi…" at bounding box center [295, 71] width 141 height 81
click at [239, 40] on button "Paragraph Format" at bounding box center [232, 39] width 15 height 16
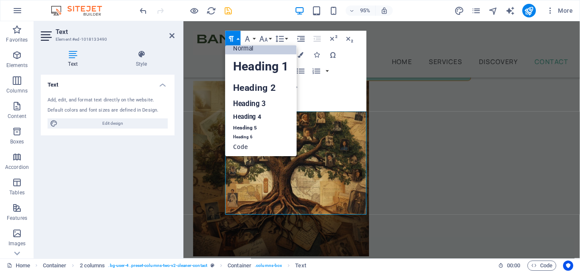
scroll to position [7, 0]
click at [359, 78] on div "Paragraph Format Normal Heading 1 Heading 2 Heading 3 Heading 4 Heading 5 Headi…" at bounding box center [295, 71] width 141 height 81
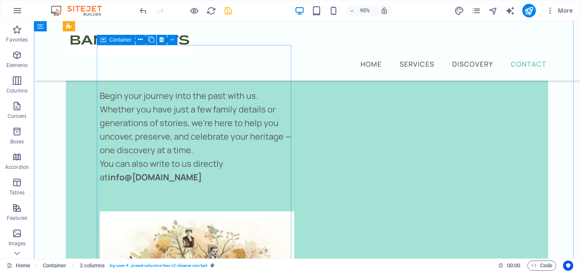
scroll to position [3334, 0]
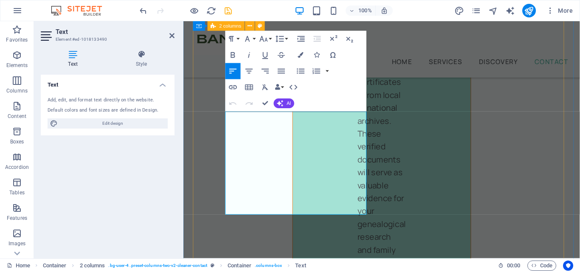
scroll to position [4632, 0]
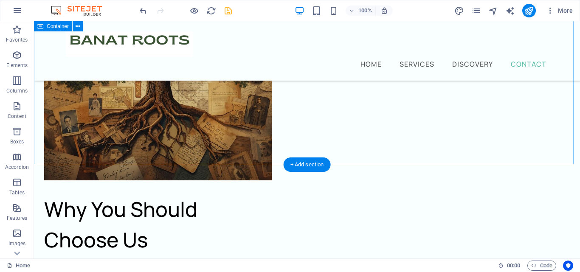
scroll to position [3701, 0]
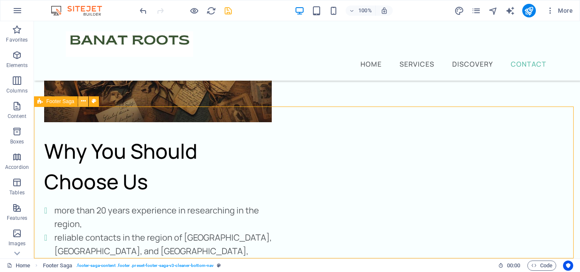
click at [83, 103] on icon at bounding box center [83, 101] width 5 height 9
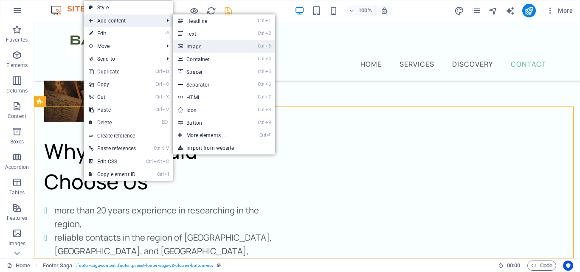
click at [209, 48] on link "Ctrl 3 Image" at bounding box center [208, 46] width 70 height 13
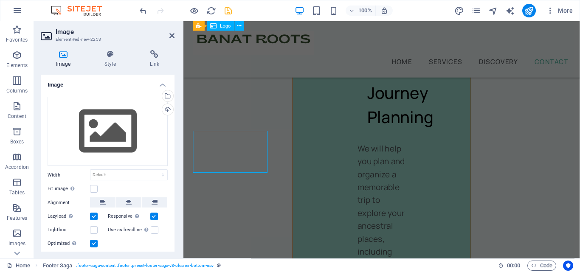
scroll to position [4999, 0]
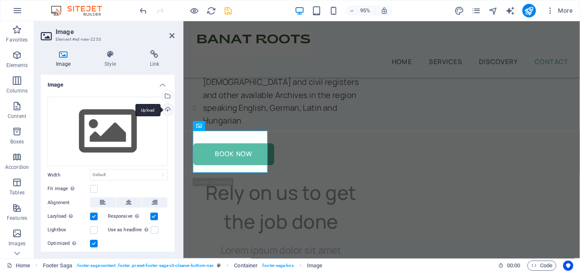
click at [166, 111] on div "Upload" at bounding box center [166, 110] width 13 height 13
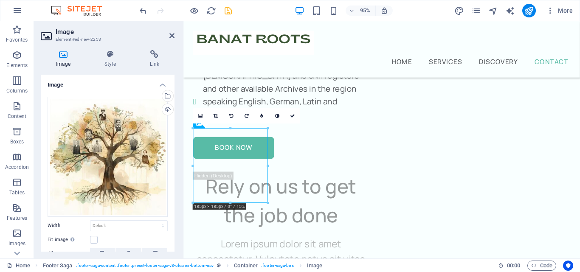
scroll to position [5008, 0]
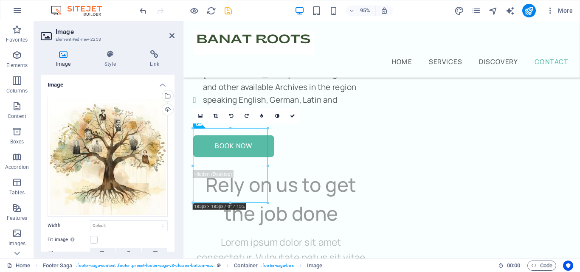
drag, startPoint x: 250, startPoint y: 189, endPoint x: 556, endPoint y: 247, distance: 310.7
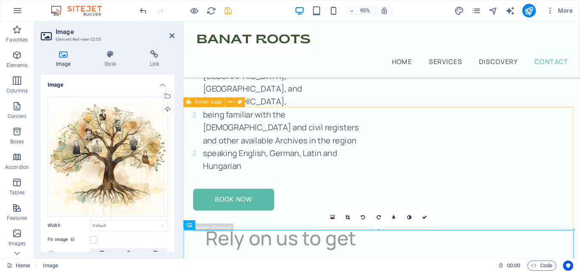
scroll to position [4924, 0]
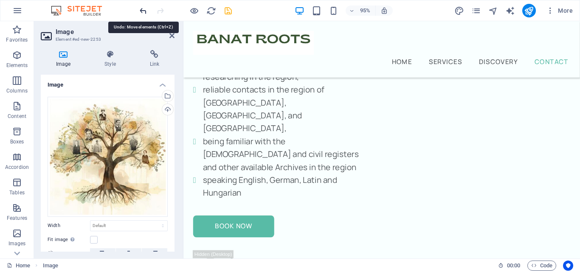
click at [141, 11] on icon "undo" at bounding box center [143, 11] width 10 height 10
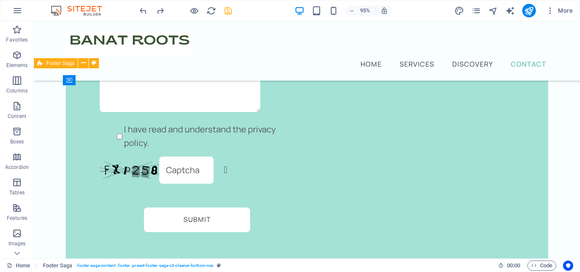
scroll to position [3739, 0]
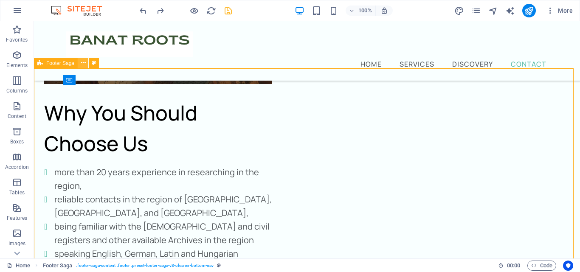
click at [87, 67] on button at bounding box center [83, 63] width 10 height 10
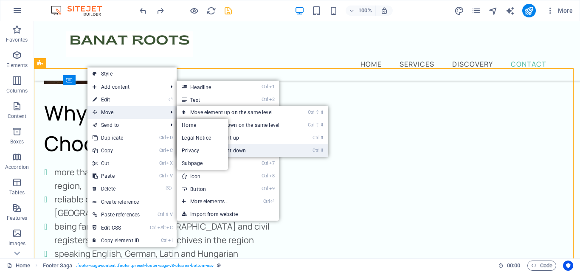
click at [282, 156] on link "Ctrl ⬇ Move the element down" at bounding box center [237, 150] width 120 height 13
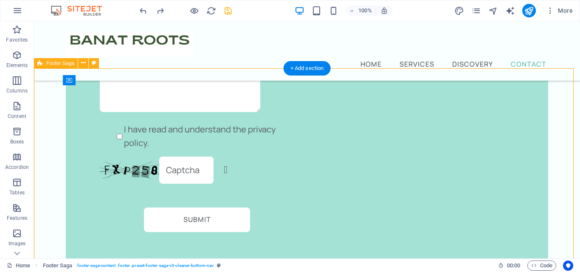
select select "px"
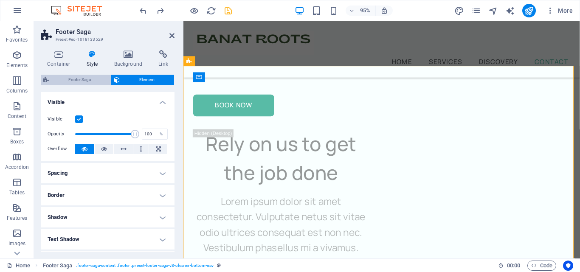
click at [82, 81] on span "Footer Saga" at bounding box center [79, 80] width 57 height 10
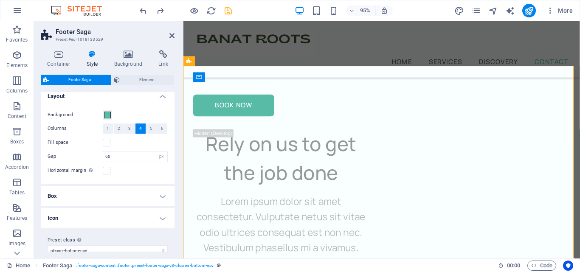
scroll to position [0, 0]
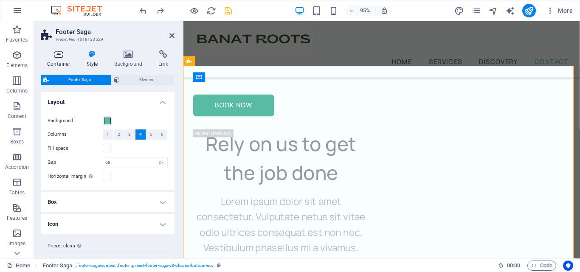
click at [65, 62] on h4 "Container" at bounding box center [60, 59] width 39 height 18
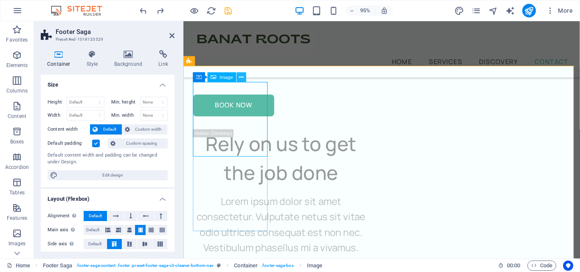
click at [241, 76] on icon at bounding box center [241, 77] width 4 height 8
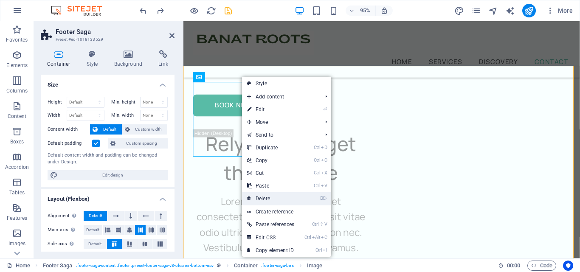
click at [276, 195] on link "⌦ Delete" at bounding box center [270, 198] width 57 height 13
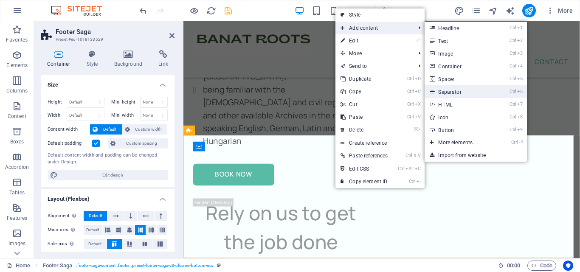
click at [458, 90] on link "Ctrl 6 Separator" at bounding box center [459, 91] width 70 height 13
select select "%"
select select "px"
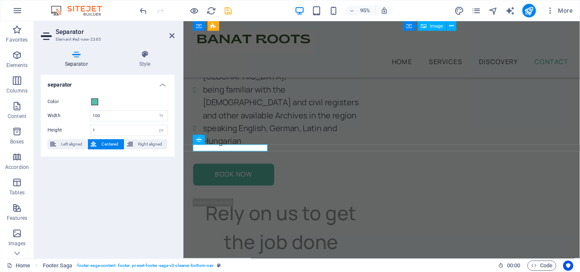
scroll to position [4985, 0]
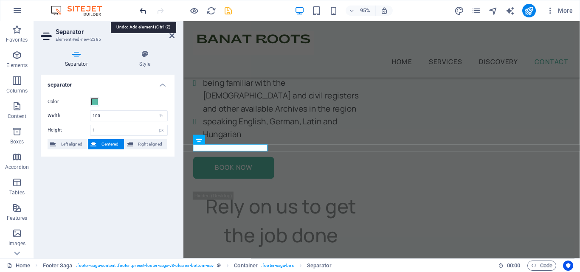
click at [145, 8] on icon "undo" at bounding box center [143, 11] width 10 height 10
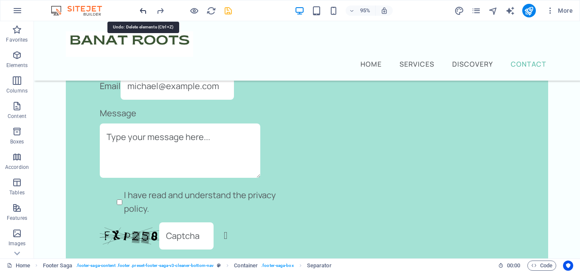
scroll to position [3701, 0]
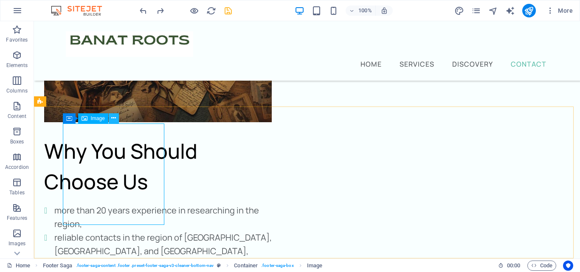
click at [113, 121] on icon at bounding box center [113, 118] width 5 height 9
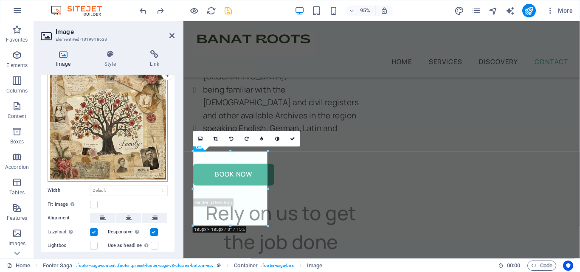
scroll to position [73, 0]
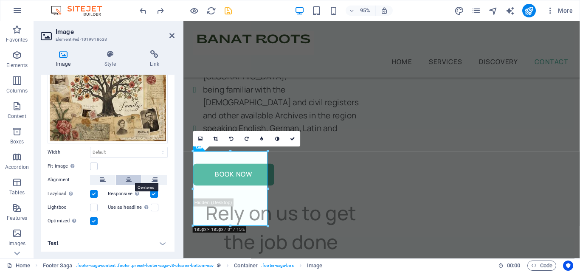
click at [126, 180] on icon at bounding box center [129, 180] width 6 height 10
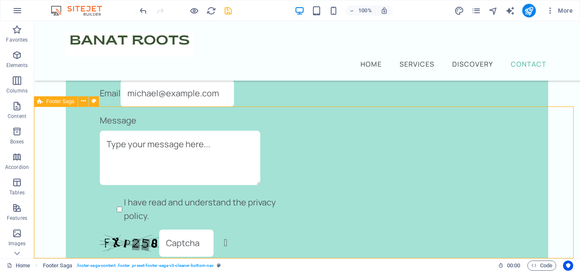
scroll to position [3701, 0]
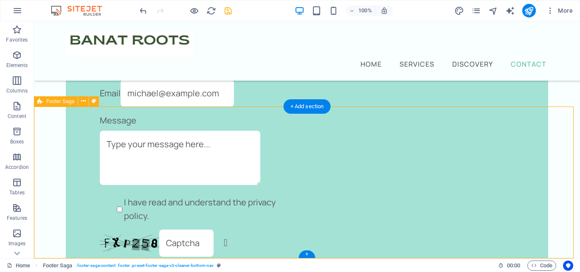
select select "footer"
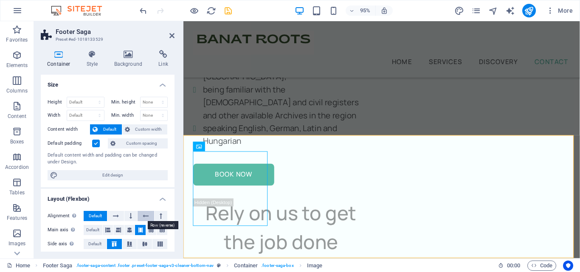
scroll to position [42, 0]
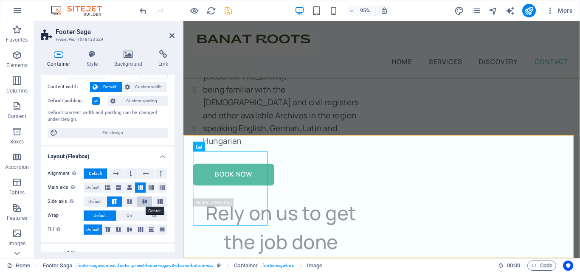
click at [141, 202] on icon at bounding box center [145, 201] width 10 height 5
click at [117, 202] on icon at bounding box center [114, 201] width 10 height 5
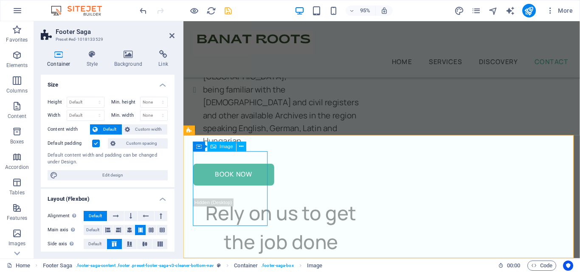
click at [228, 148] on span "Image" at bounding box center [227, 146] width 14 height 5
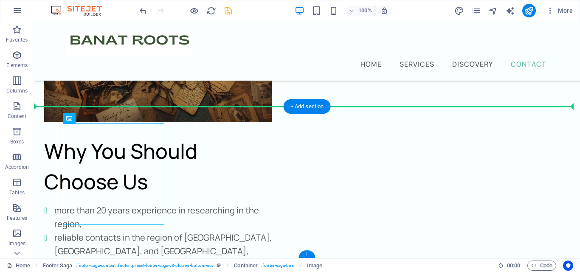
drag, startPoint x: 256, startPoint y: 168, endPoint x: 312, endPoint y: 148, distance: 59.0
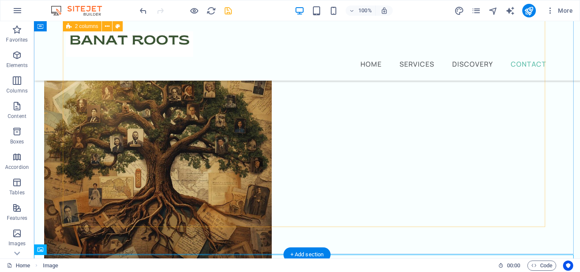
scroll to position [3493, 0]
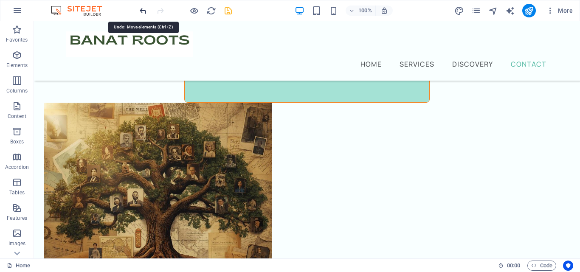
click at [143, 13] on icon "undo" at bounding box center [143, 11] width 10 height 10
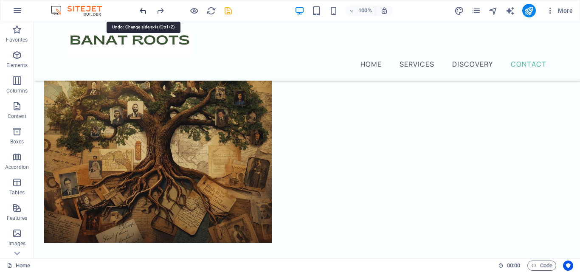
scroll to position [3701, 0]
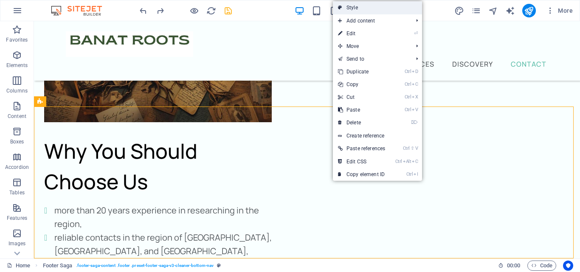
click at [381, 9] on link "Style" at bounding box center [377, 7] width 89 height 13
select select "px"
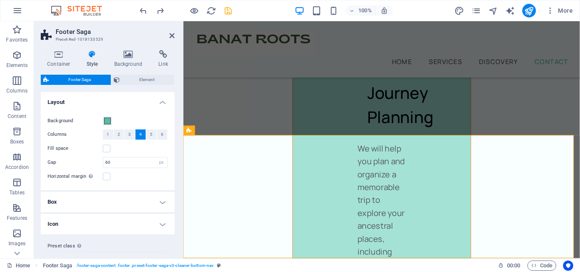
scroll to position [4978, 0]
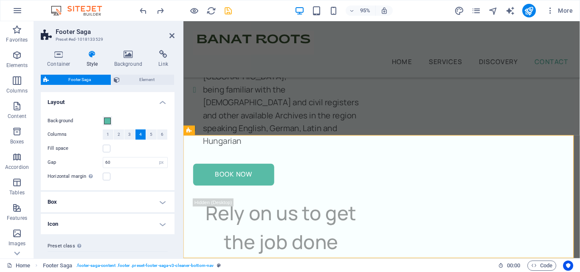
click at [128, 201] on h4 "Box" at bounding box center [108, 202] width 134 height 20
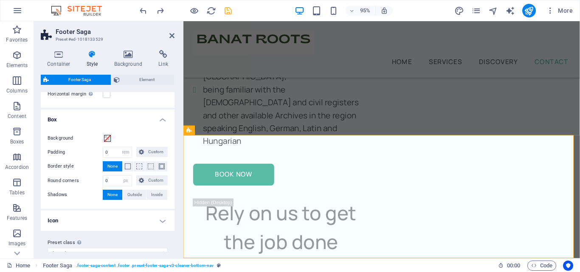
scroll to position [85, 0]
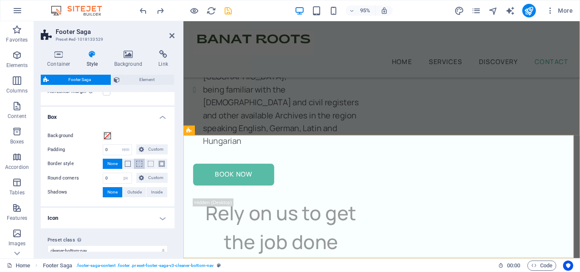
click at [140, 166] on span at bounding box center [139, 164] width 6 height 6
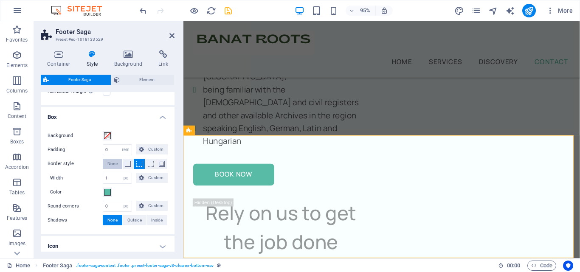
click at [113, 167] on span "None" at bounding box center [112, 164] width 10 height 10
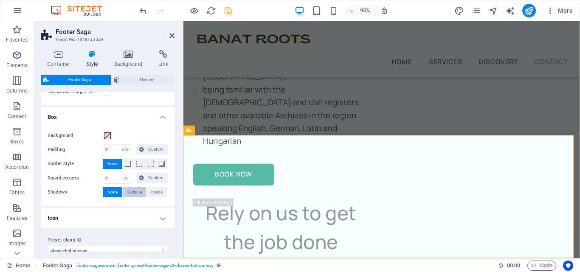
click at [135, 194] on span "Outside" at bounding box center [134, 192] width 14 height 10
type input "2"
type input "4"
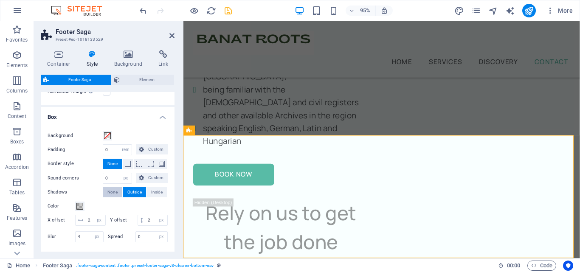
click at [117, 193] on button "None" at bounding box center [113, 192] width 20 height 10
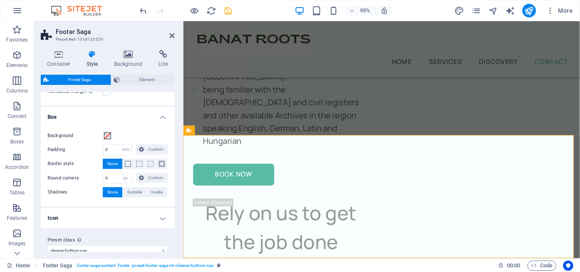
scroll to position [95, 0]
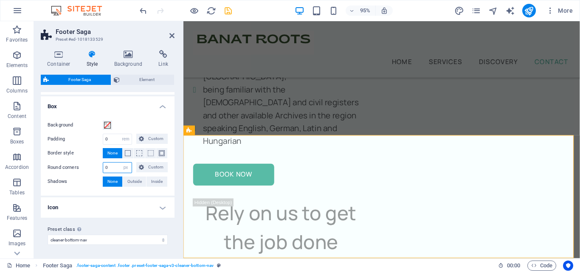
click at [118, 168] on input "0" at bounding box center [117, 168] width 28 height 10
drag, startPoint x: 115, startPoint y: 168, endPoint x: 106, endPoint y: 168, distance: 8.9
click at [106, 168] on input "4" at bounding box center [117, 168] width 28 height 10
type input "1"
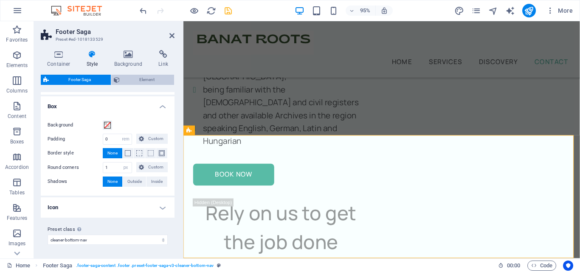
click at [140, 78] on span "Element" at bounding box center [147, 80] width 50 height 10
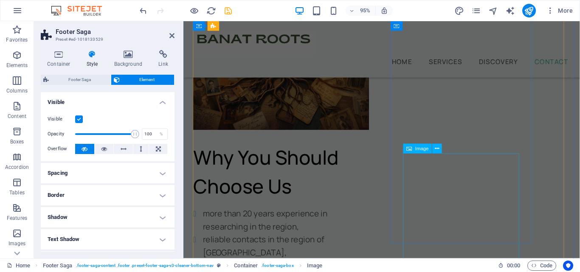
scroll to position [4723, 0]
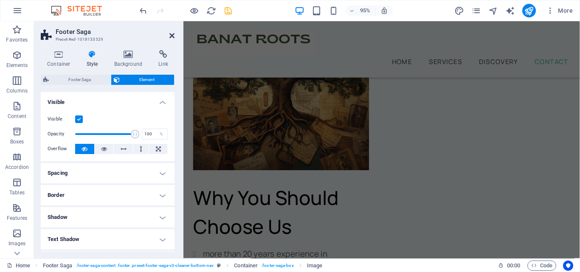
click at [170, 34] on icon at bounding box center [171, 35] width 5 height 7
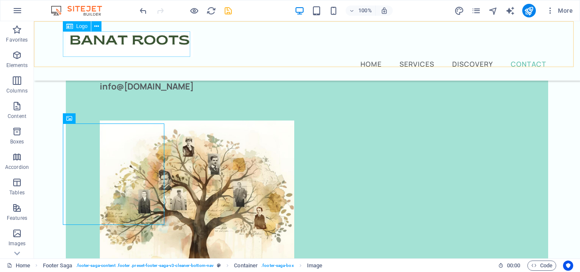
scroll to position [3701, 0]
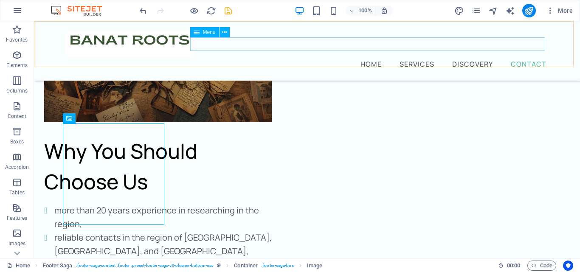
click at [519, 57] on nav "Home Services Discovery Contact" at bounding box center [307, 64] width 482 height 14
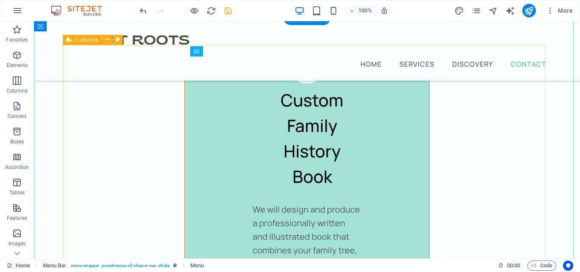
scroll to position [3234, 0]
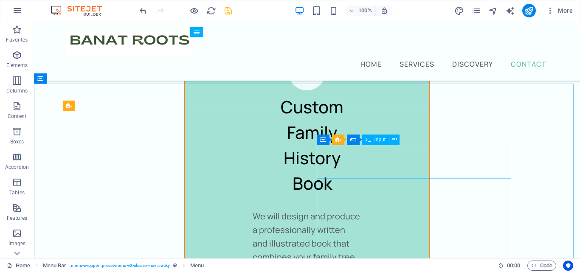
click at [382, 141] on span "Input" at bounding box center [379, 139] width 11 height 5
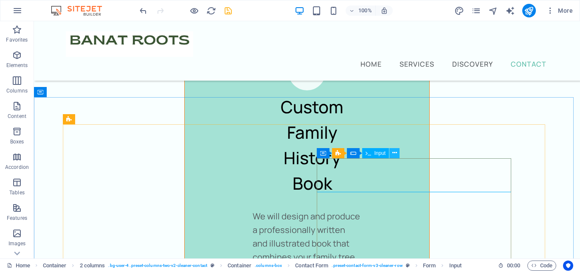
click at [393, 154] on icon at bounding box center [394, 153] width 5 height 9
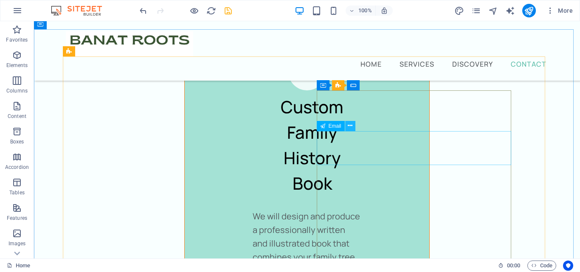
click at [348, 126] on icon at bounding box center [350, 125] width 5 height 9
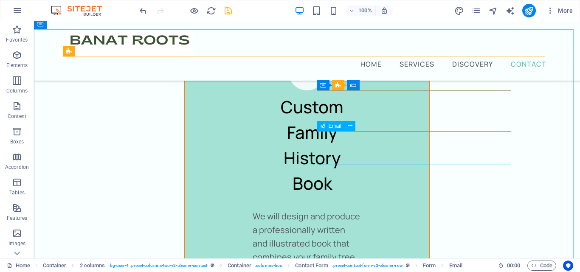
click at [333, 126] on span "Email" at bounding box center [334, 126] width 13 height 5
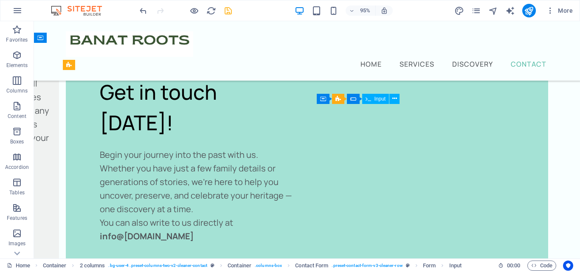
scroll to position [3234, 0]
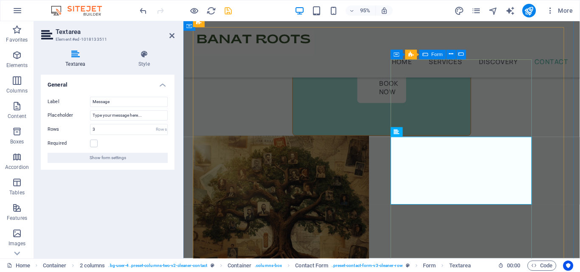
scroll to position [4618, 0]
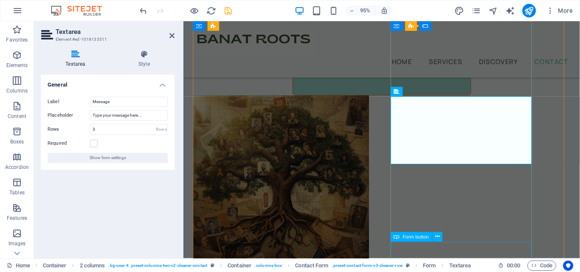
select select "px"
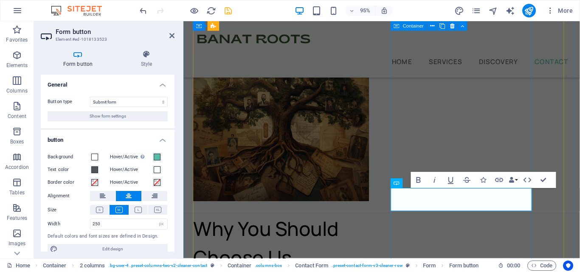
scroll to position [4702, 0]
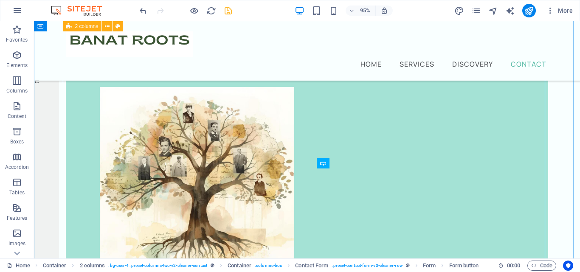
scroll to position [3377, 0]
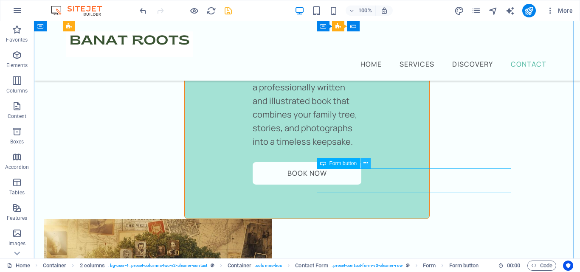
click at [363, 163] on icon at bounding box center [365, 163] width 5 height 9
click at [367, 163] on icon at bounding box center [365, 163] width 5 height 9
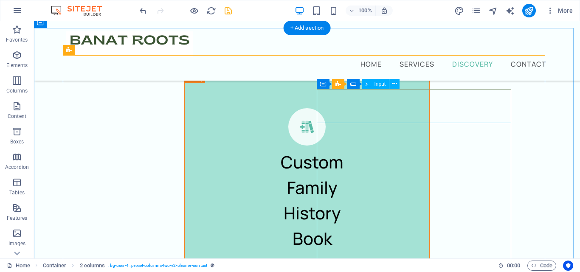
scroll to position [3165, 0]
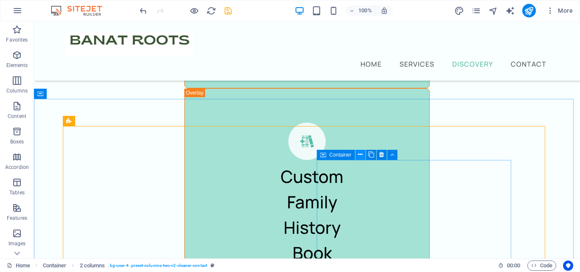
click at [359, 154] on icon at bounding box center [360, 154] width 5 height 9
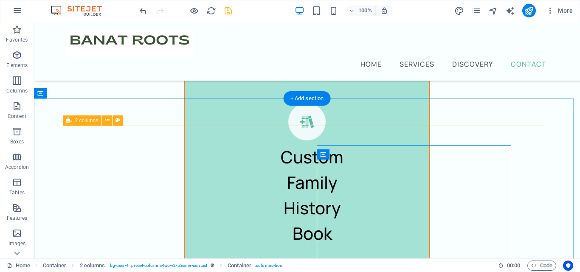
scroll to position [3192, 0]
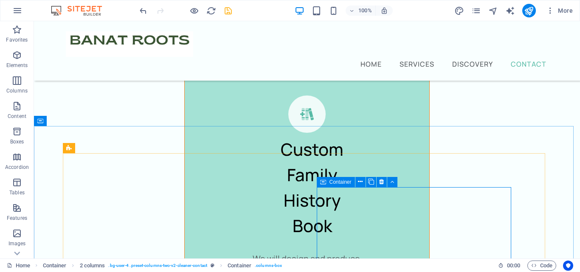
click at [330, 180] on span "Container" at bounding box center [340, 182] width 22 height 5
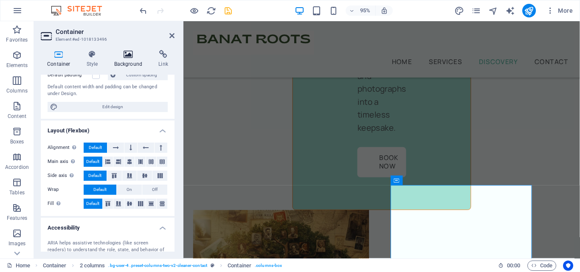
scroll to position [85, 0]
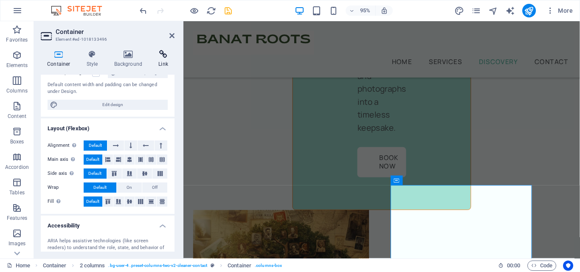
click at [159, 57] on icon at bounding box center [163, 54] width 22 height 8
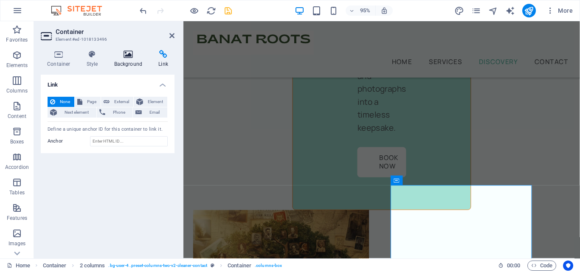
click at [144, 58] on icon at bounding box center [128, 54] width 41 height 8
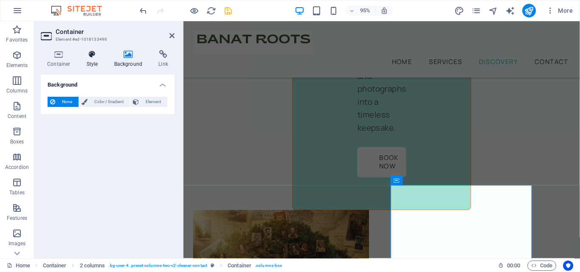
click at [93, 58] on icon at bounding box center [92, 54] width 24 height 8
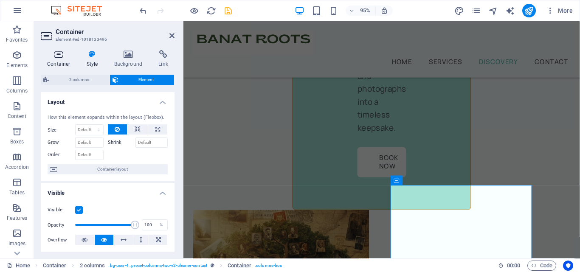
click at [59, 59] on h4 "Container" at bounding box center [60, 59] width 39 height 18
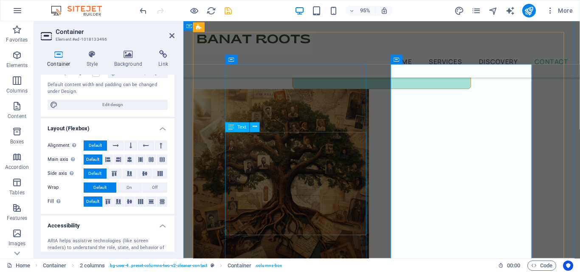
scroll to position [4709, 0]
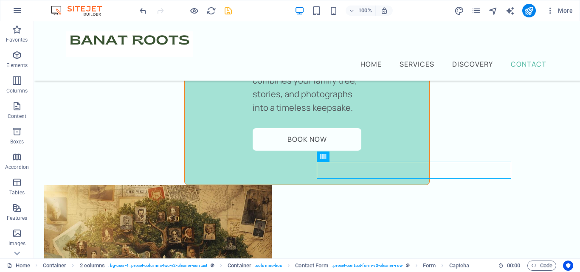
click at [225, 5] on div at bounding box center [185, 11] width 95 height 14
click at [226, 8] on icon "save" at bounding box center [228, 11] width 10 height 10
checkbox input "false"
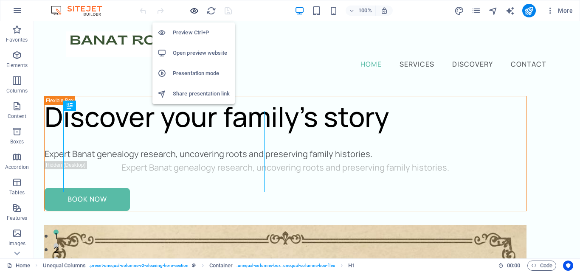
click at [198, 11] on icon "button" at bounding box center [194, 11] width 10 height 10
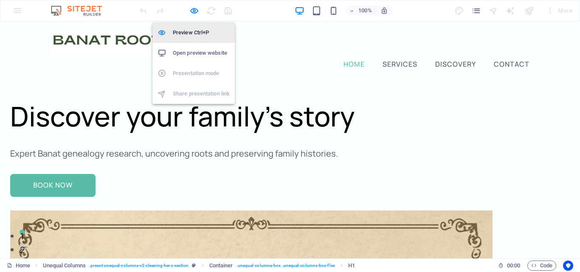
click at [196, 32] on h6 "Preview Ctrl+P" at bounding box center [201, 33] width 57 height 10
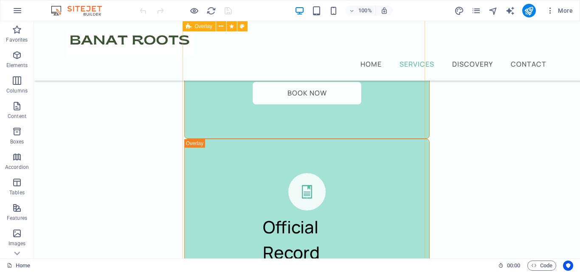
scroll to position [2546, 0]
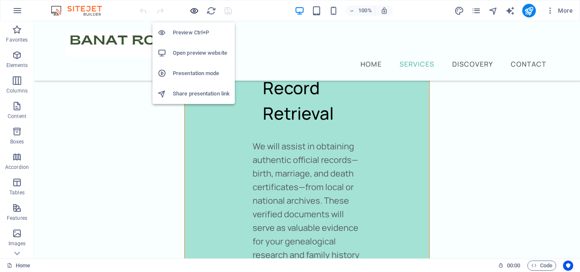
click at [195, 10] on icon "button" at bounding box center [194, 11] width 10 height 10
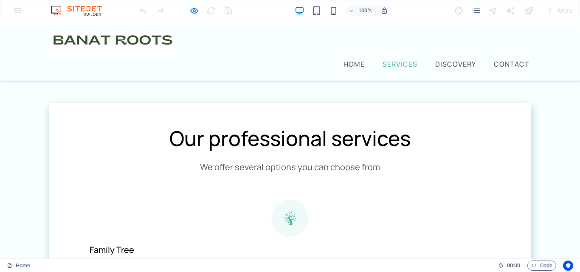
scroll to position [716, 0]
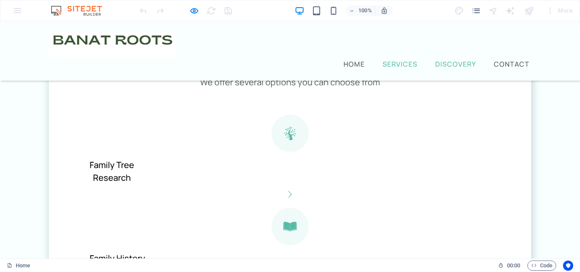
click at [440, 57] on li "Discovery" at bounding box center [455, 64] width 44 height 14
click at [443, 59] on link "Discovery" at bounding box center [455, 64] width 44 height 10
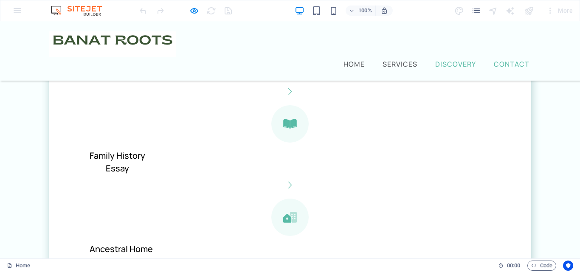
click at [495, 59] on link "Contact" at bounding box center [511, 64] width 39 height 10
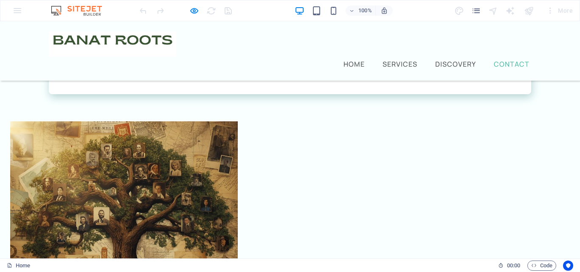
scroll to position [1312, 0]
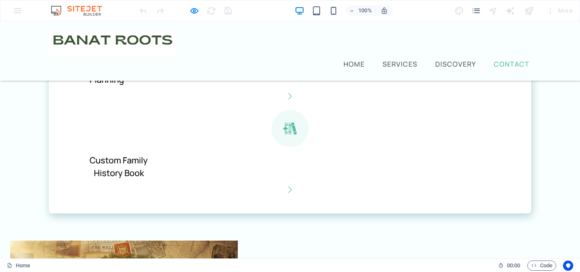
scroll to position [1186, 0]
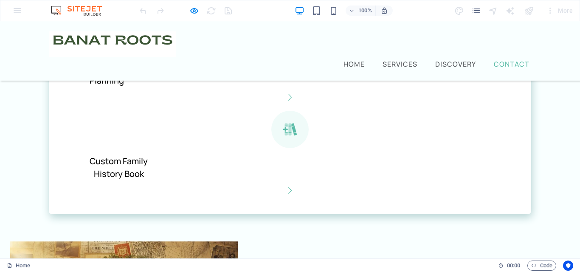
type input "asd"
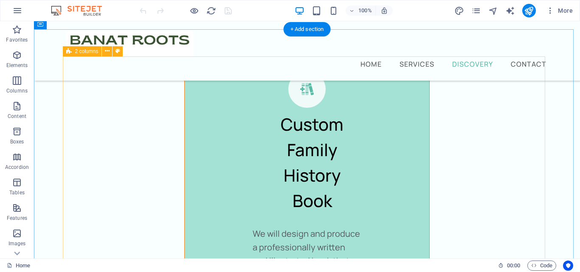
scroll to position [3210, 0]
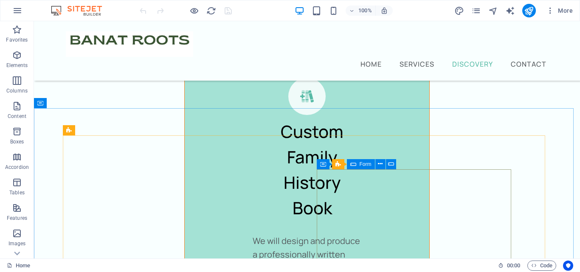
click at [365, 165] on span "Form" at bounding box center [365, 164] width 12 height 5
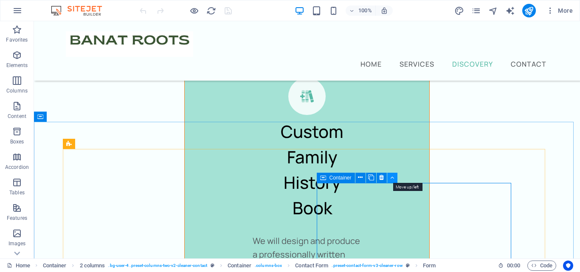
click at [391, 178] on icon at bounding box center [392, 177] width 4 height 9
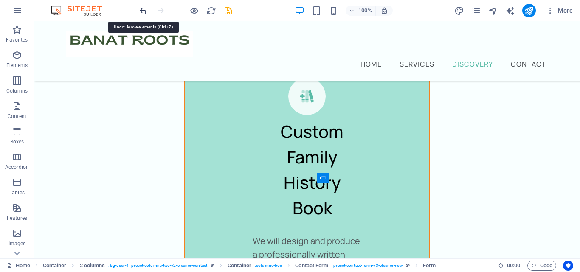
click at [140, 9] on icon "undo" at bounding box center [143, 11] width 10 height 10
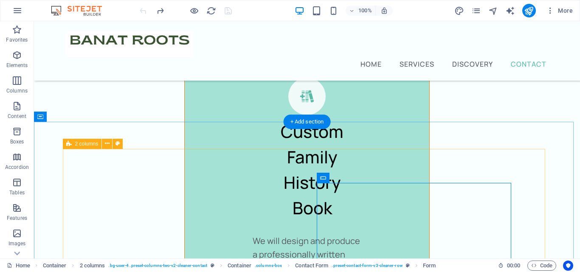
scroll to position [3252, 0]
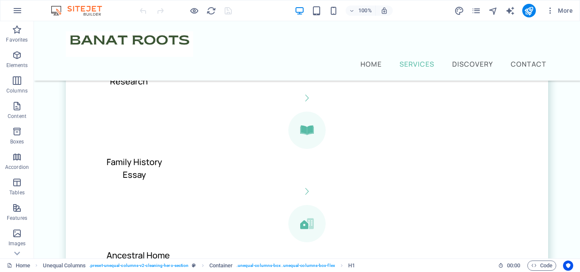
scroll to position [891, 0]
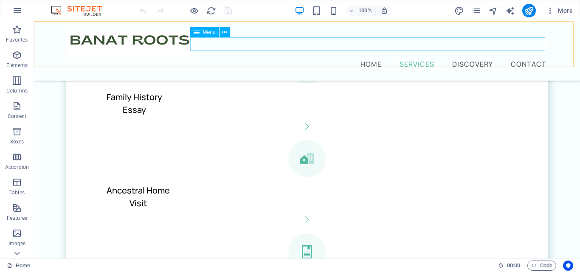
click at [528, 57] on nav "Home Services Discovery Contact" at bounding box center [307, 64] width 482 height 14
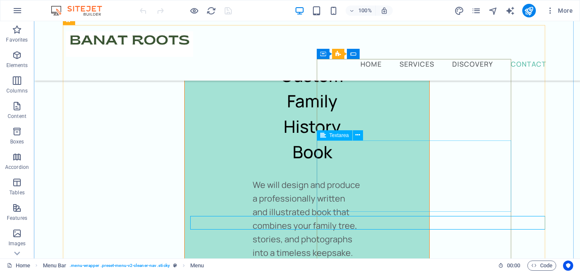
scroll to position [3268, 0]
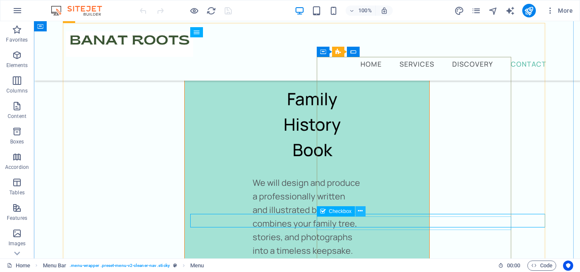
click at [359, 212] on icon at bounding box center [360, 211] width 5 height 9
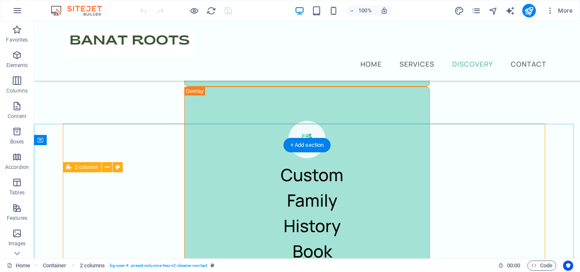
scroll to position [3168, 0]
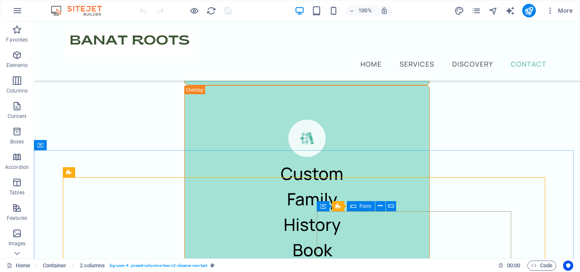
click at [359, 205] on span "Form" at bounding box center [365, 206] width 12 height 5
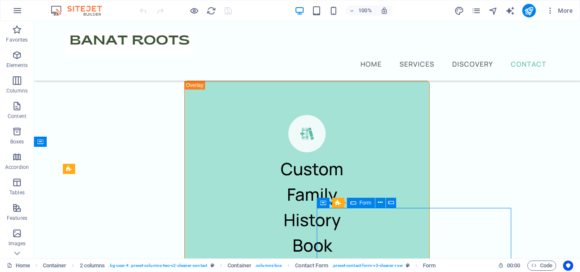
scroll to position [3175, 0]
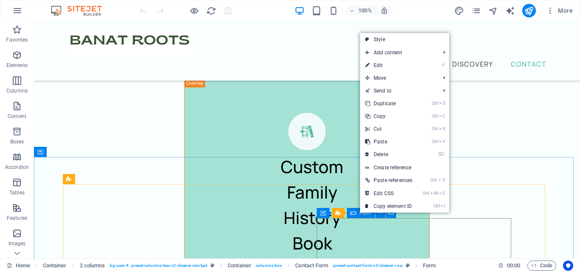
click at [359, 213] on span "Form" at bounding box center [365, 213] width 12 height 5
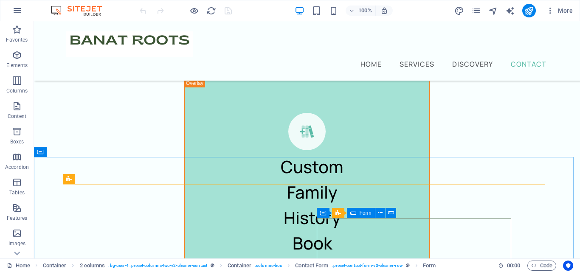
click at [359, 213] on span "Form" at bounding box center [365, 213] width 12 height 5
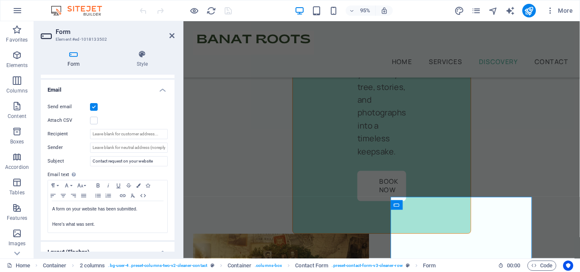
scroll to position [4473, 0]
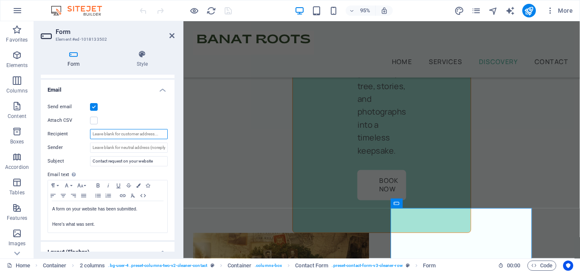
click at [108, 137] on input "Recipient" at bounding box center [129, 134] width 78 height 10
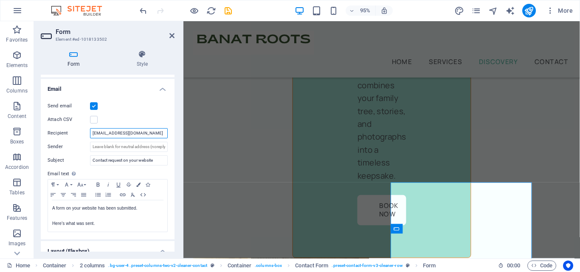
scroll to position [4446, 0]
type input "[EMAIL_ADDRESS][DOMAIN_NAME]"
click at [120, 145] on input "Sender" at bounding box center [129, 147] width 78 height 10
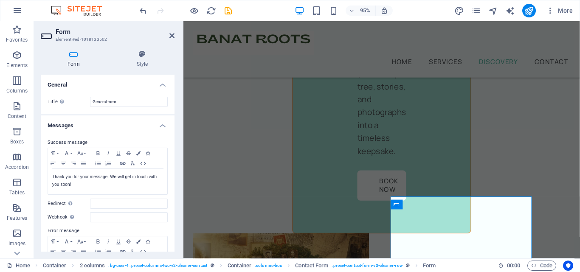
scroll to position [4473, 0]
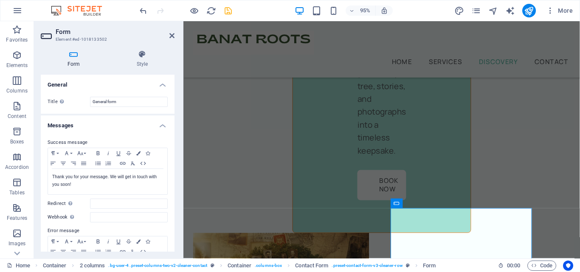
click at [232, 10] on icon "save" at bounding box center [228, 11] width 10 height 10
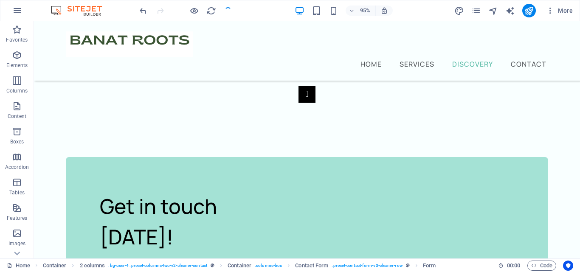
checkbox input "false"
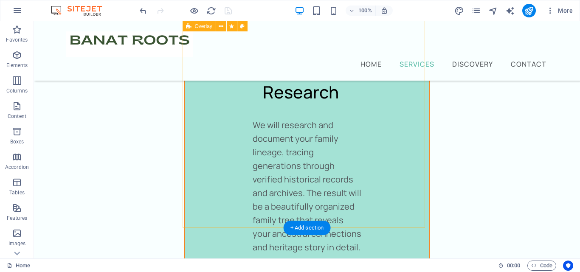
scroll to position [1370, 0]
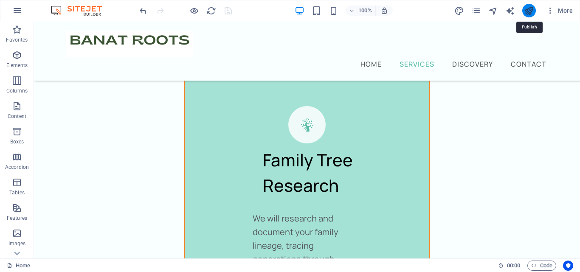
click at [531, 14] on icon "publish" at bounding box center [529, 11] width 10 height 10
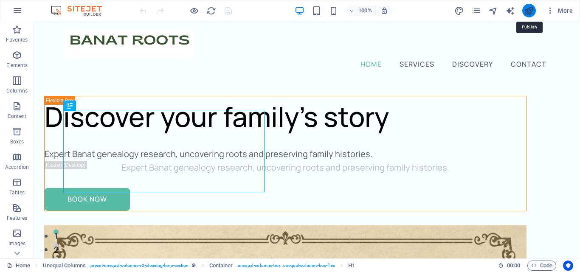
click at [530, 11] on icon "publish" at bounding box center [529, 11] width 10 height 10
